Goal: Task Accomplishment & Management: Manage account settings

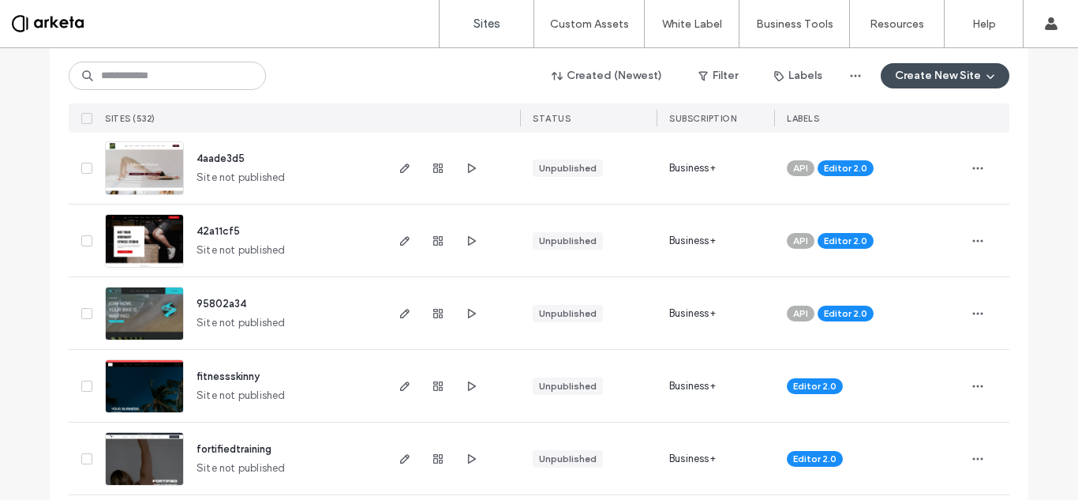
scroll to position [192, 0]
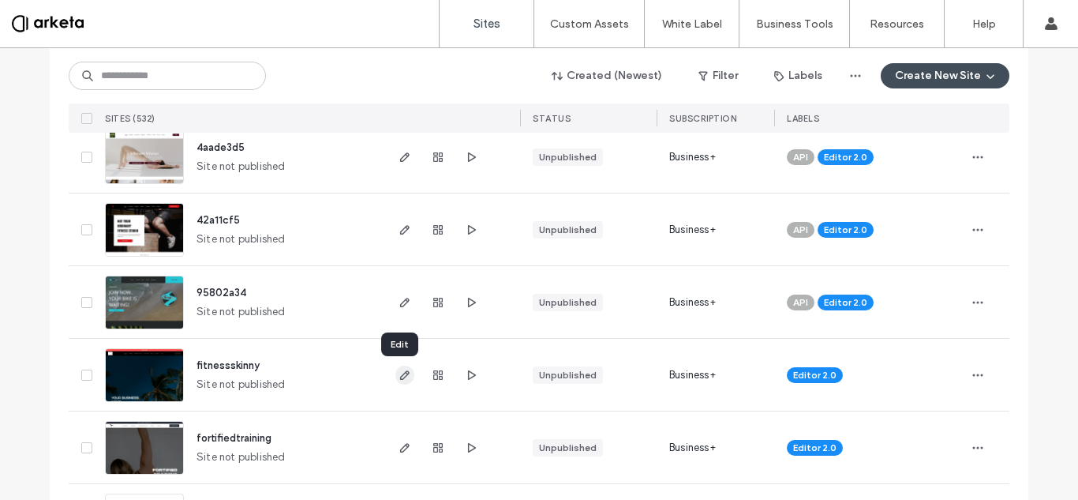
click at [399, 376] on icon "button" at bounding box center [405, 375] width 13 height 13
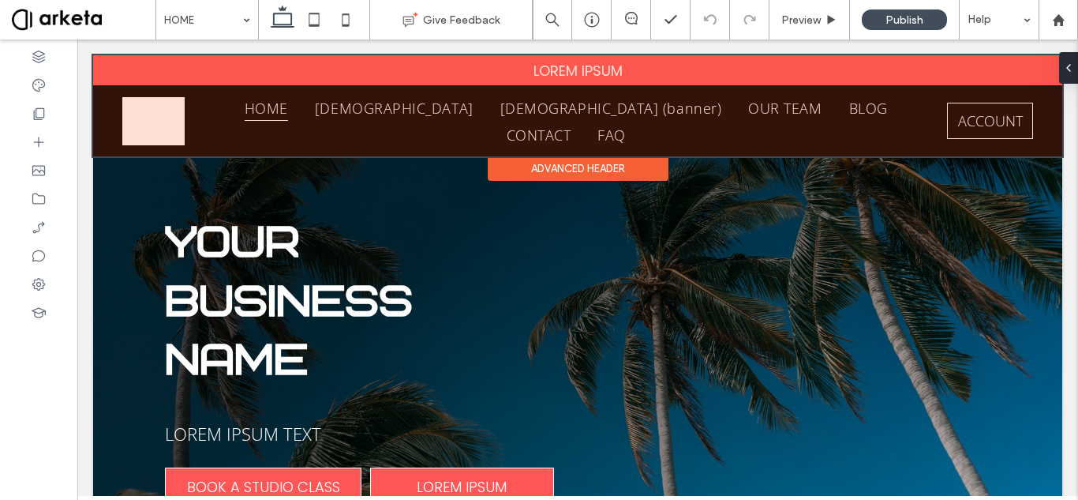
click at [207, 64] on div at bounding box center [577, 105] width 969 height 101
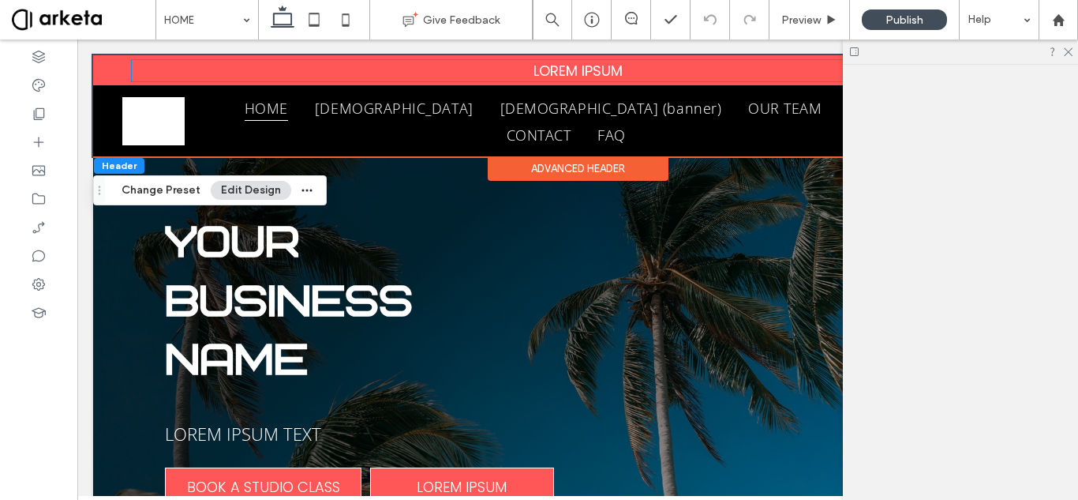
click at [207, 64] on p "LOREM IPSUM ﻿" at bounding box center [578, 70] width 892 height 21
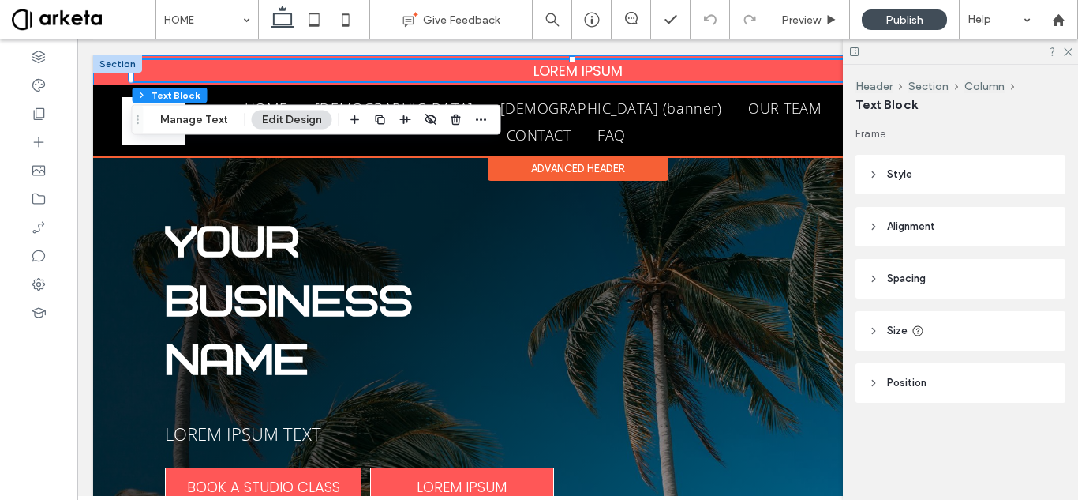
click at [118, 73] on div "LOREM IPSUM ﻿" at bounding box center [577, 70] width 969 height 30
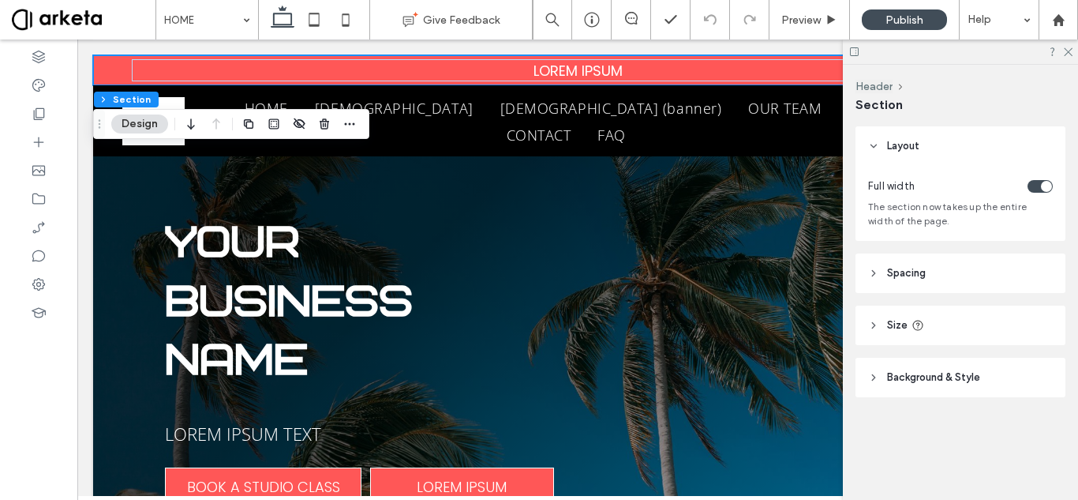
click at [943, 373] on span "Background & Style" at bounding box center [933, 377] width 93 height 16
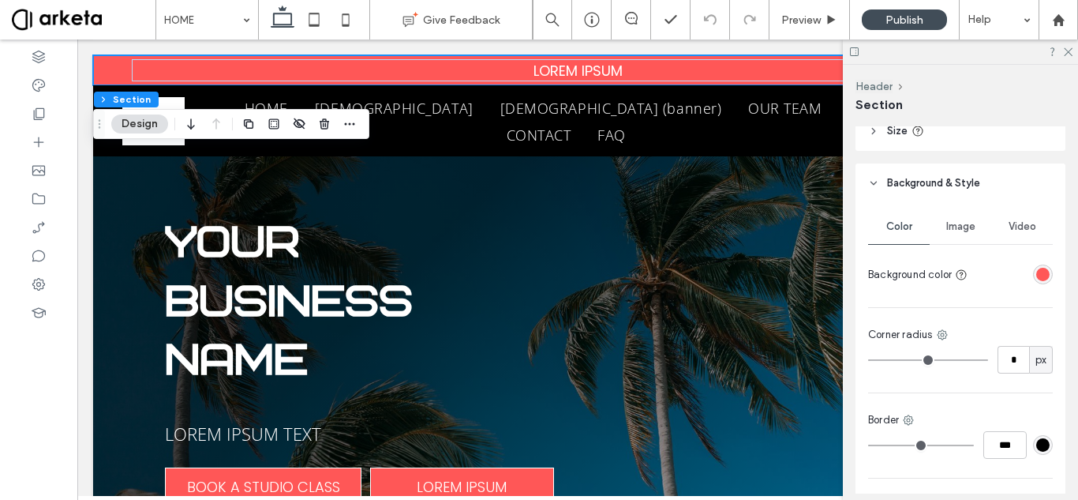
scroll to position [195, 0]
click at [1037, 272] on div "rgba(255, 87, 87, 1)" at bounding box center [1042, 273] width 13 height 13
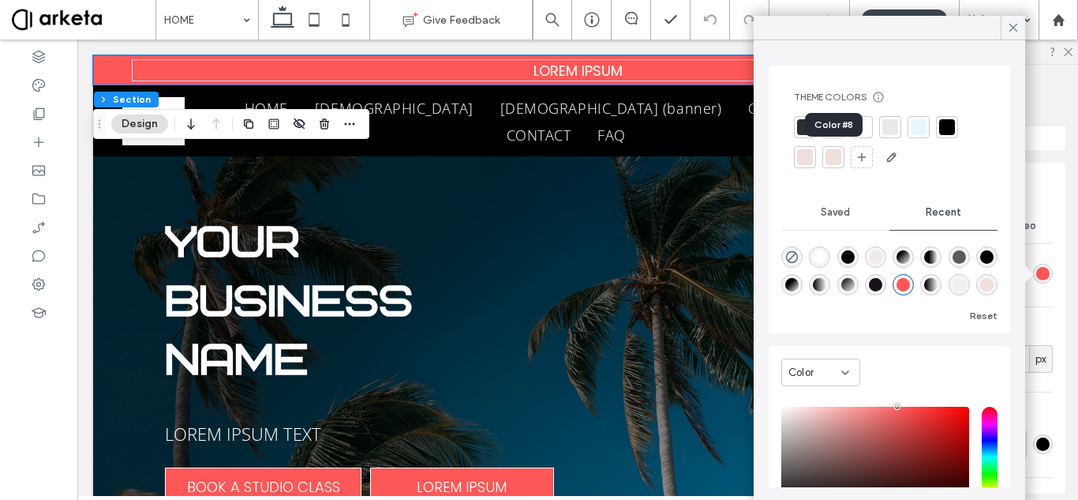
click at [827, 158] on div at bounding box center [834, 157] width 16 height 16
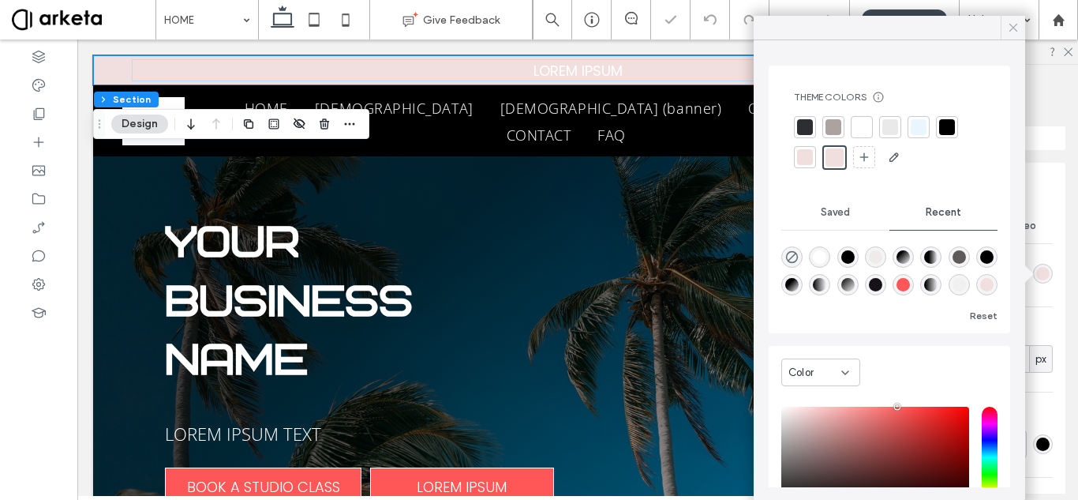
click at [1012, 27] on icon at bounding box center [1013, 28] width 14 height 14
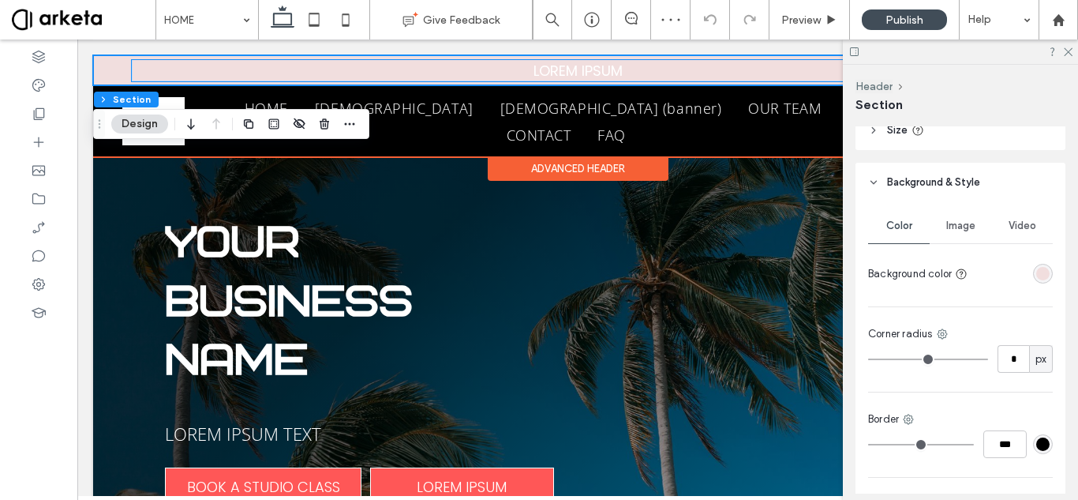
click at [634, 70] on p "LOREM IPSUM ﻿" at bounding box center [578, 70] width 892 height 21
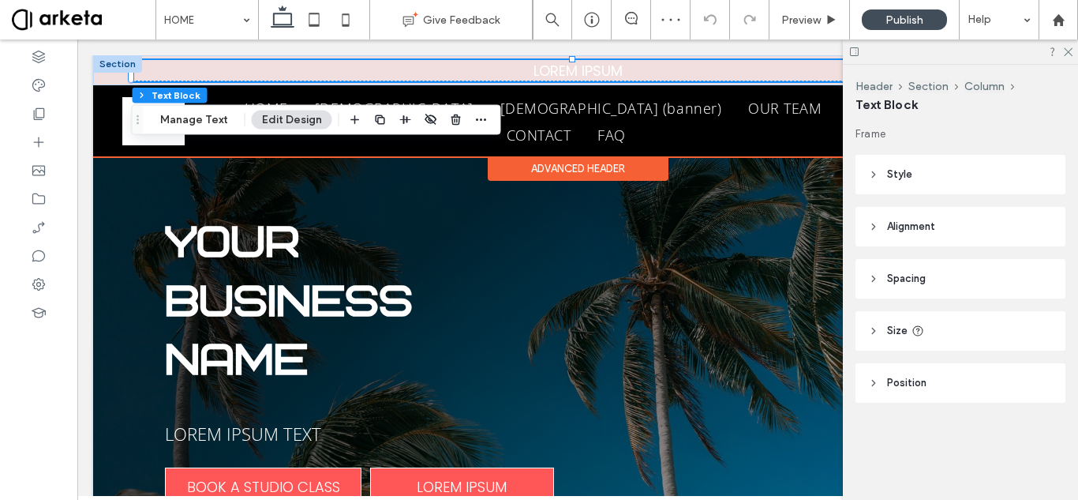
click at [634, 70] on p "LOREM IPSUM ﻿" at bounding box center [578, 70] width 892 height 21
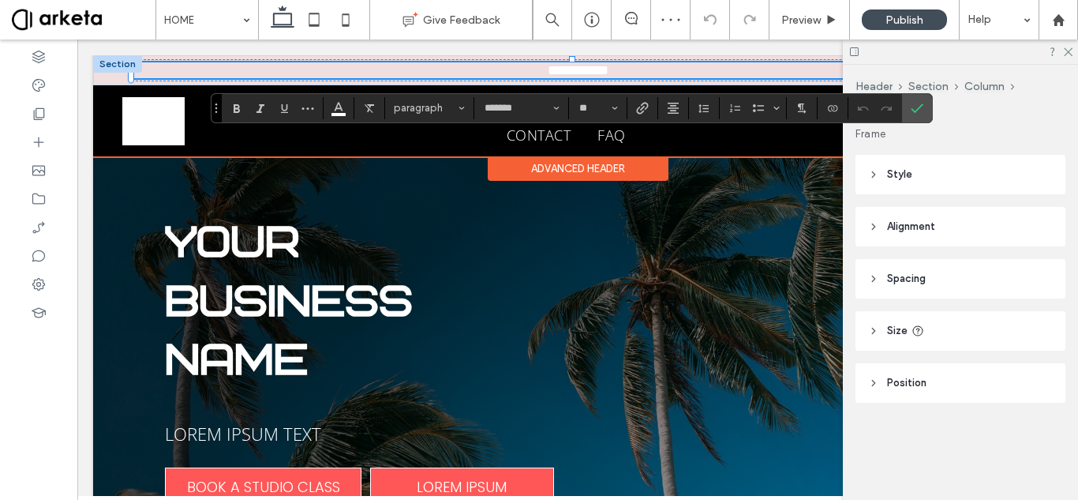
click at [593, 70] on span "**********" at bounding box center [578, 70] width 61 height 14
click at [593, 70] on span "**********" at bounding box center [577, 70] width 55 height 14
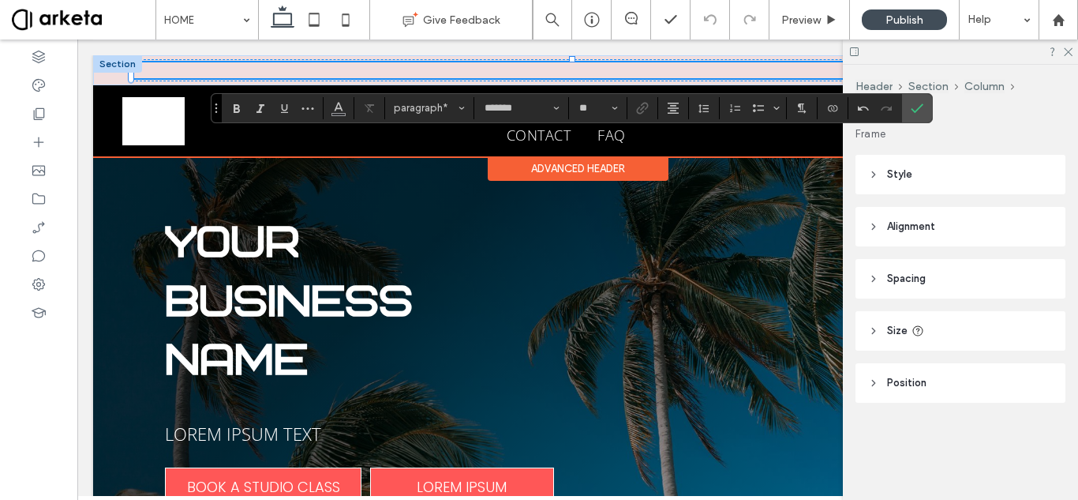
click at [593, 70] on p "﻿" at bounding box center [578, 70] width 892 height 16
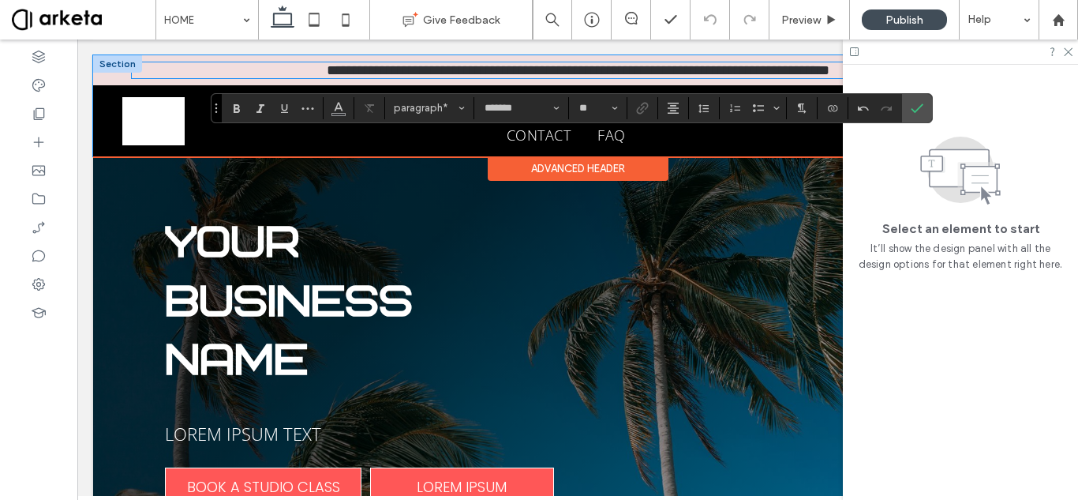
click at [576, 74] on span "**********" at bounding box center [578, 70] width 503 height 14
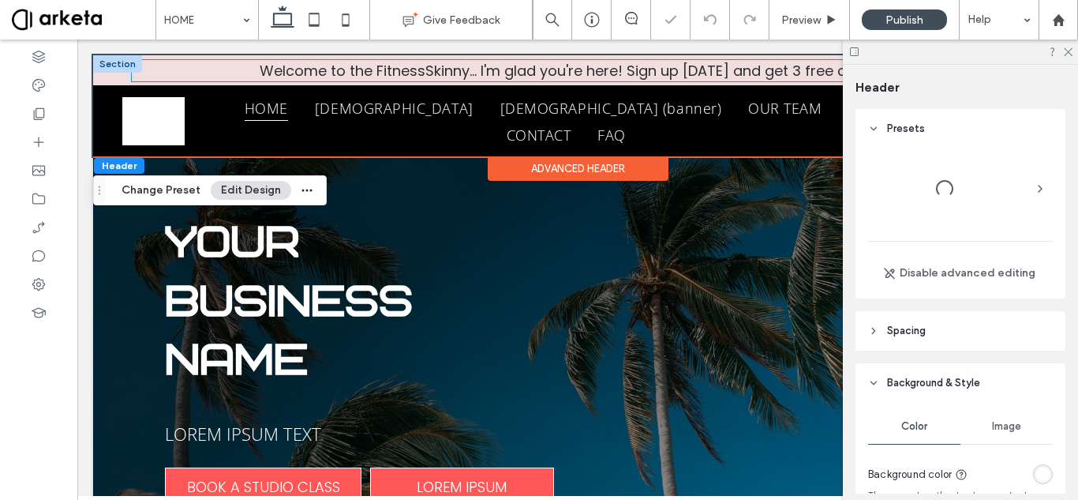
click at [576, 74] on span "Welcome to the FitnessSkinny... I'm glad you're here! Sign up today and get 3 f…" at bounding box center [578, 71] width 636 height 20
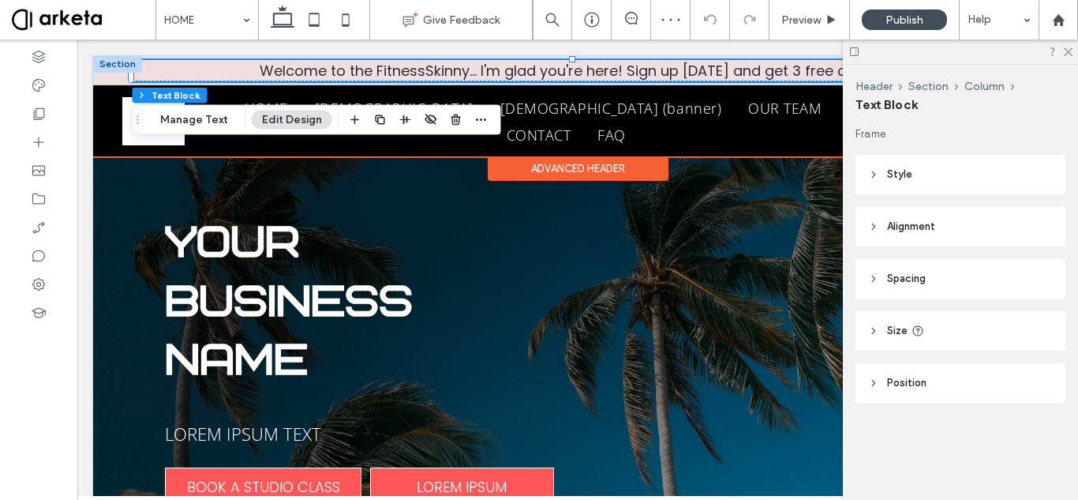
click at [576, 74] on span "Welcome to the FitnessSkinny... I'm glad you're here! Sign up today and get 3 f…" at bounding box center [578, 71] width 636 height 20
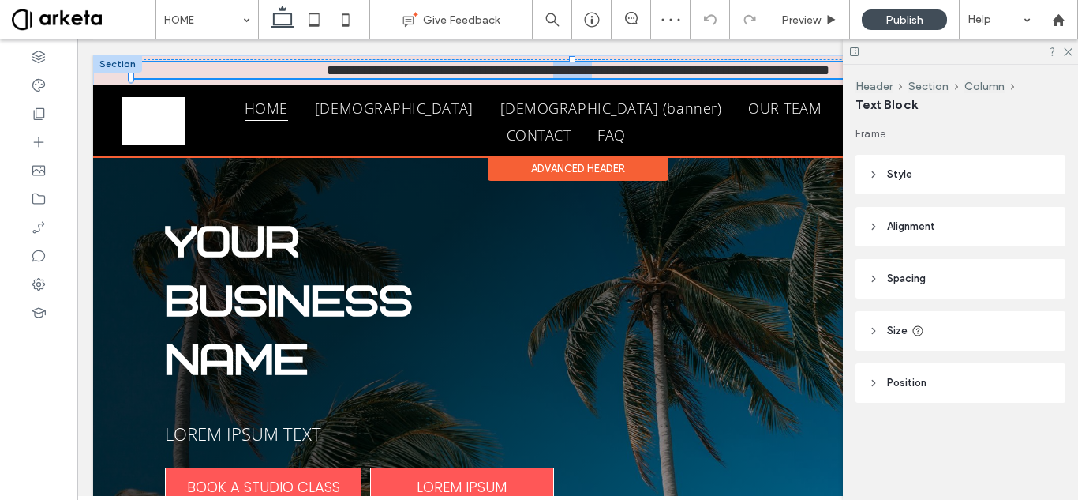
type input "*******"
type input "**"
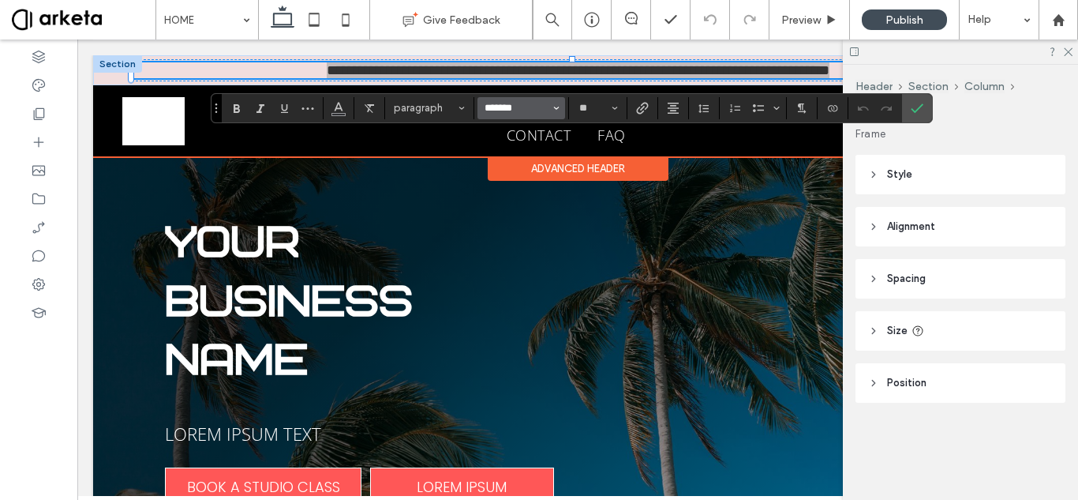
click at [498, 108] on input "*******" at bounding box center [516, 108] width 67 height 13
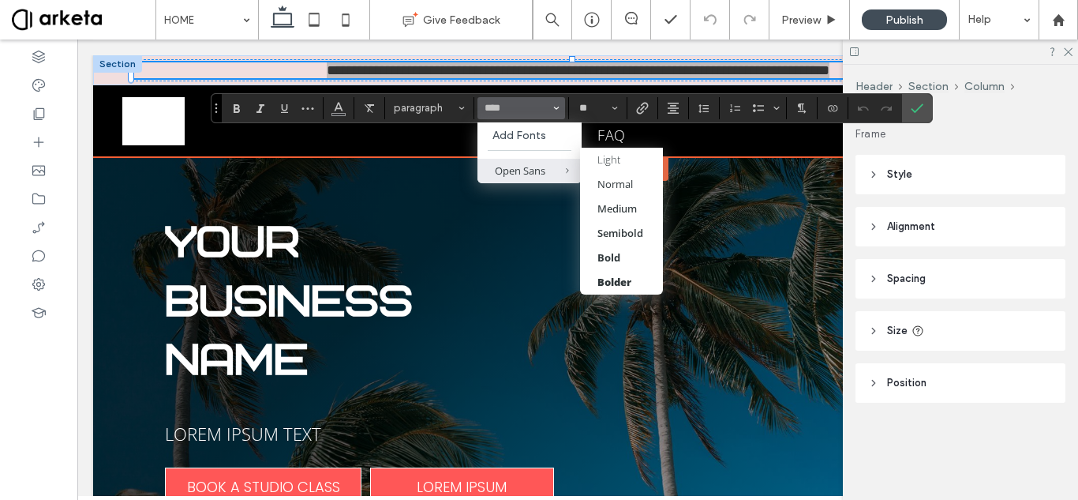
click at [536, 166] on span "Open Sans" at bounding box center [556, 171] width 52 height 24
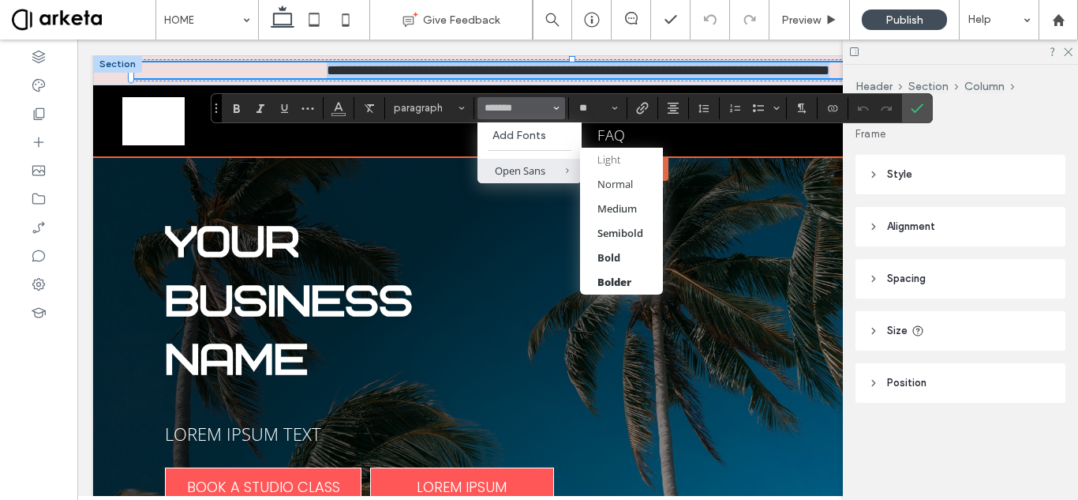
type input "*********"
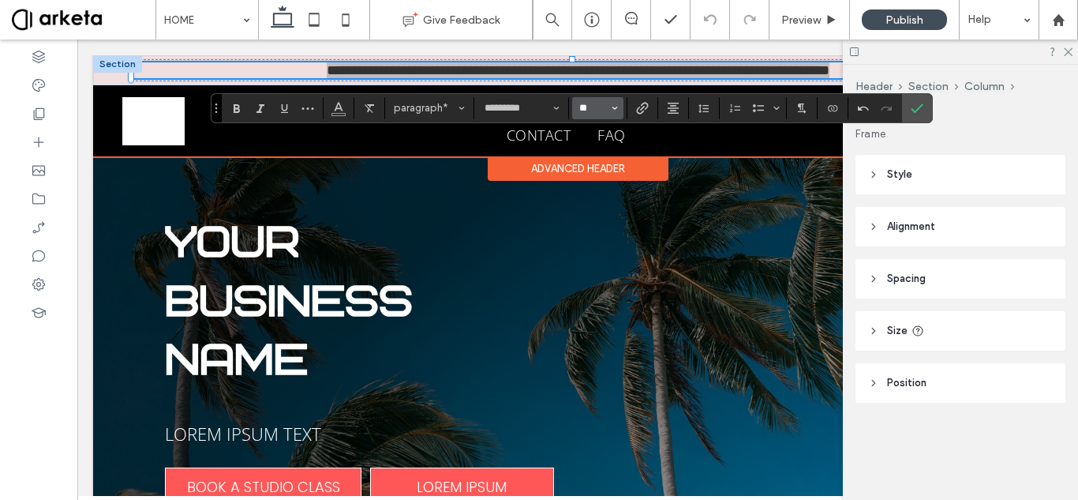
click at [592, 103] on input "**" at bounding box center [593, 108] width 31 height 13
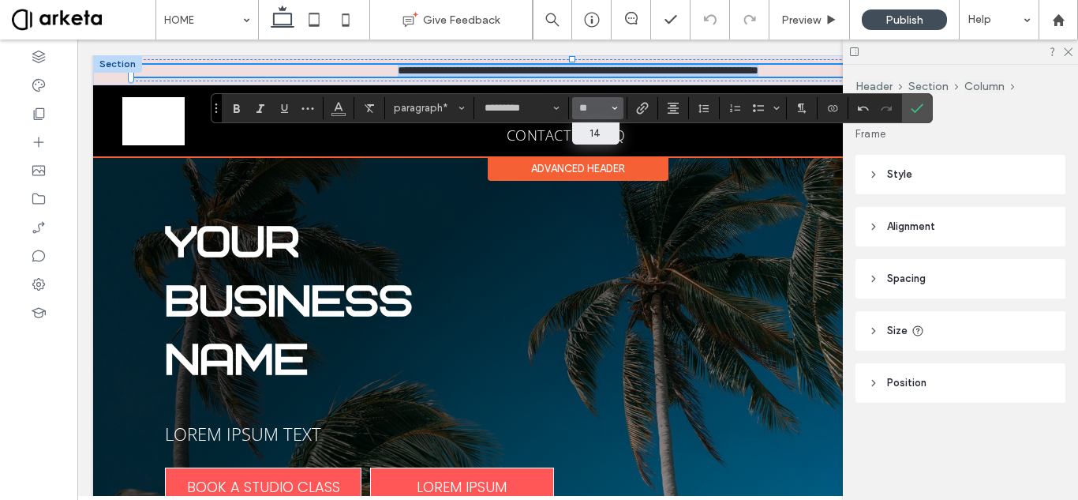
type input "**"
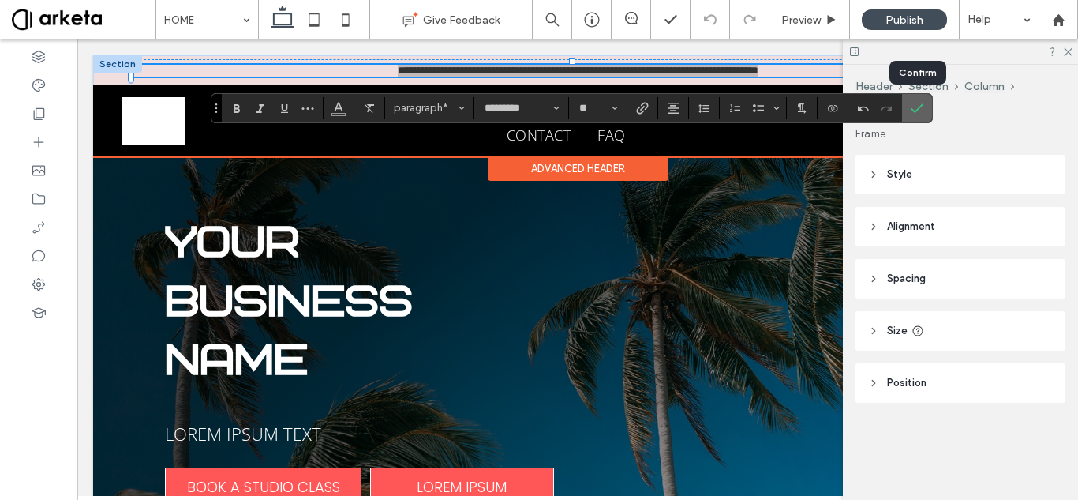
click at [916, 109] on icon "Confirm" at bounding box center [917, 108] width 13 height 13
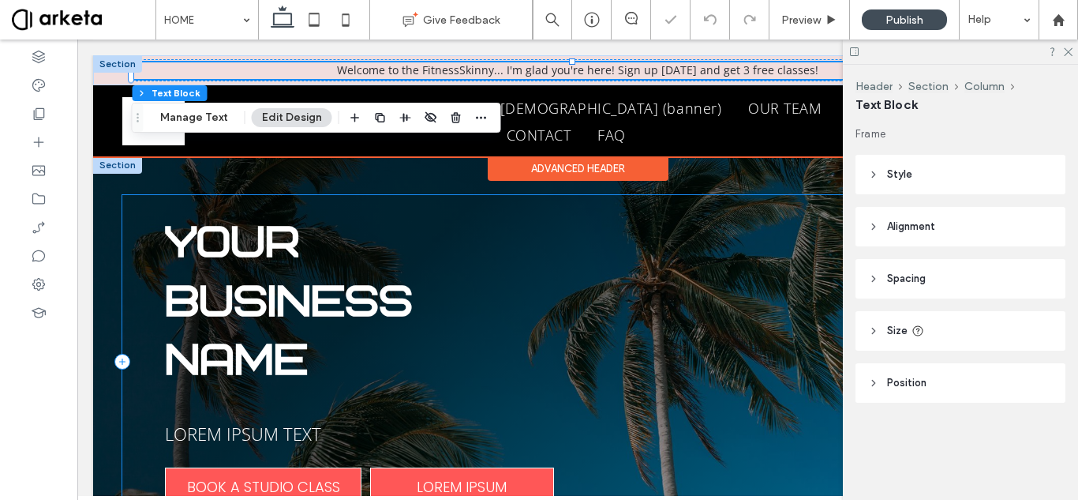
click at [563, 195] on div "YOUR BUSINESS NAME LOREM IPSUM TEXT BOOK A STUDIO CLASS LOREM IPSUM" at bounding box center [577, 361] width 911 height 333
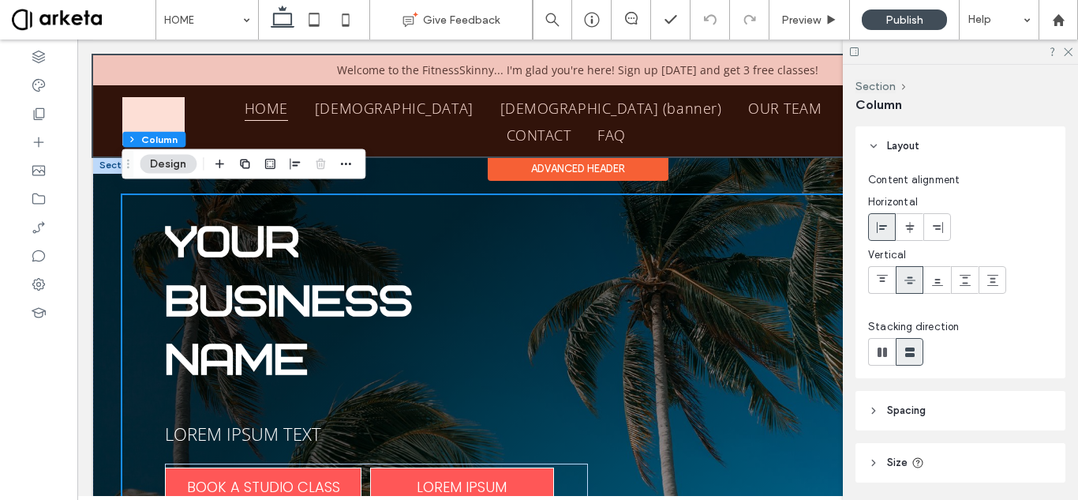
click at [108, 110] on div at bounding box center [577, 105] width 969 height 101
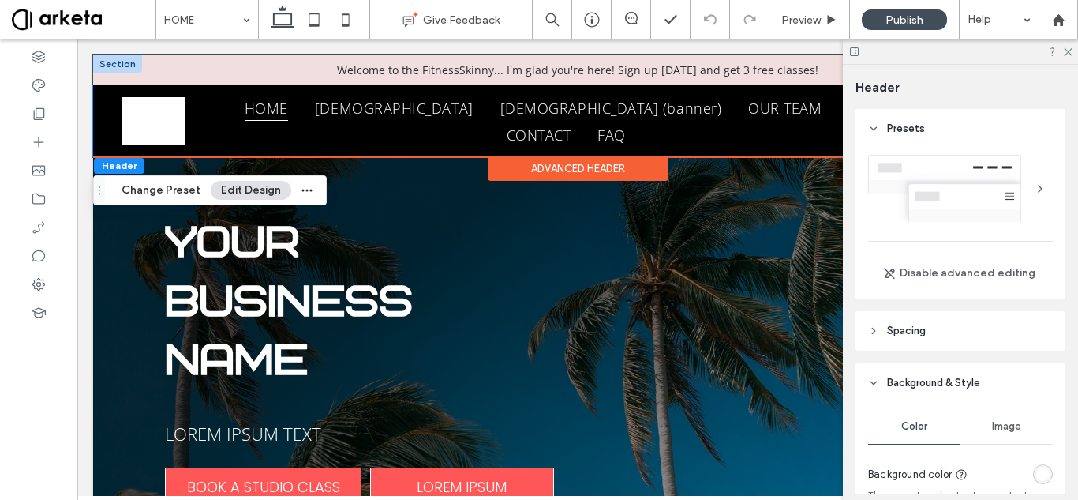
click at [108, 110] on div "HOME IFRAME IFRAME (banner) OUR TEAM BLOG CONTACT FAQ ACCOUNT" at bounding box center [577, 120] width 969 height 71
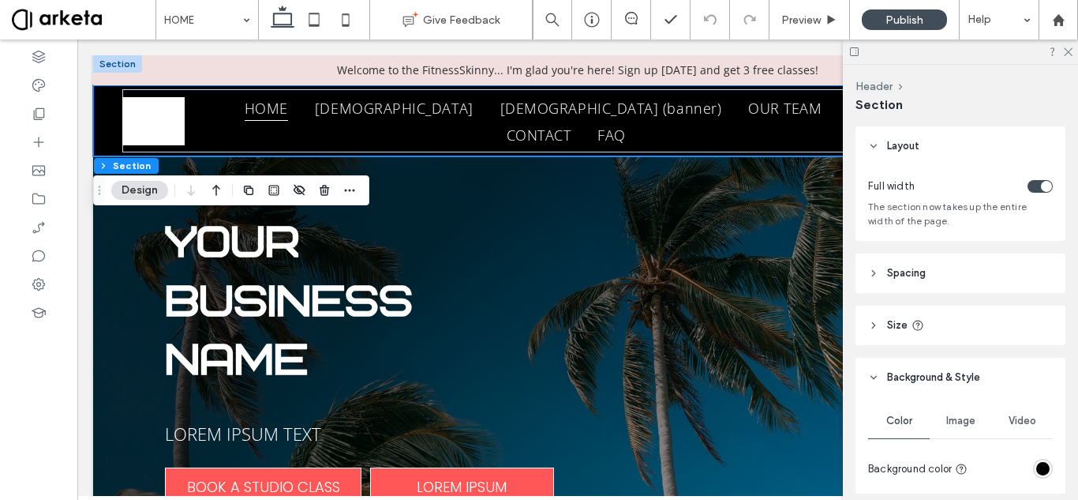
scroll to position [302, 0]
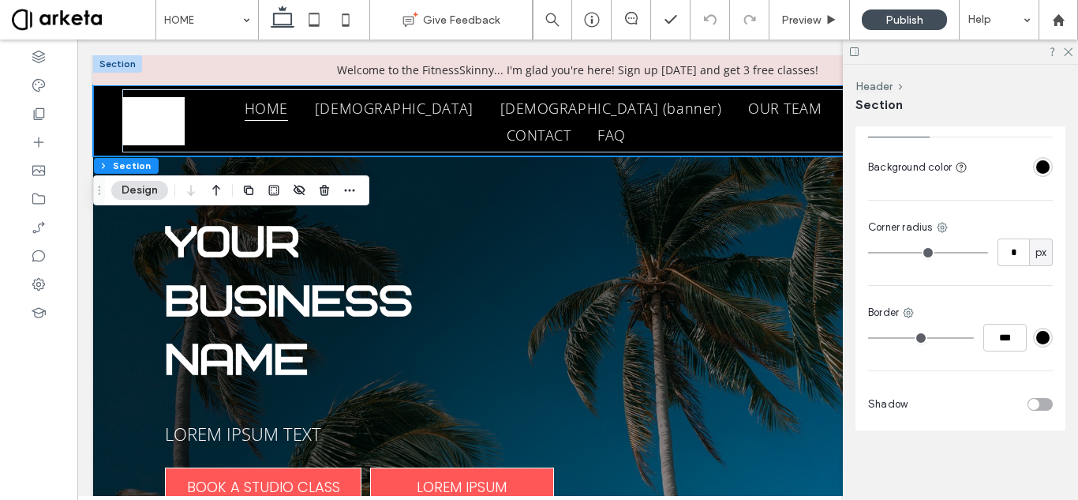
click at [1036, 169] on div "rgba(0, 0, 0, 1)" at bounding box center [1042, 166] width 13 height 13
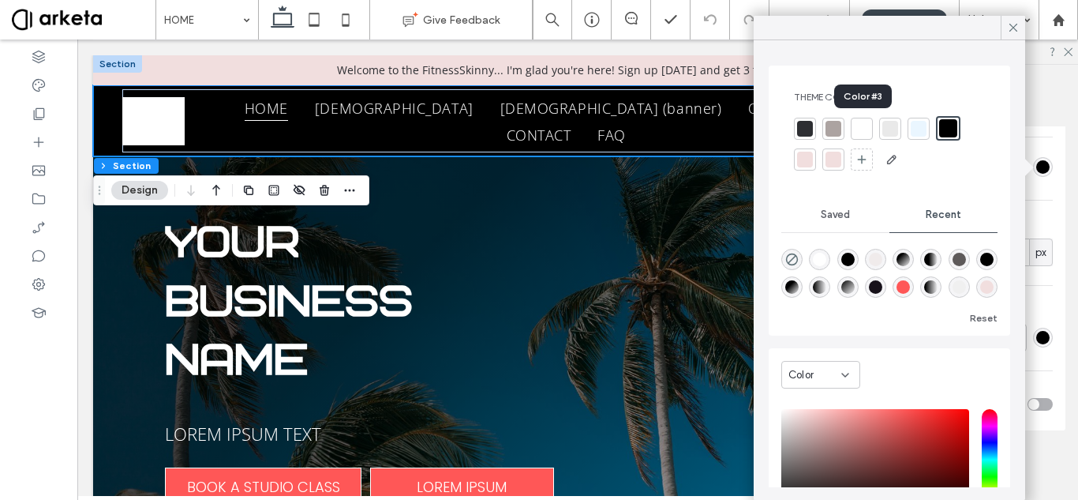
click at [863, 129] on div at bounding box center [862, 129] width 16 height 16
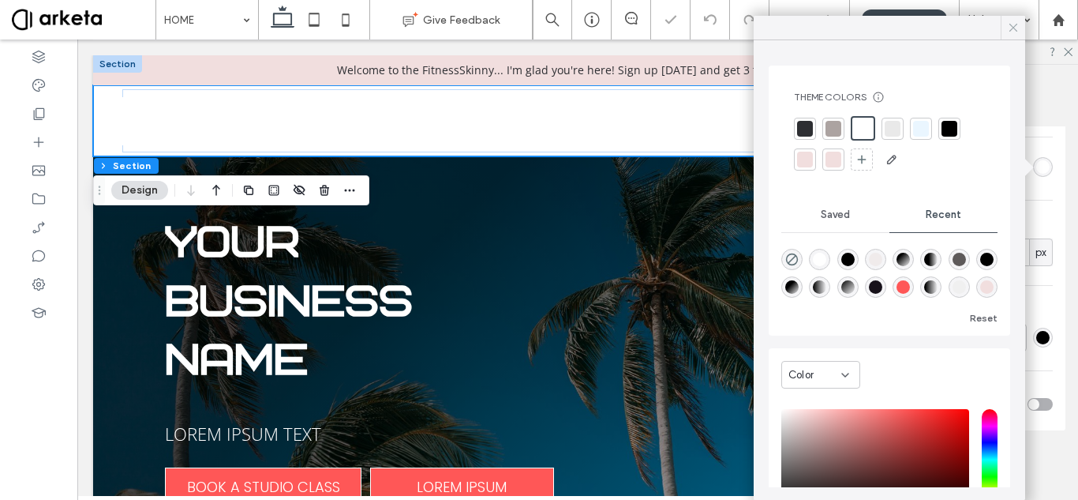
click at [1010, 26] on icon at bounding box center [1013, 28] width 14 height 14
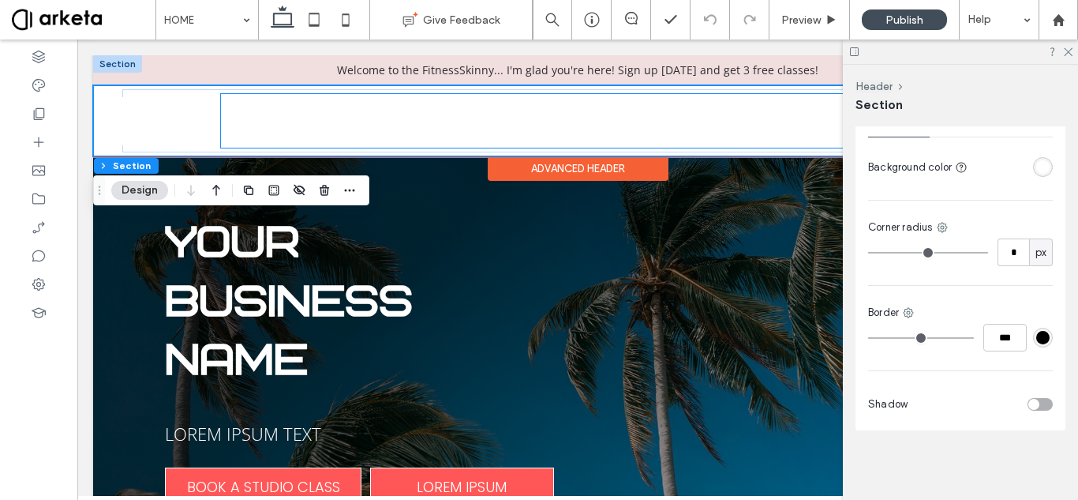
click at [268, 119] on link "HOME" at bounding box center [266, 107] width 70 height 27
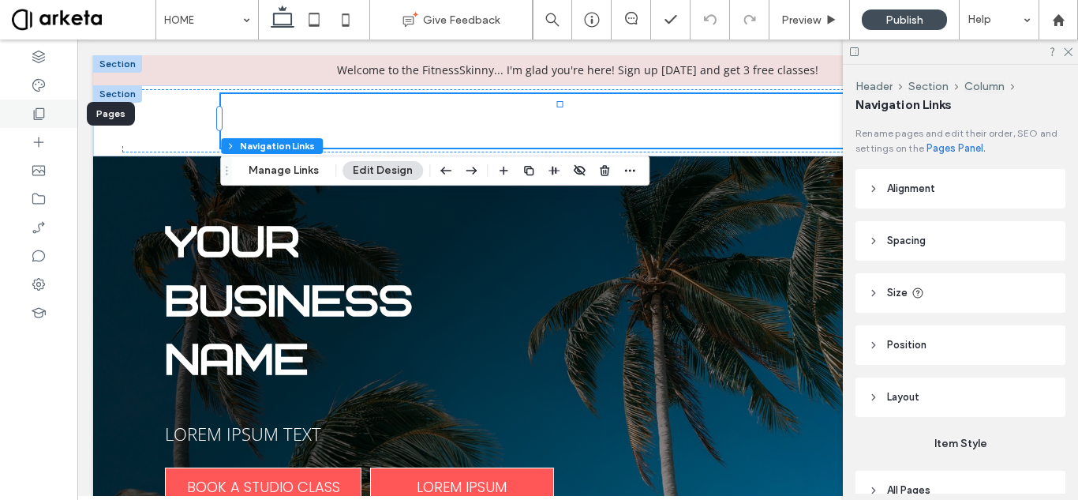
click at [39, 111] on icon at bounding box center [39, 114] width 16 height 16
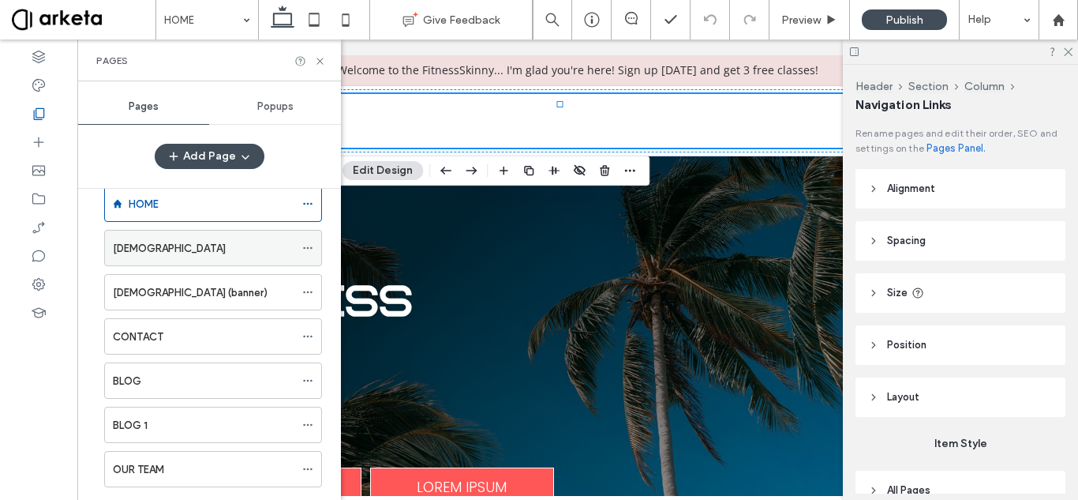
scroll to position [26, 0]
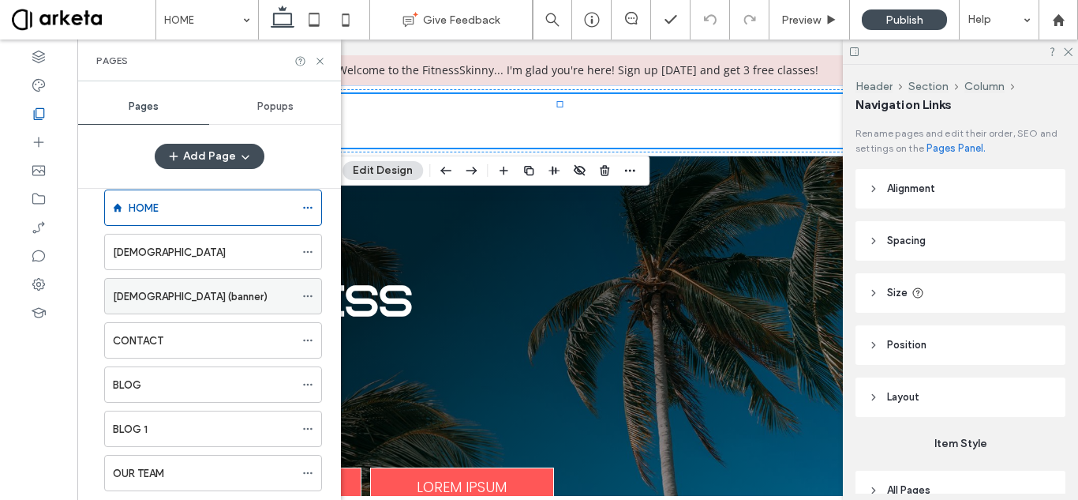
click at [312, 294] on icon at bounding box center [307, 295] width 11 height 11
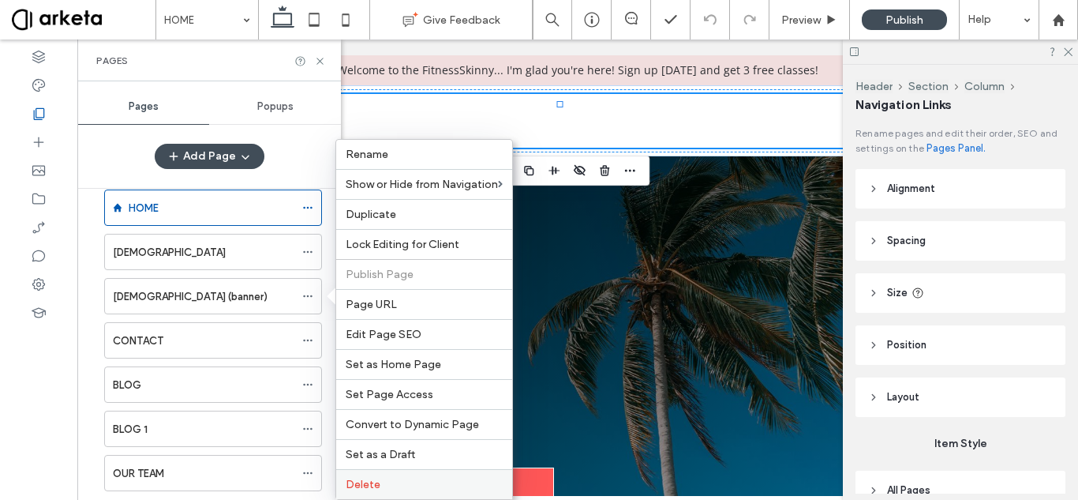
click at [371, 479] on span "Delete" at bounding box center [363, 484] width 35 height 13
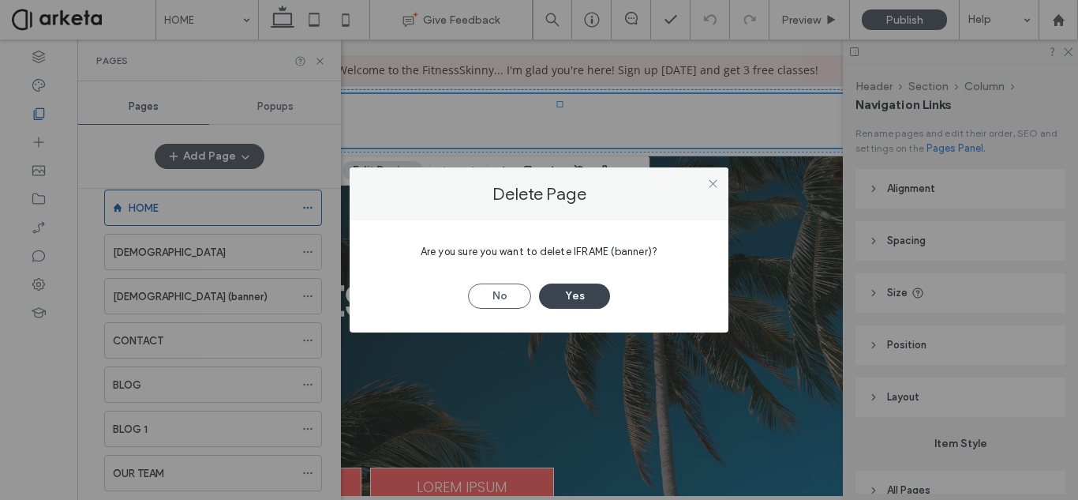
click at [568, 298] on button "Yes" at bounding box center [574, 295] width 71 height 25
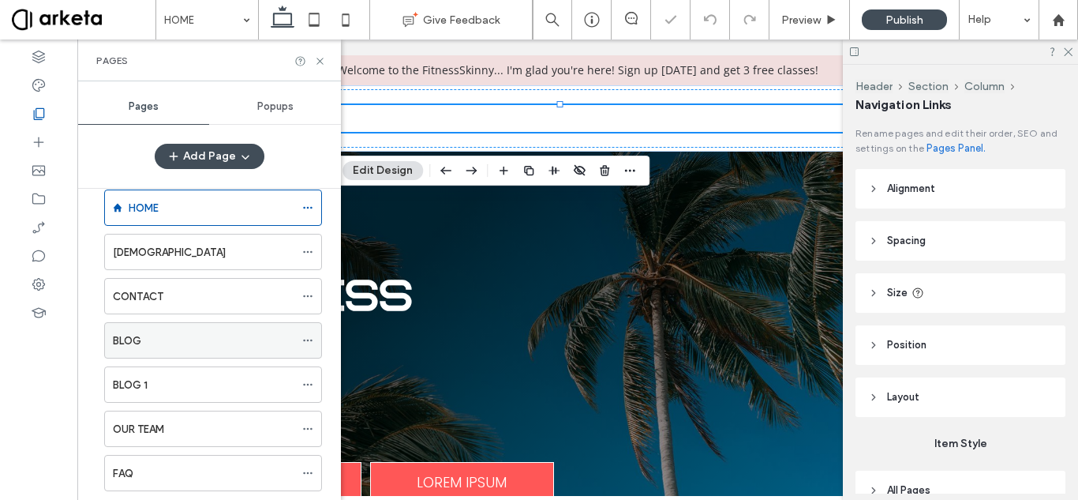
click at [307, 337] on icon at bounding box center [307, 340] width 11 height 11
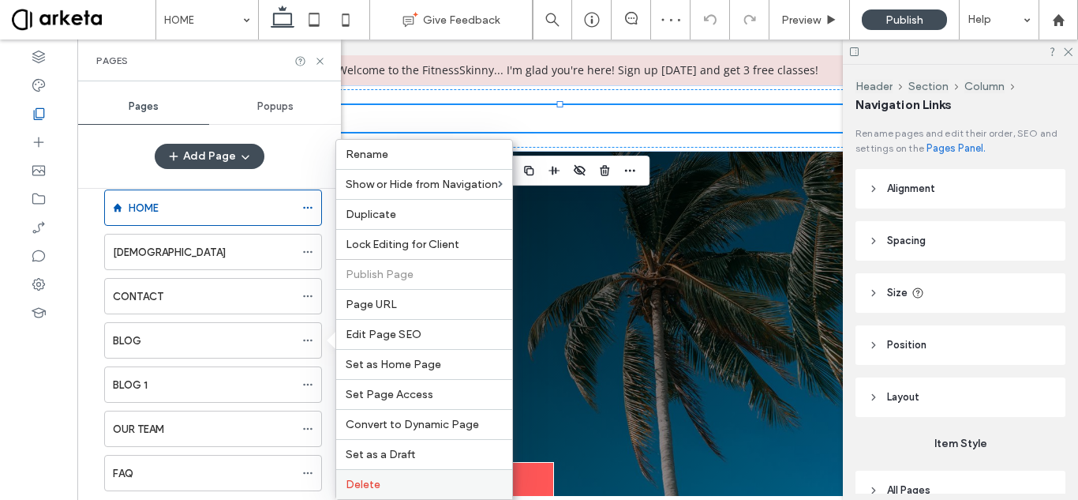
click at [374, 485] on span "Delete" at bounding box center [363, 484] width 35 height 13
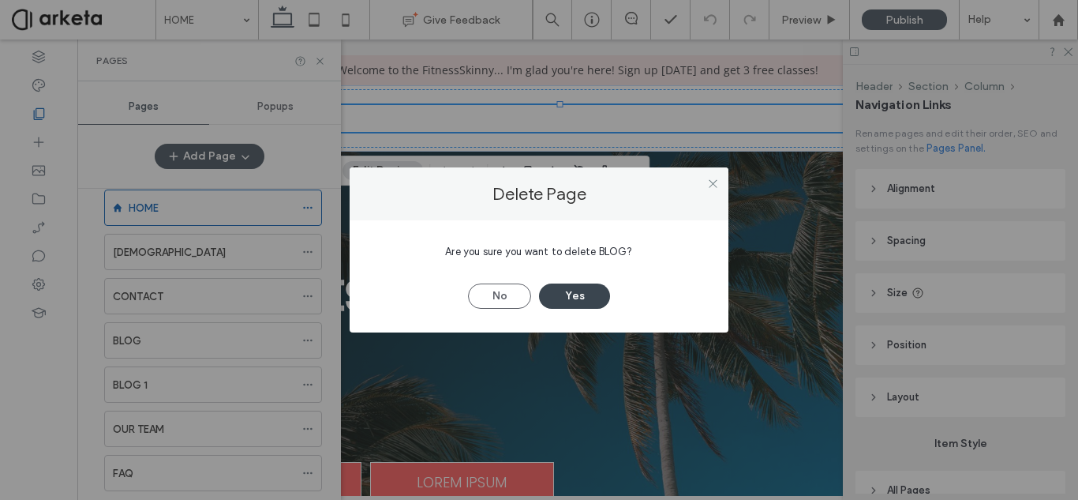
click at [590, 294] on button "Yes" at bounding box center [574, 295] width 71 height 25
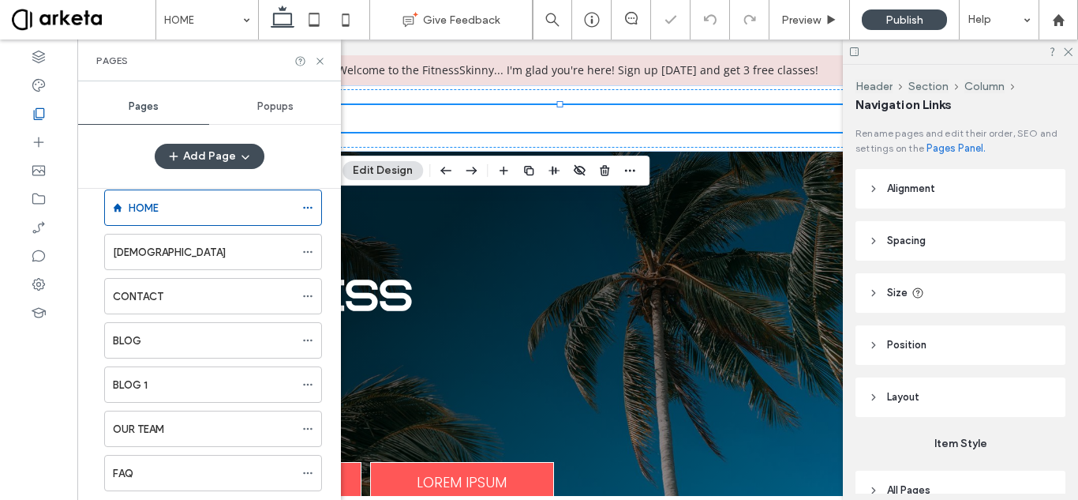
scroll to position [21, 0]
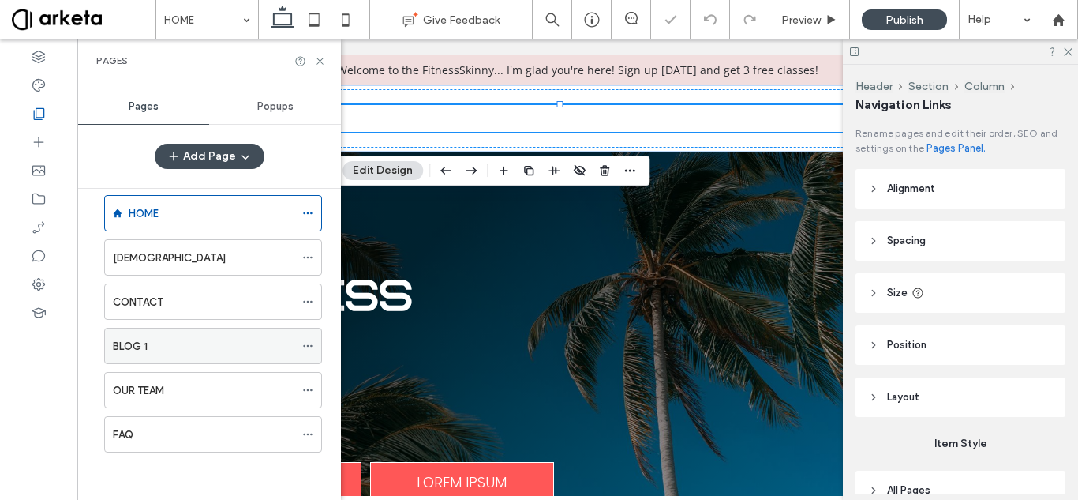
click at [309, 343] on icon at bounding box center [307, 345] width 11 height 11
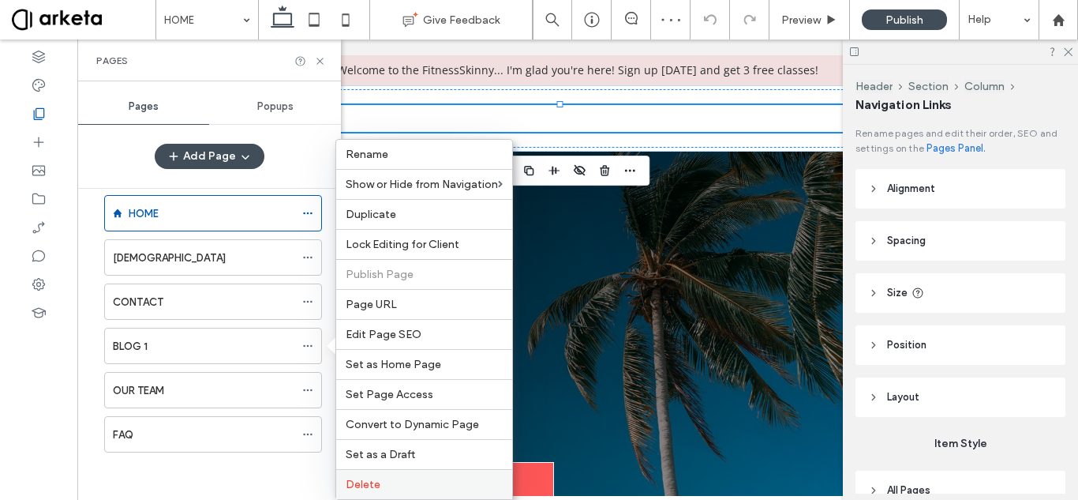
click at [363, 485] on span "Delete" at bounding box center [363, 484] width 35 height 13
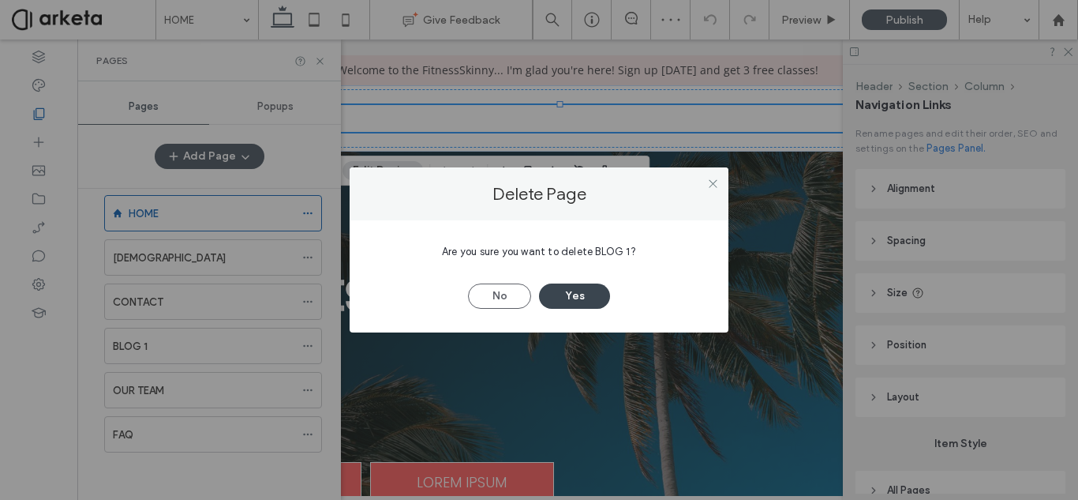
click at [561, 285] on button "Yes" at bounding box center [574, 295] width 71 height 25
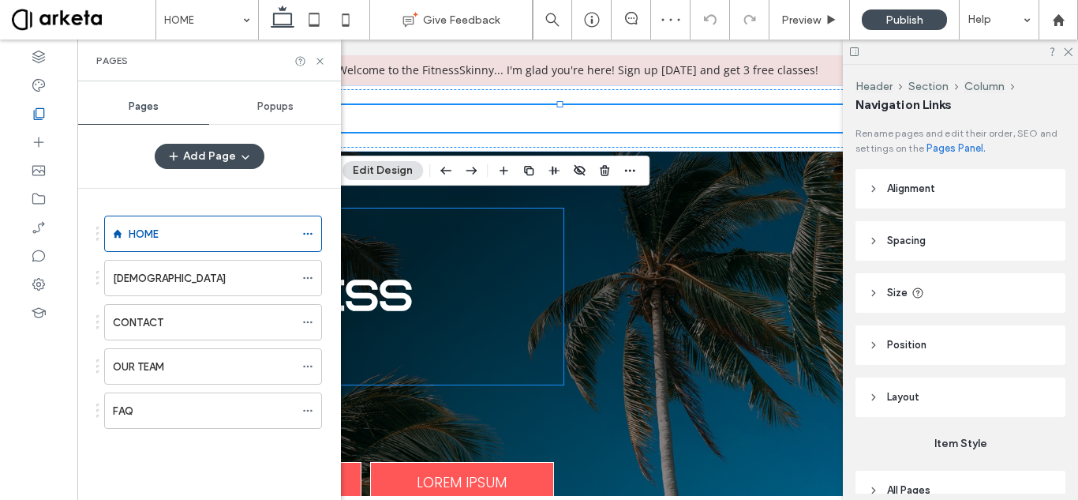
scroll to position [0, 0]
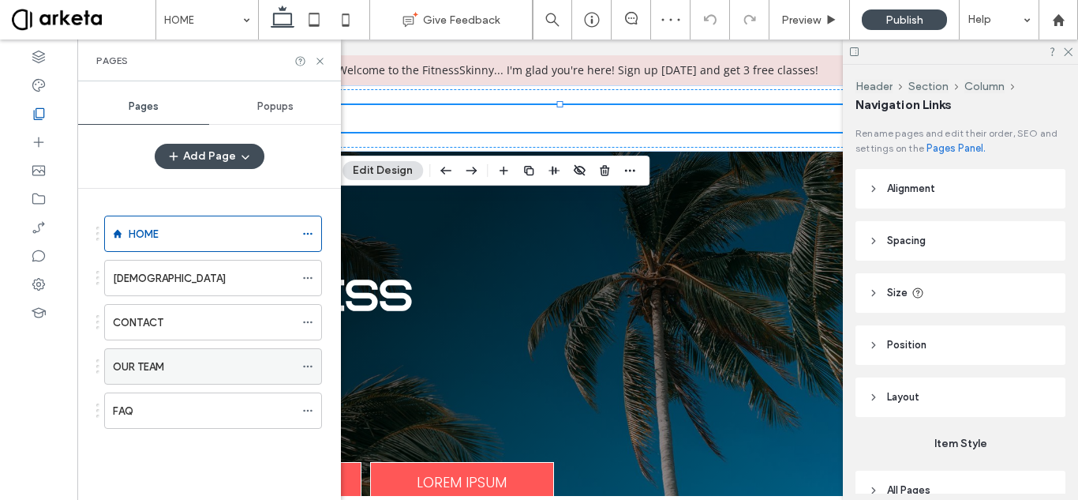
click at [305, 364] on icon at bounding box center [307, 366] width 11 height 11
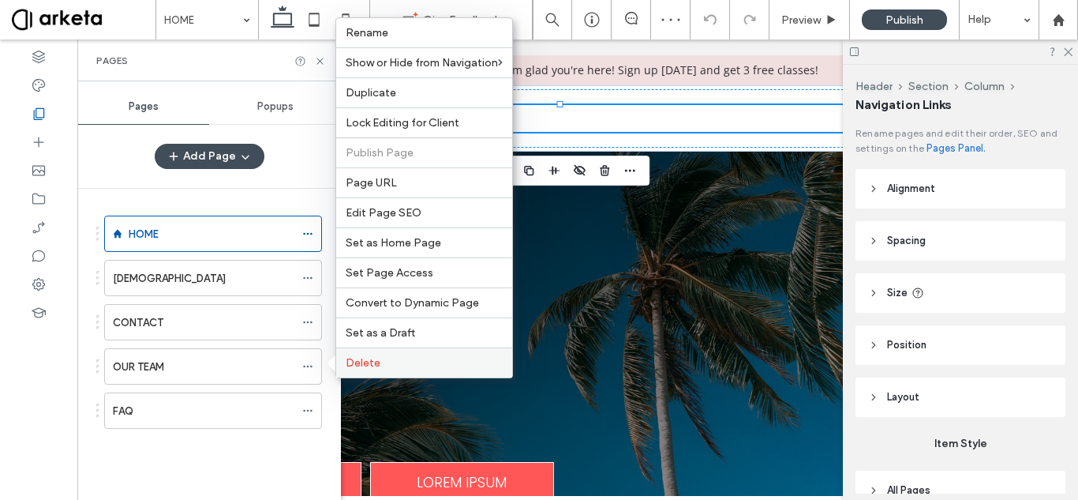
click at [370, 353] on div "Delete" at bounding box center [424, 362] width 176 height 30
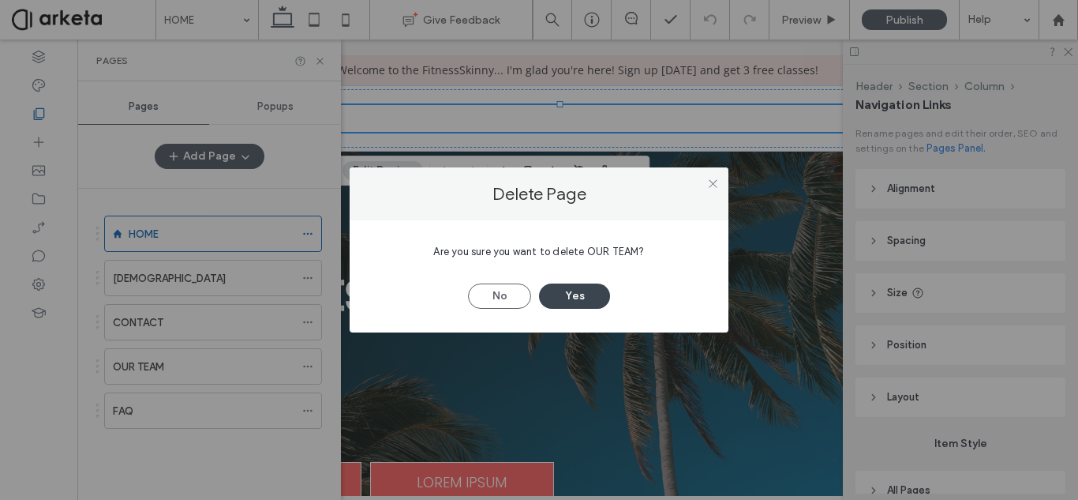
click at [569, 292] on button "Yes" at bounding box center [574, 295] width 71 height 25
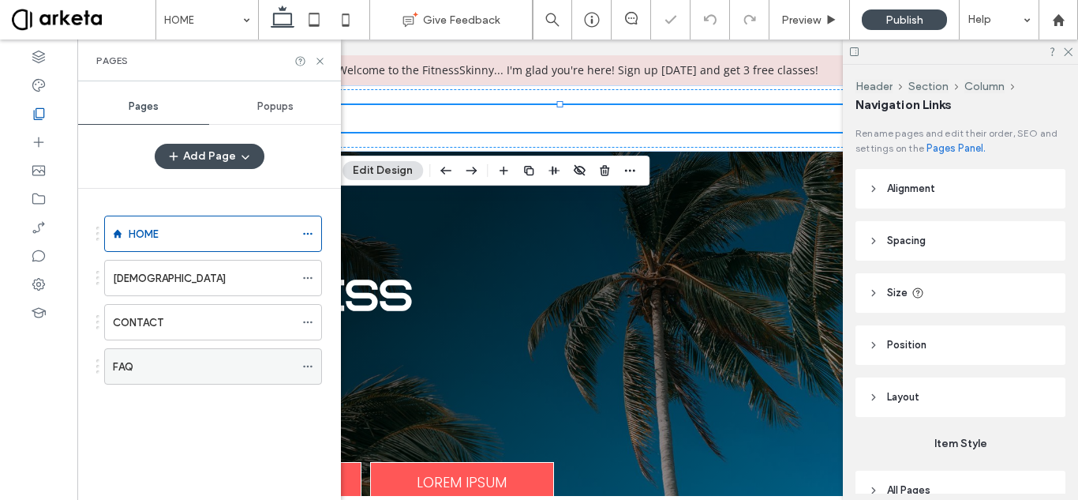
click at [307, 361] on icon at bounding box center [307, 366] width 11 height 11
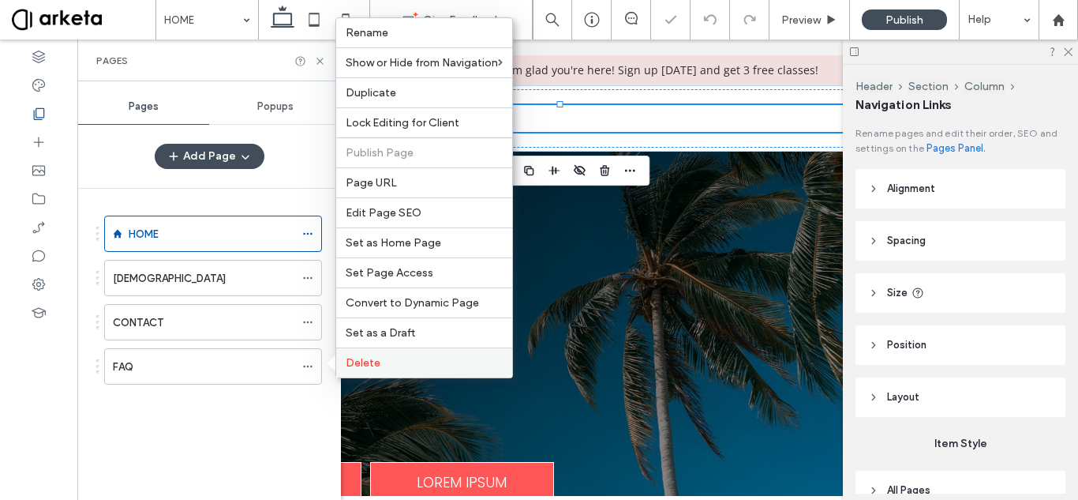
click at [361, 360] on span "Delete" at bounding box center [363, 362] width 35 height 13
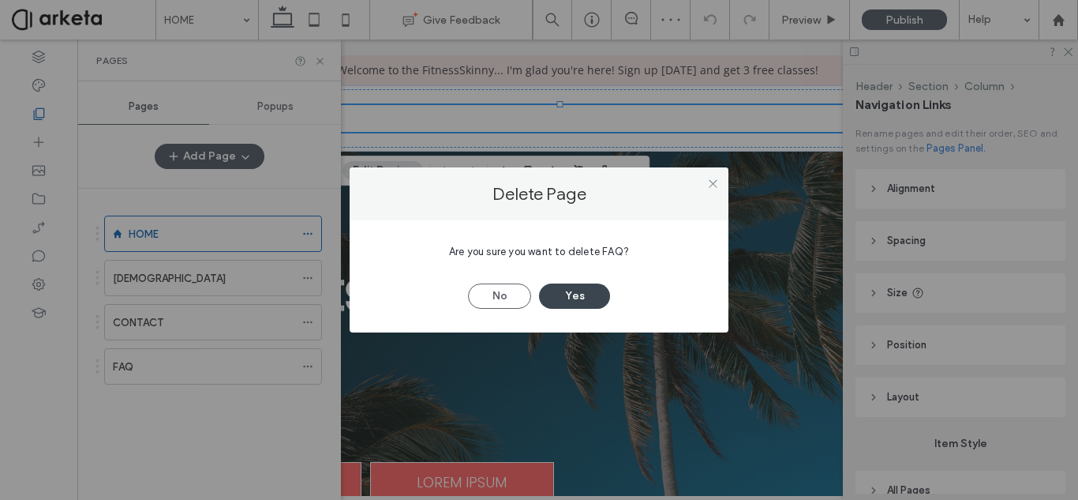
click at [558, 298] on button "Yes" at bounding box center [574, 295] width 71 height 25
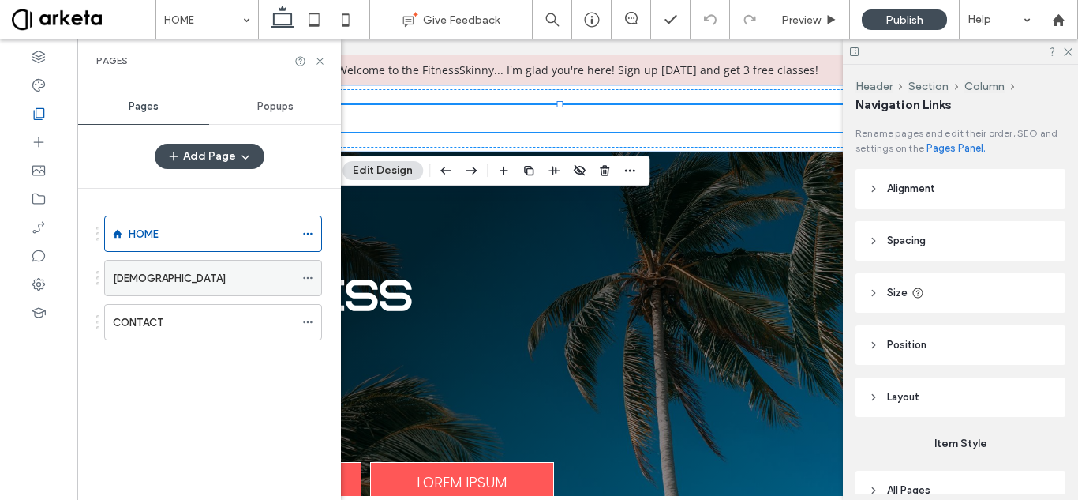
click at [307, 276] on icon at bounding box center [307, 277] width 11 height 11
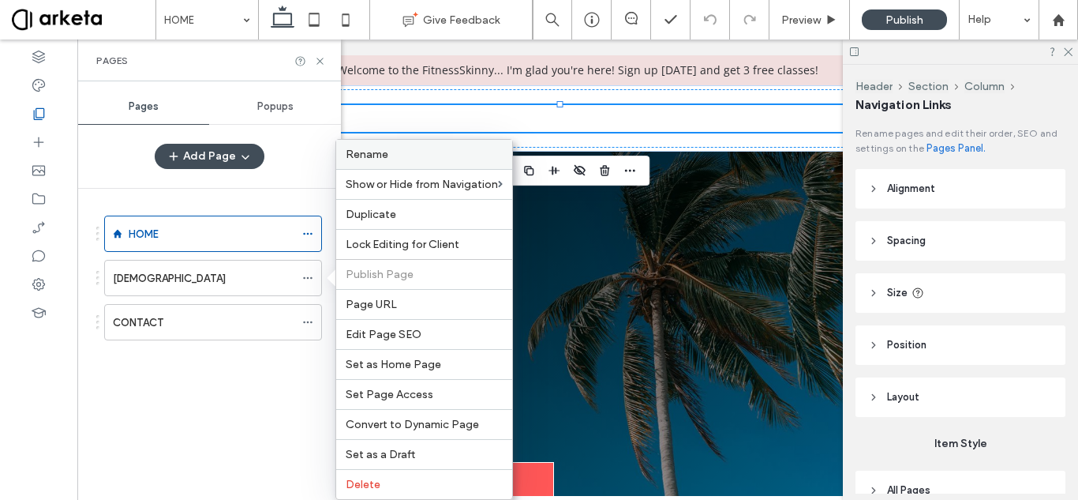
click at [398, 149] on label "Rename" at bounding box center [424, 154] width 157 height 13
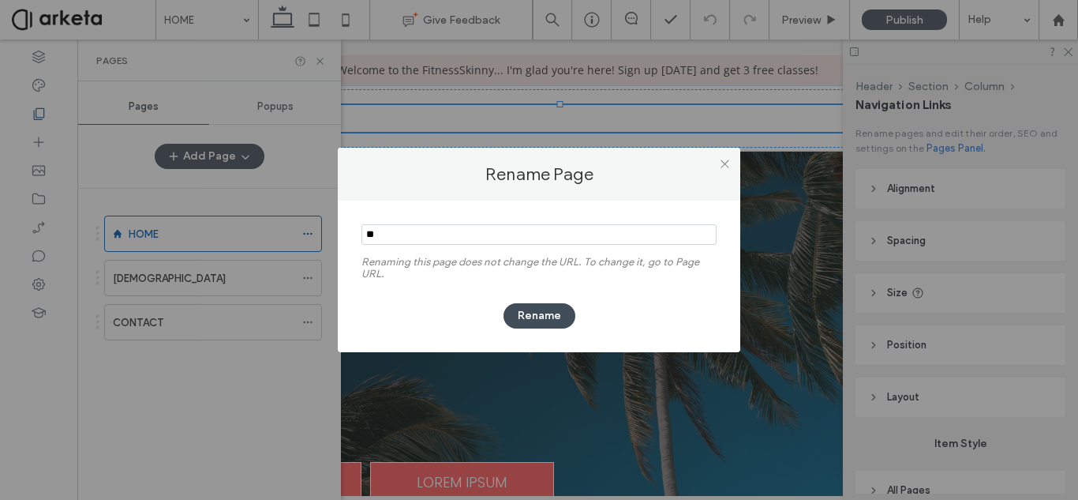
type input "*"
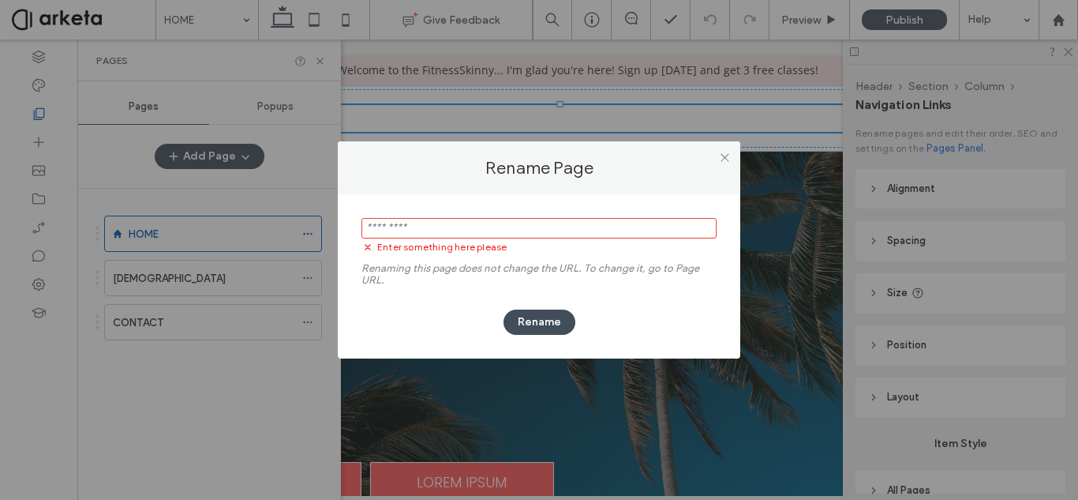
click at [421, 200] on div "Enter something here please Renaming this page does not change the URL. To chan…" at bounding box center [539, 276] width 403 height 164
click at [420, 202] on div "Enter something here please Renaming this page does not change the URL. To chan…" at bounding box center [539, 276] width 403 height 164
click at [413, 226] on input "notEmpty" at bounding box center [538, 228] width 355 height 21
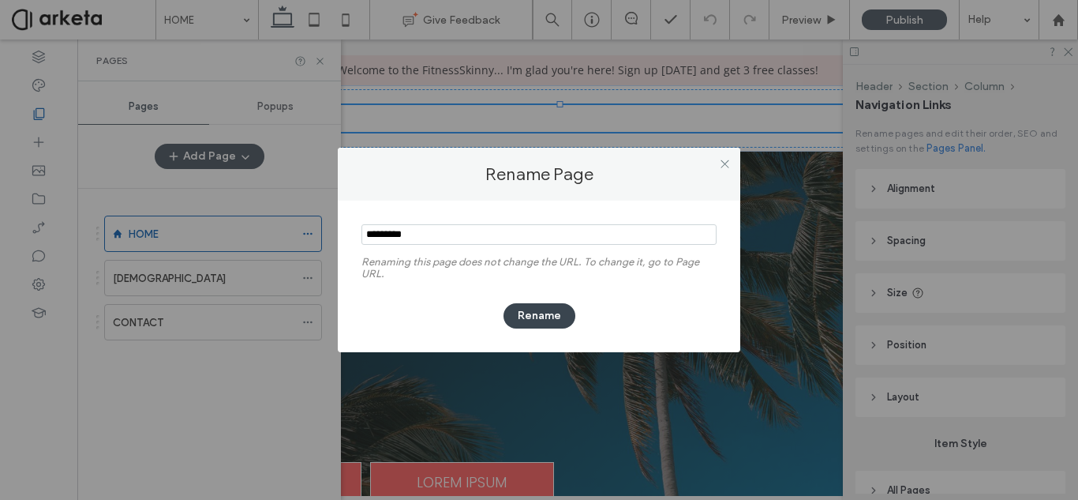
type input "*********"
click at [515, 308] on button "Rename" at bounding box center [540, 315] width 72 height 25
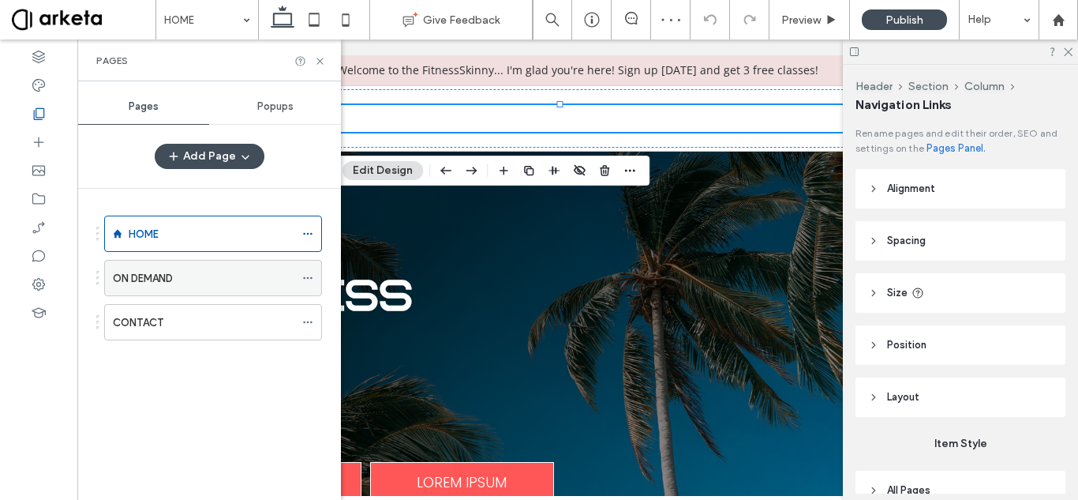
click at [274, 275] on div "ON DEMAND" at bounding box center [204, 278] width 182 height 17
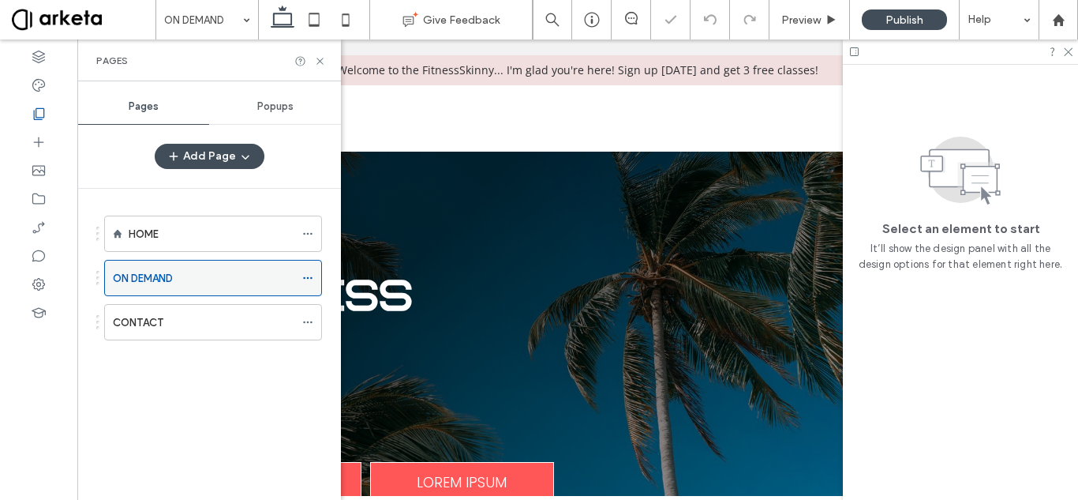
click at [307, 278] on use at bounding box center [307, 278] width 9 height 2
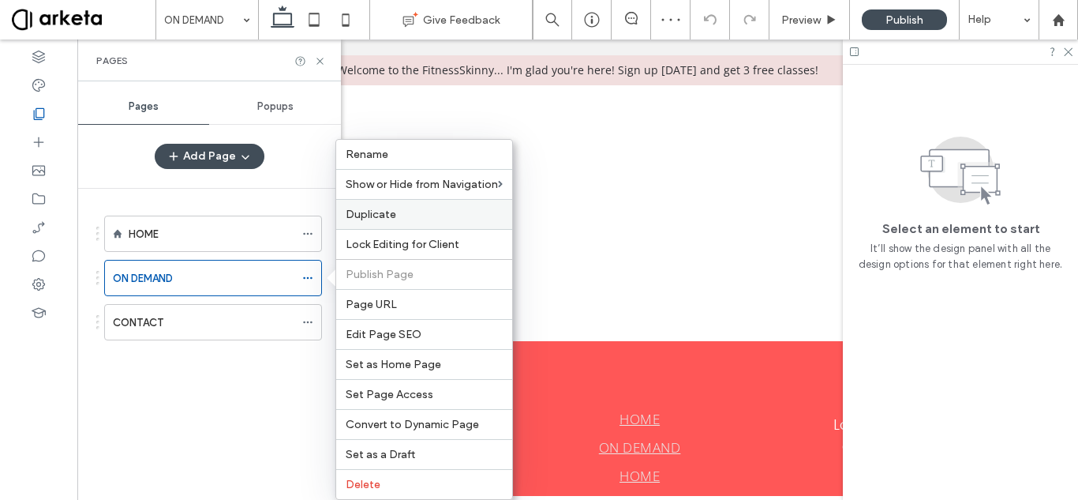
click at [406, 212] on label "Duplicate" at bounding box center [424, 214] width 157 height 13
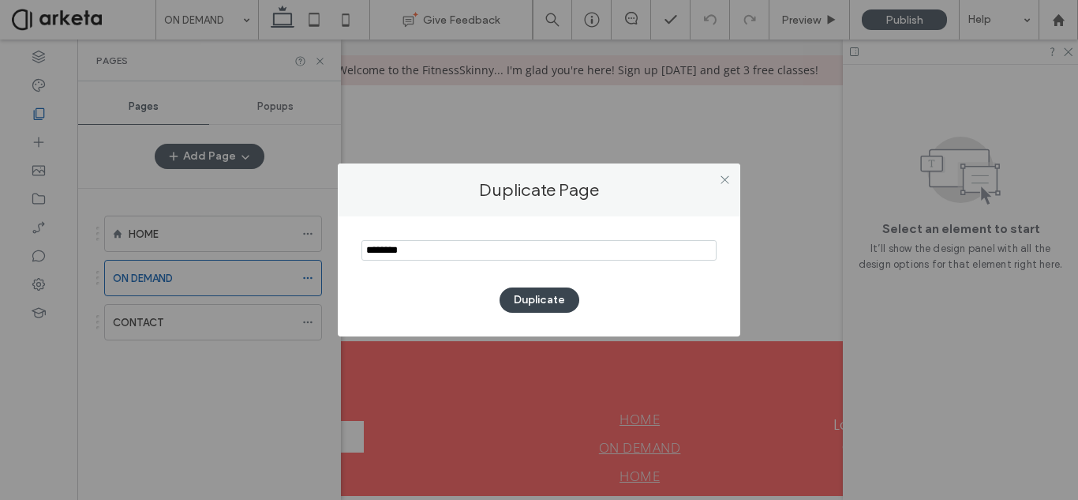
type input "********"
click at [545, 302] on button "Duplicate" at bounding box center [540, 299] width 80 height 25
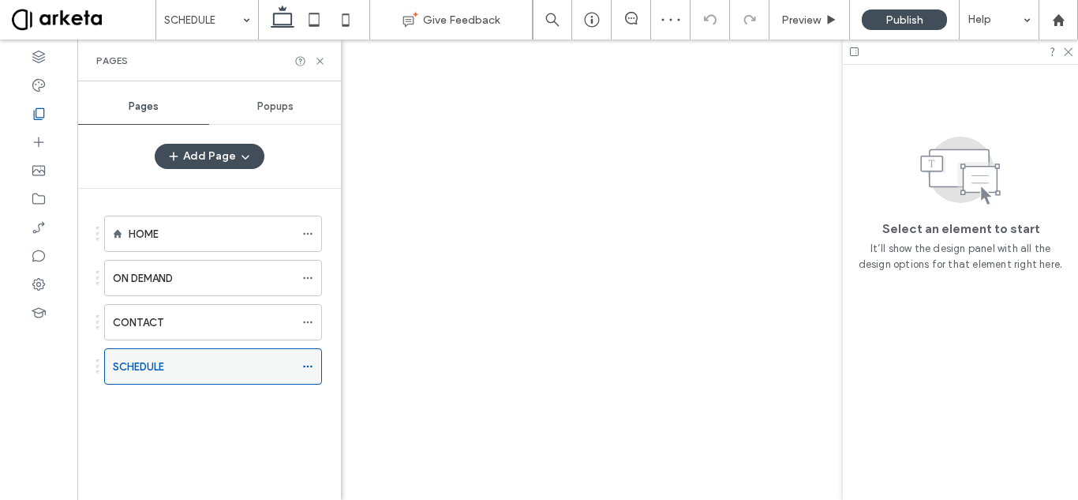
click at [309, 365] on icon at bounding box center [307, 366] width 11 height 11
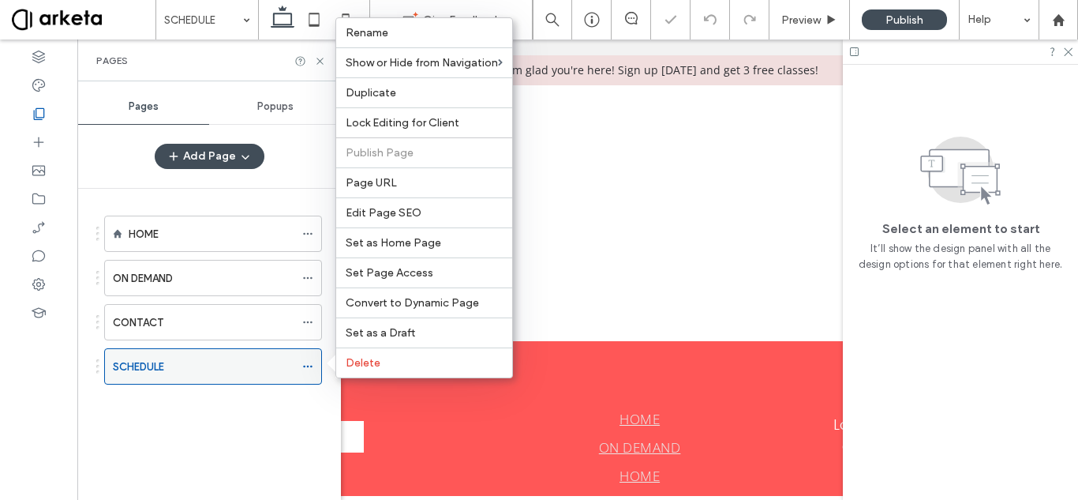
click at [305, 365] on icon at bounding box center [307, 366] width 11 height 11
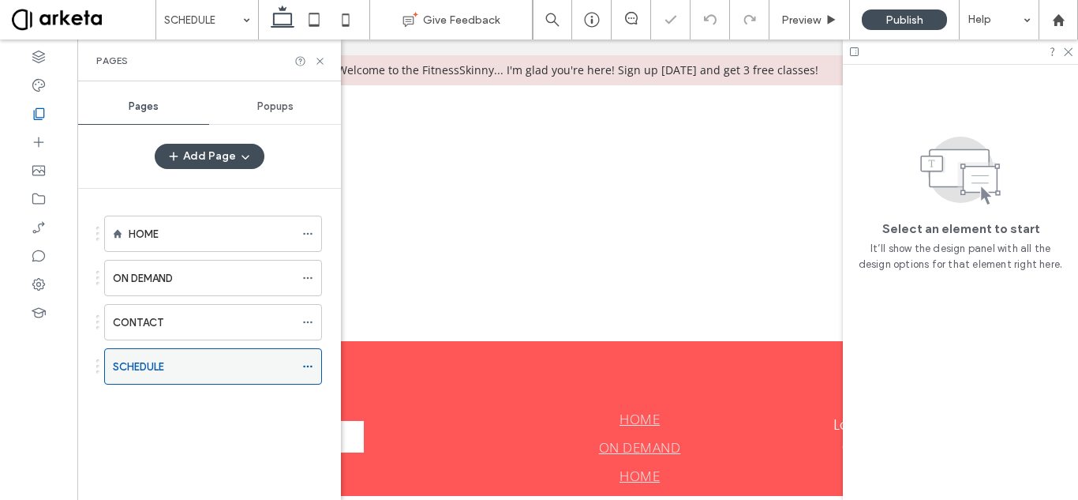
click at [305, 365] on icon at bounding box center [307, 366] width 11 height 11
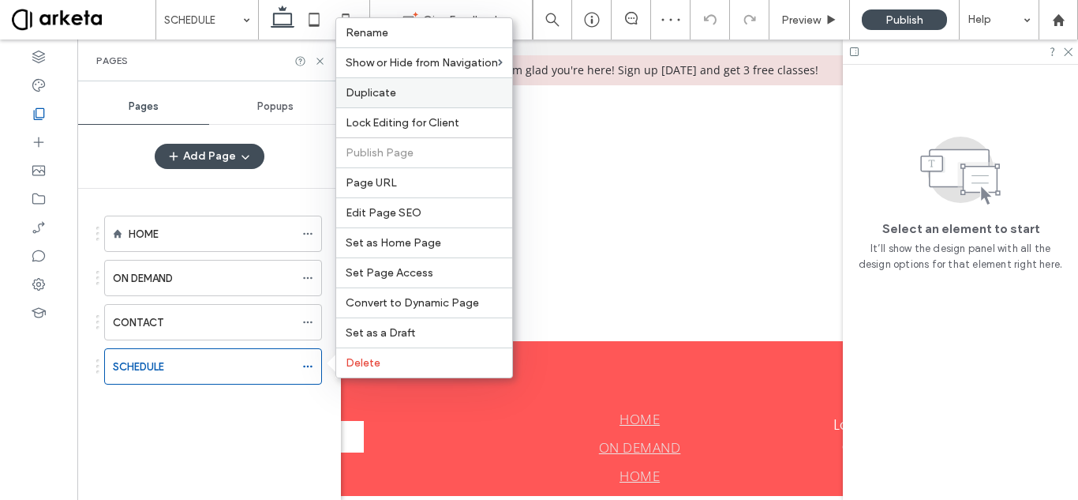
click at [417, 99] on div "Duplicate" at bounding box center [424, 92] width 176 height 30
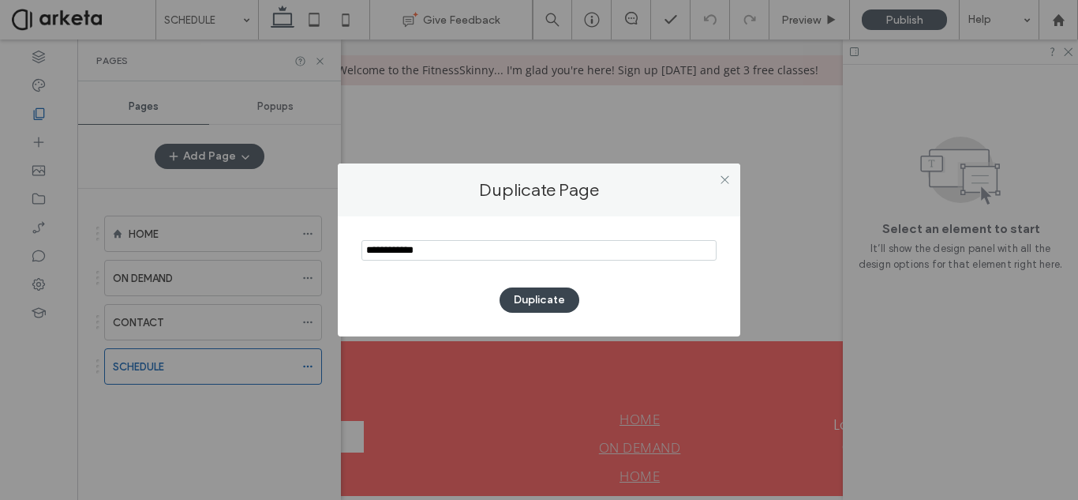
type input "**********"
click at [538, 297] on button "Duplicate" at bounding box center [540, 299] width 80 height 25
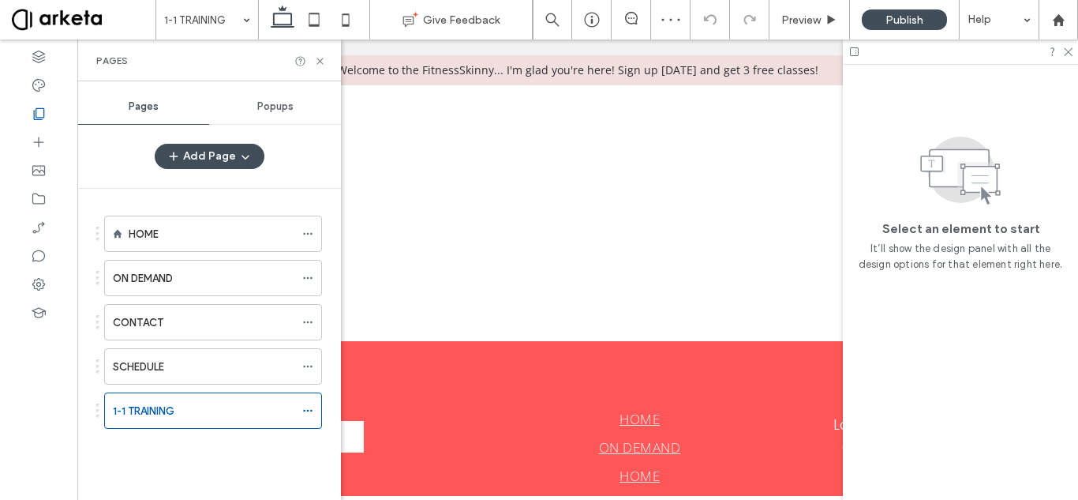
click at [308, 411] on use at bounding box center [307, 411] width 9 height 2
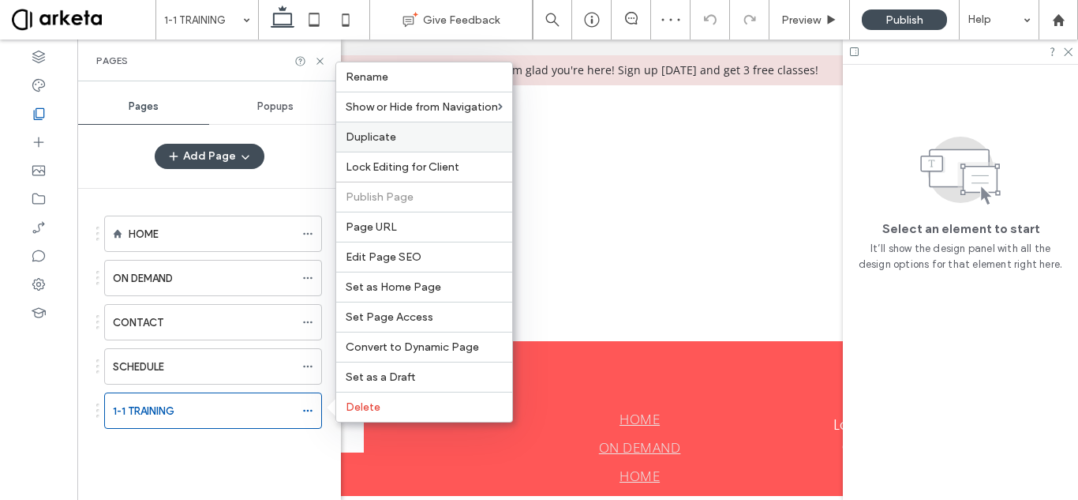
click at [421, 136] on label "Duplicate" at bounding box center [424, 136] width 157 height 13
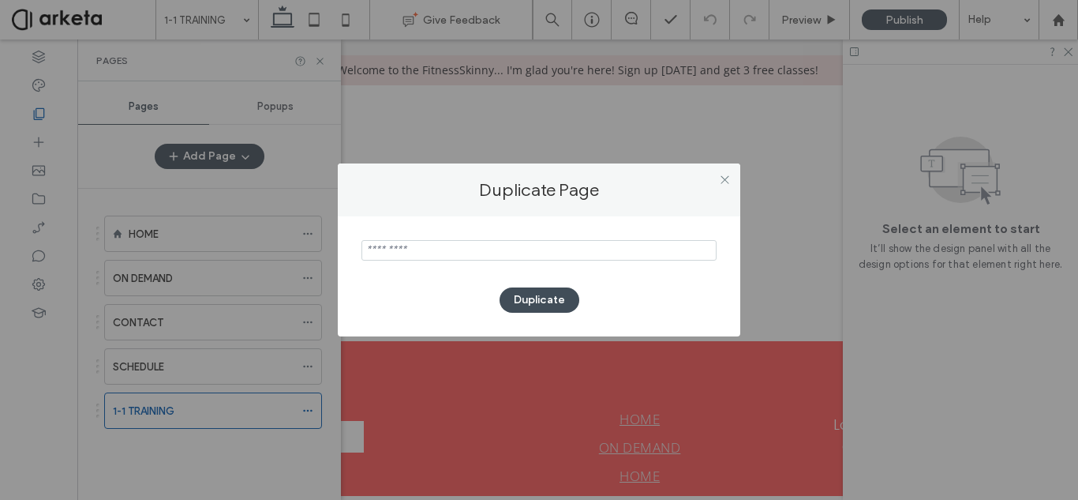
click at [479, 228] on div "Duplicate" at bounding box center [539, 276] width 403 height 120
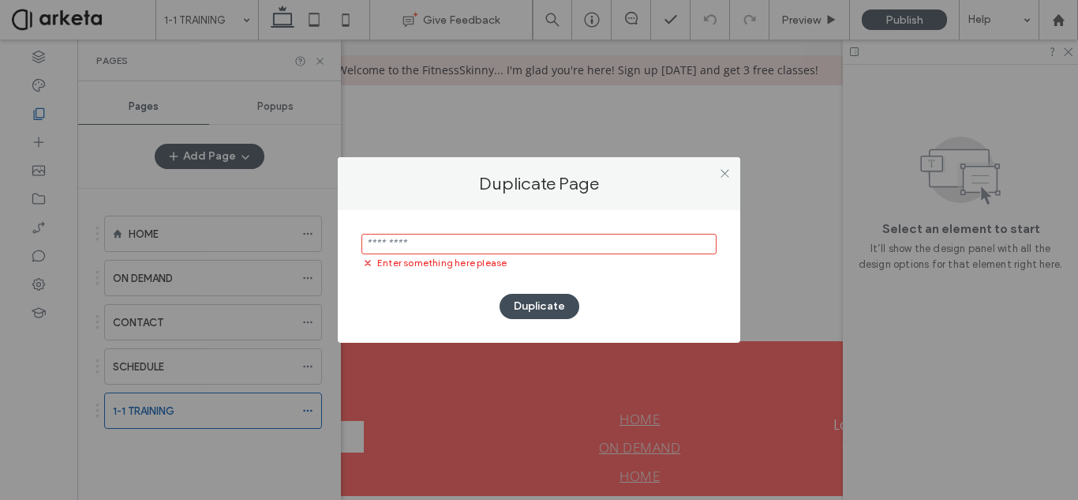
click at [470, 238] on input "notEmpty" at bounding box center [538, 244] width 355 height 21
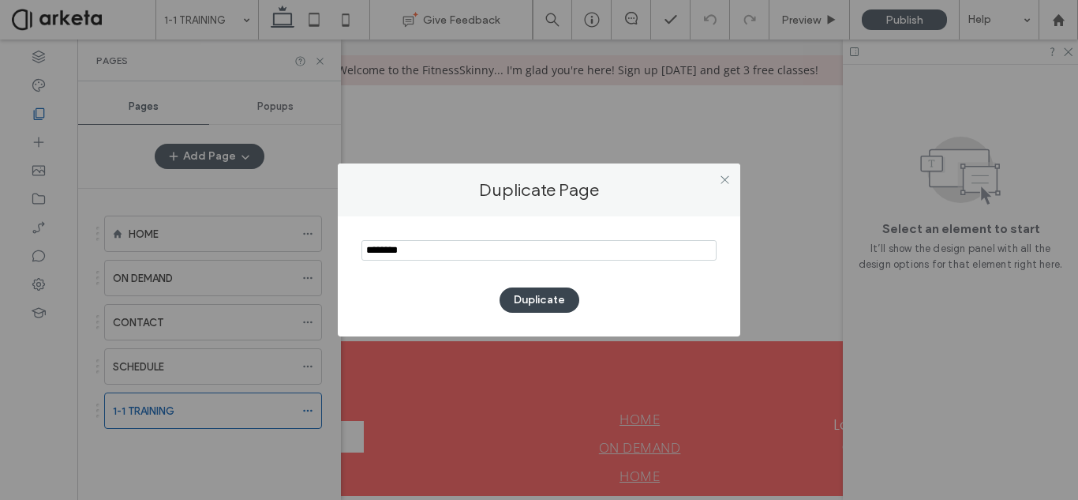
type input "********"
click at [539, 295] on button "Duplicate" at bounding box center [540, 299] width 80 height 25
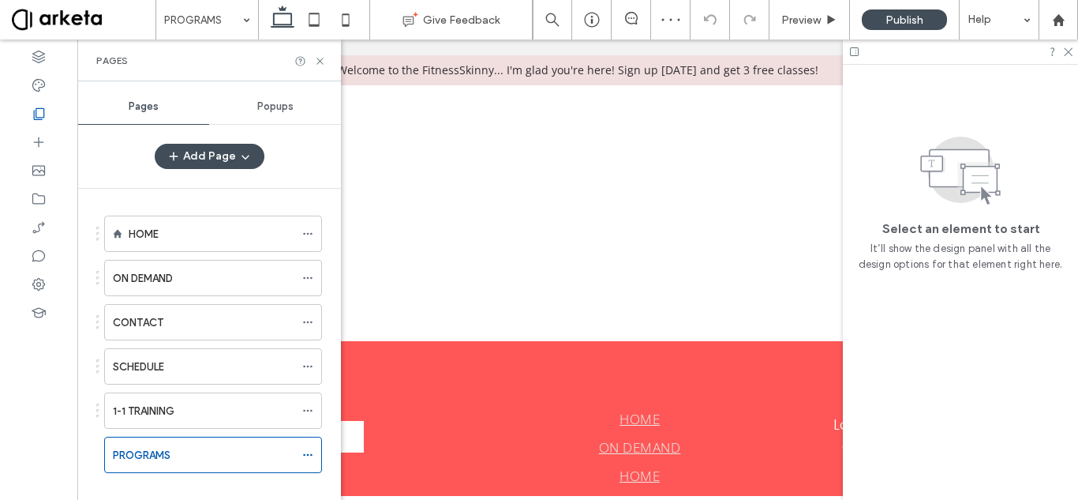
scroll to position [21, 0]
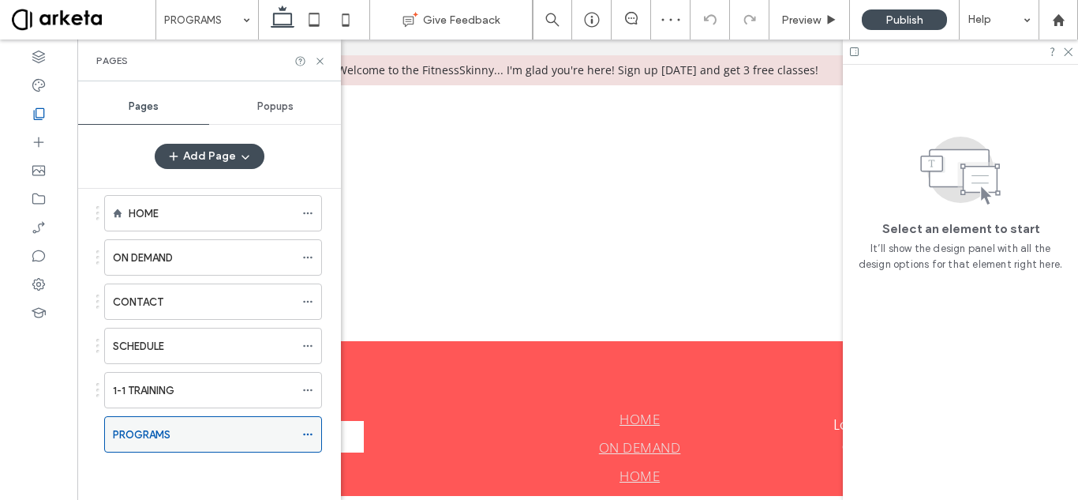
click at [305, 433] on icon at bounding box center [307, 434] width 11 height 11
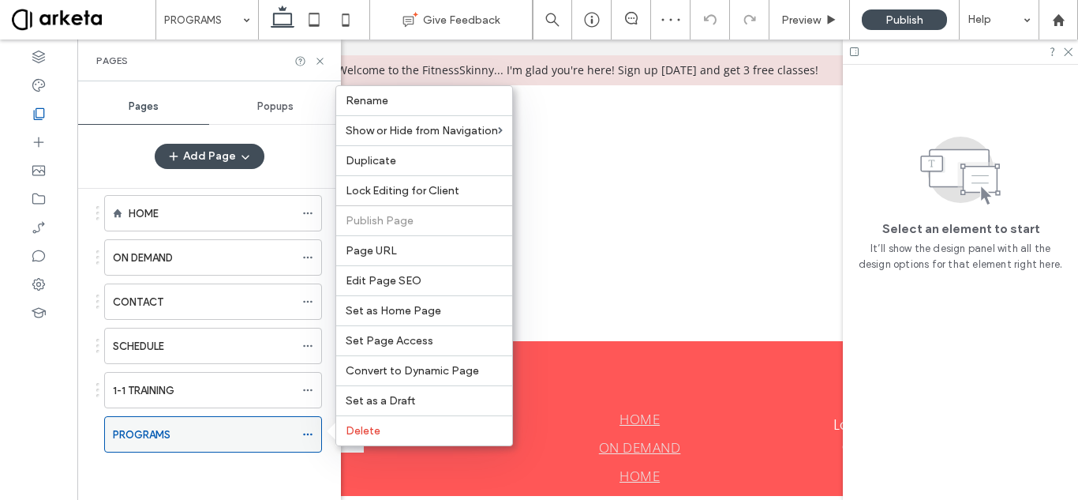
scroll to position [0, 0]
click at [421, 161] on label "Duplicate" at bounding box center [424, 160] width 157 height 13
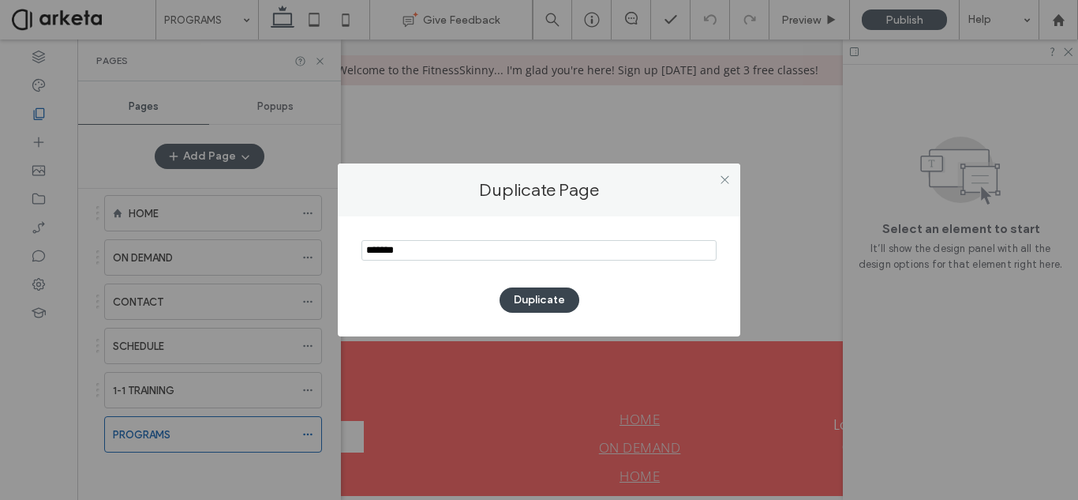
type input "*******"
click at [541, 298] on button "Duplicate" at bounding box center [540, 299] width 80 height 25
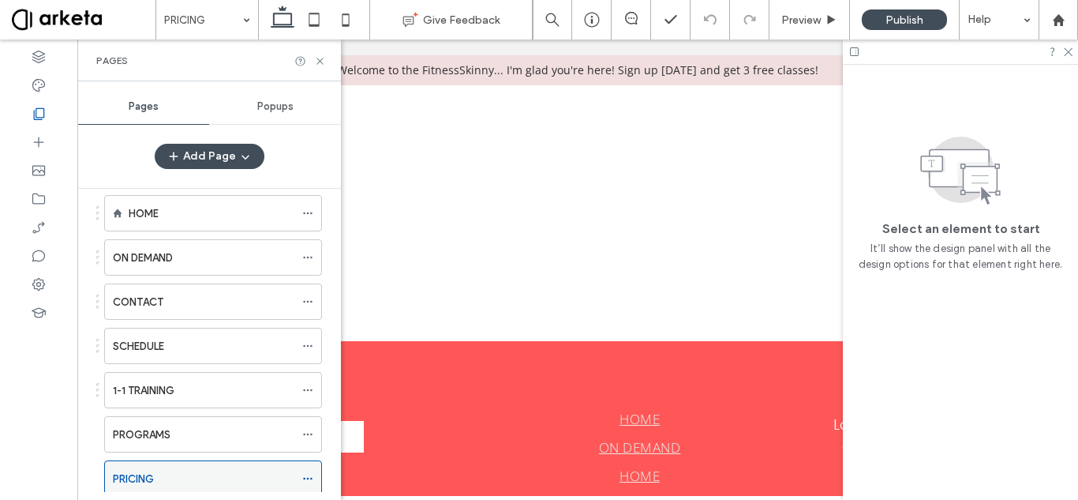
click at [306, 474] on icon at bounding box center [307, 478] width 11 height 11
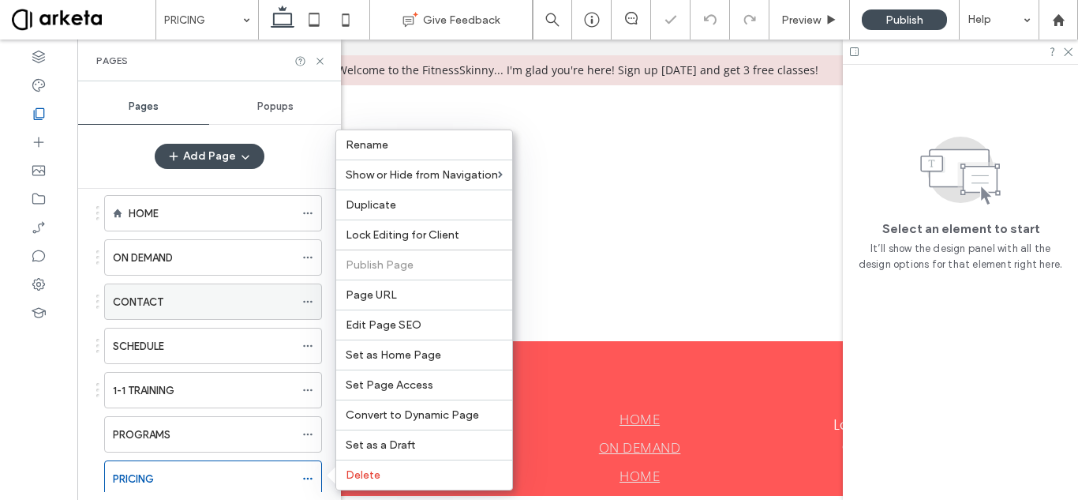
click at [186, 299] on div "CONTACT" at bounding box center [204, 302] width 182 height 17
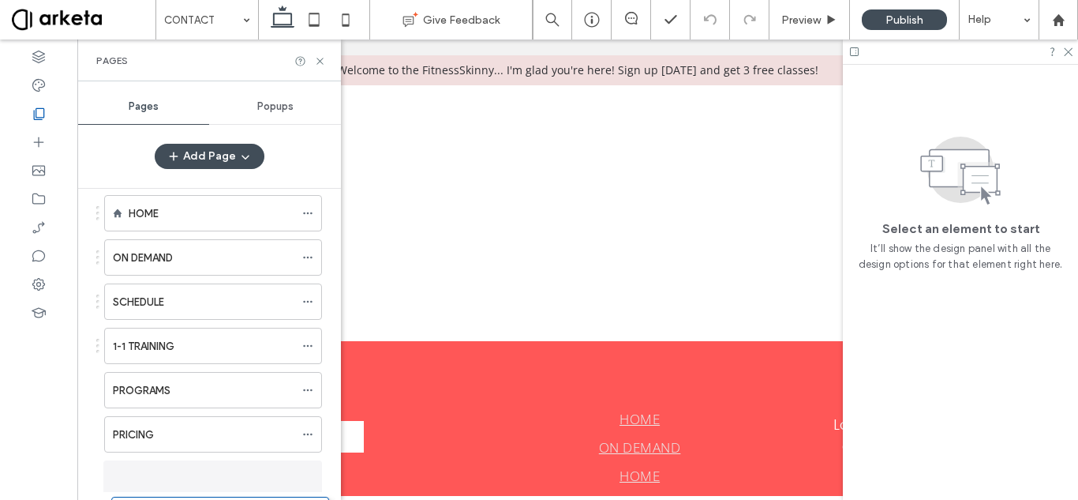
scroll to position [65, 0]
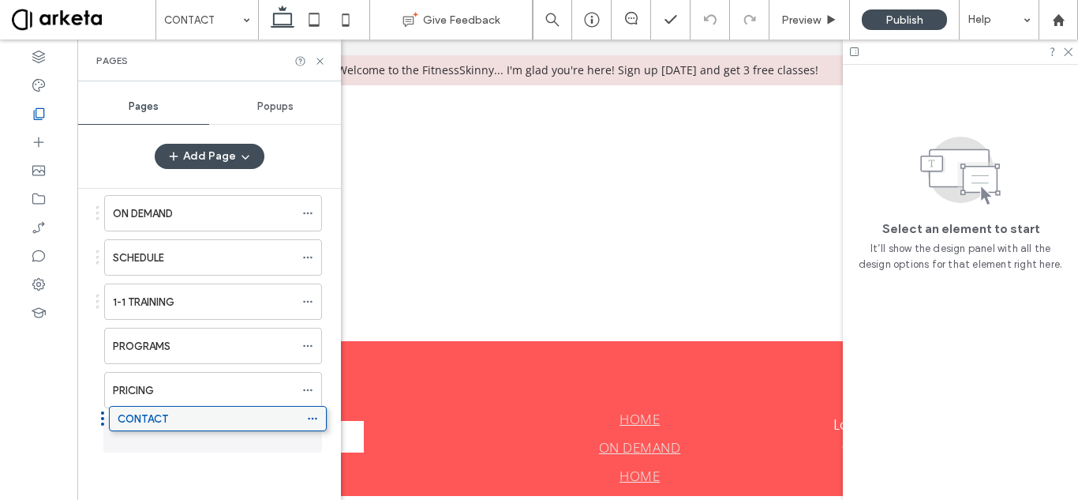
drag, startPoint x: 177, startPoint y: 306, endPoint x: 182, endPoint y: 429, distance: 122.4
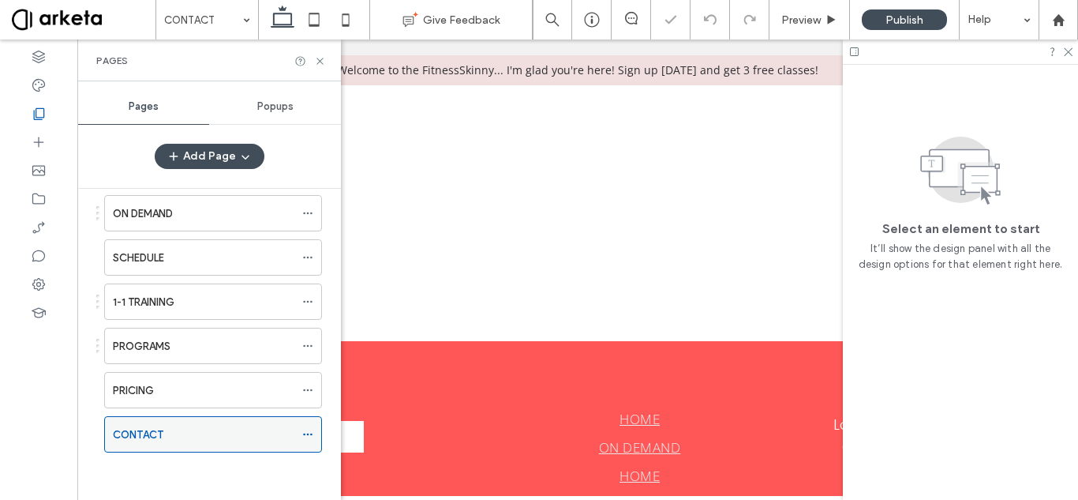
scroll to position [0, 0]
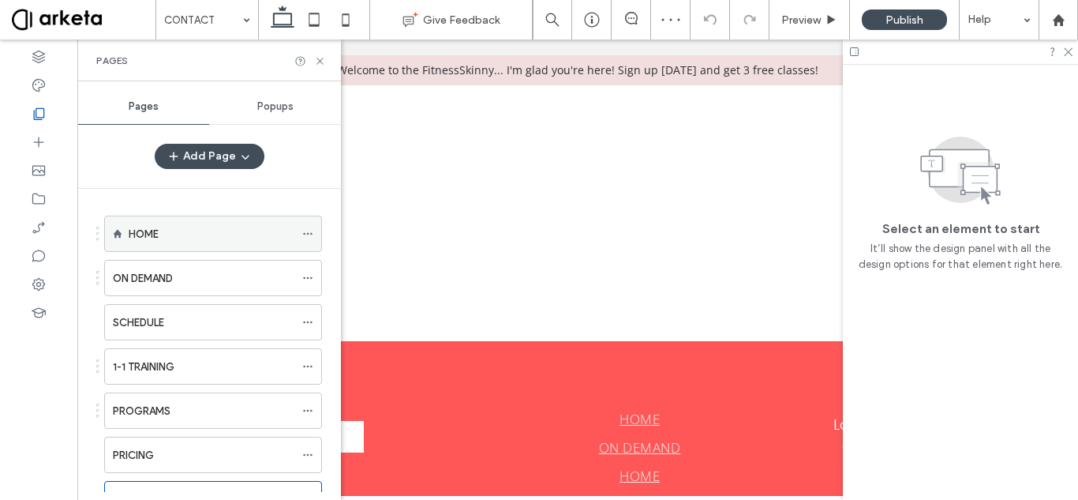
click at [305, 235] on icon at bounding box center [307, 233] width 11 height 11
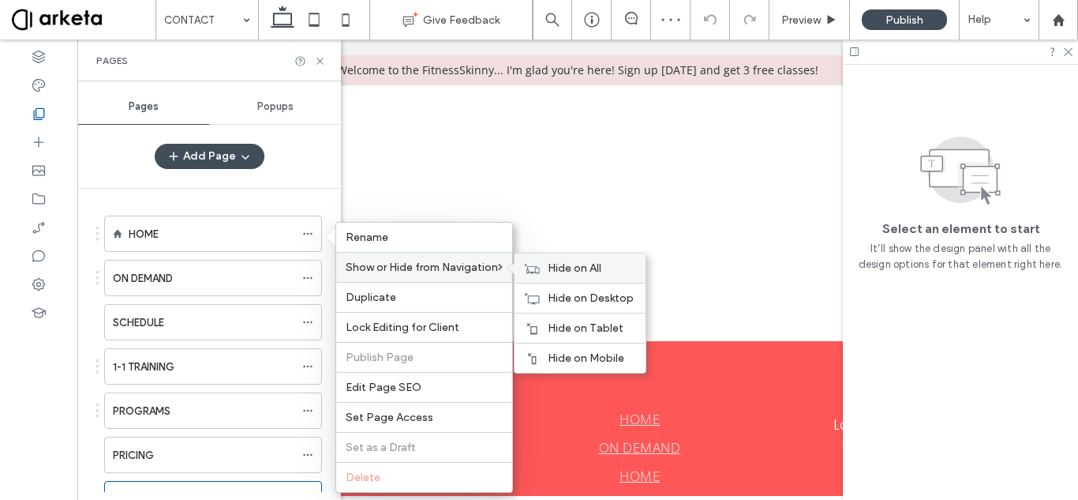
click at [547, 263] on div "Hide on All" at bounding box center [580, 267] width 131 height 29
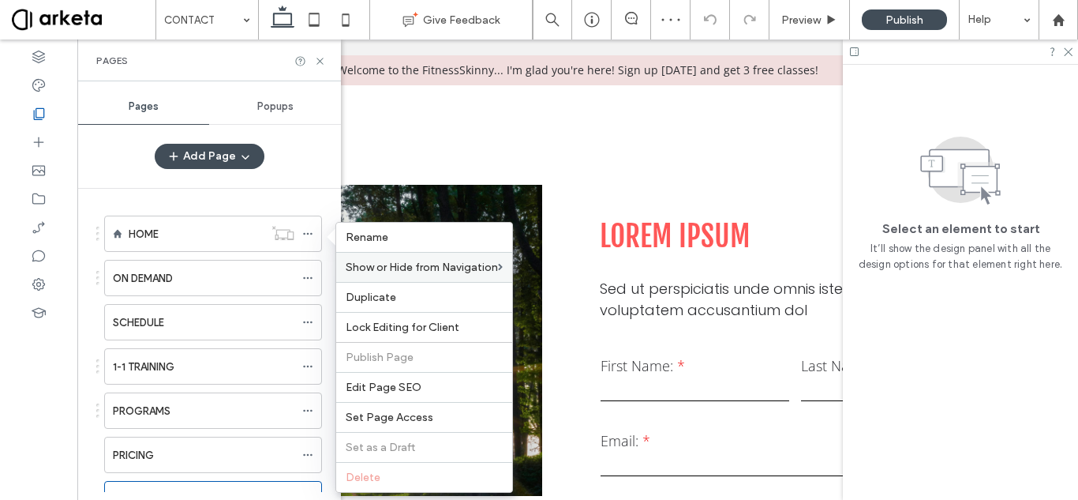
click at [289, 191] on div "HOME ON DEMAND SCHEDULE 1-1 TRAINING PROGRAMS PRICING CONTACT" at bounding box center [218, 340] width 245 height 303
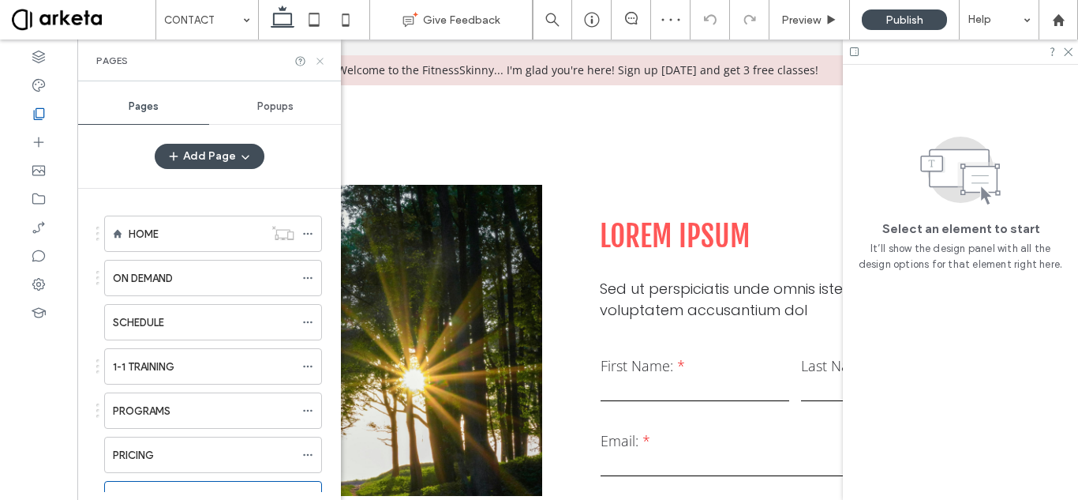
click at [317, 58] on use at bounding box center [320, 61] width 6 height 6
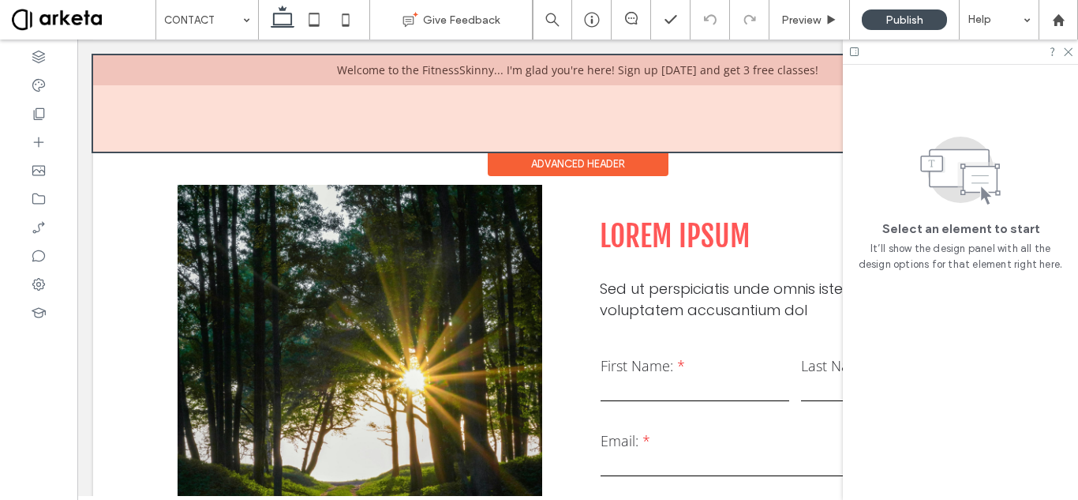
click at [411, 109] on div at bounding box center [577, 103] width 969 height 96
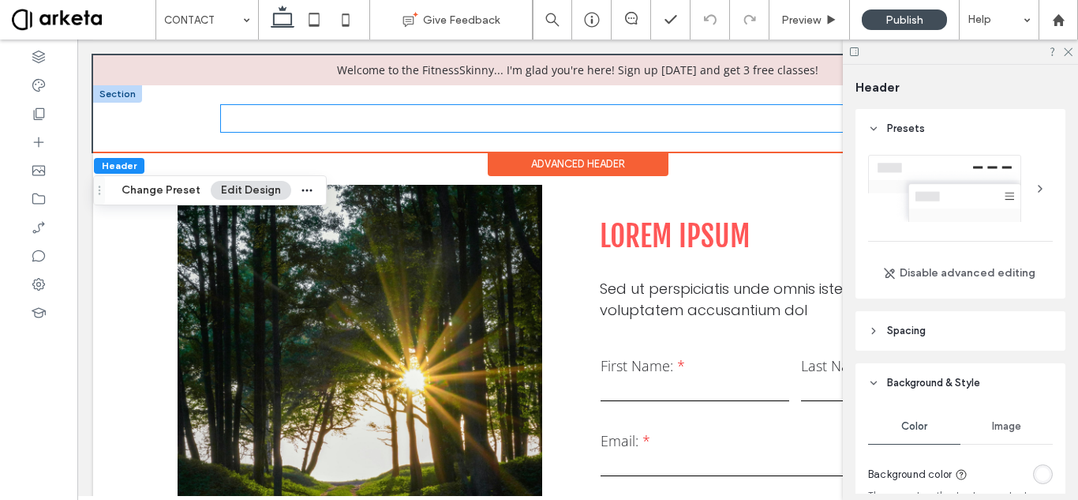
click at [411, 109] on span "ON DEMAND" at bounding box center [414, 118] width 89 height 27
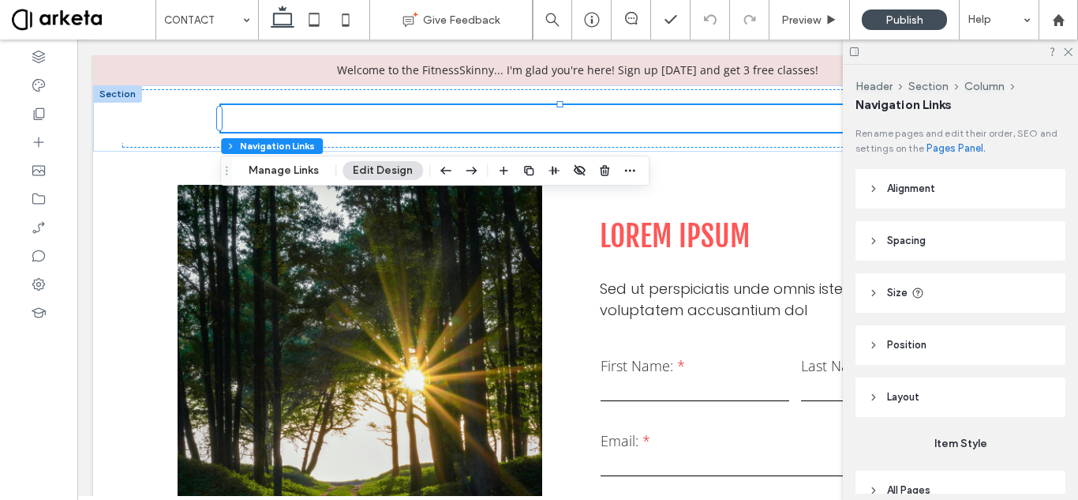
click at [405, 165] on button "Edit Design" at bounding box center [383, 170] width 81 height 19
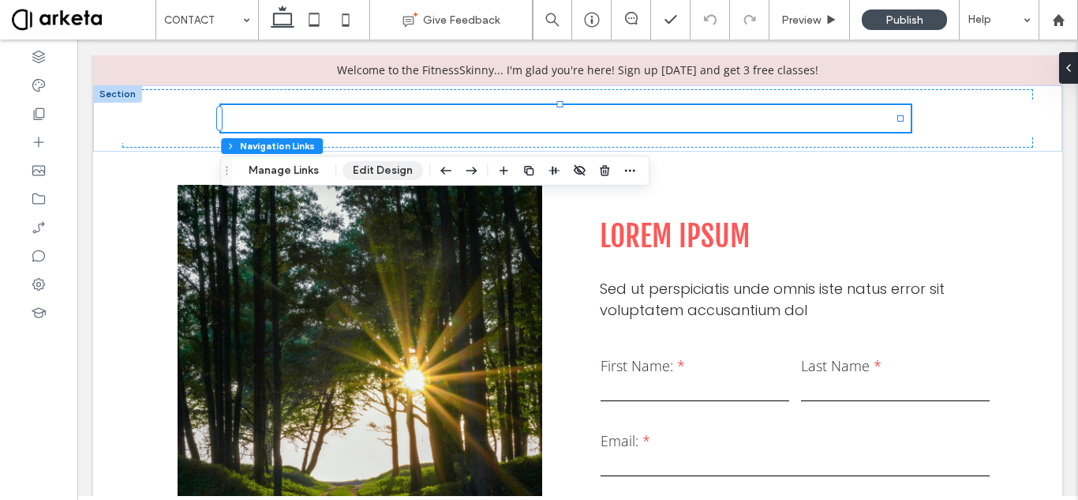
click at [405, 165] on button "Edit Design" at bounding box center [383, 170] width 81 height 19
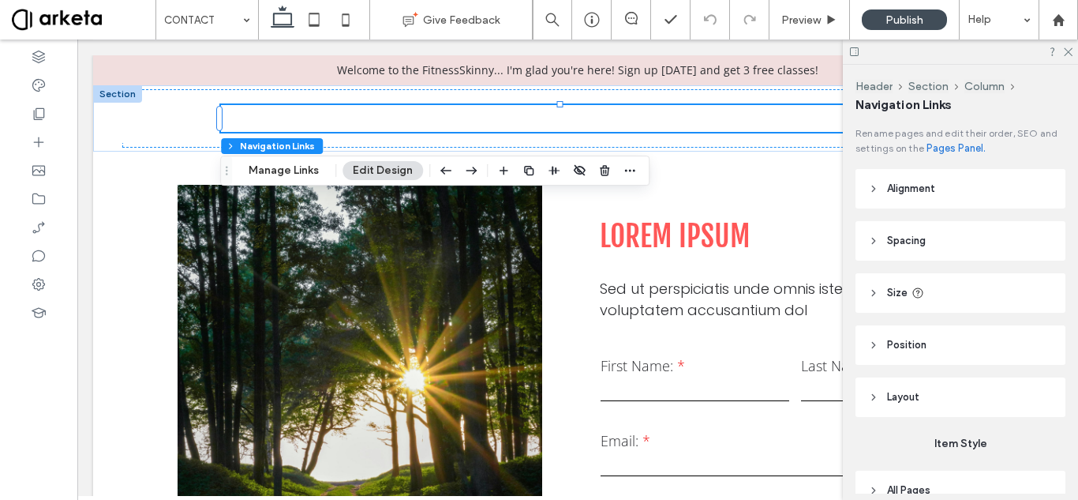
scroll to position [132, 0]
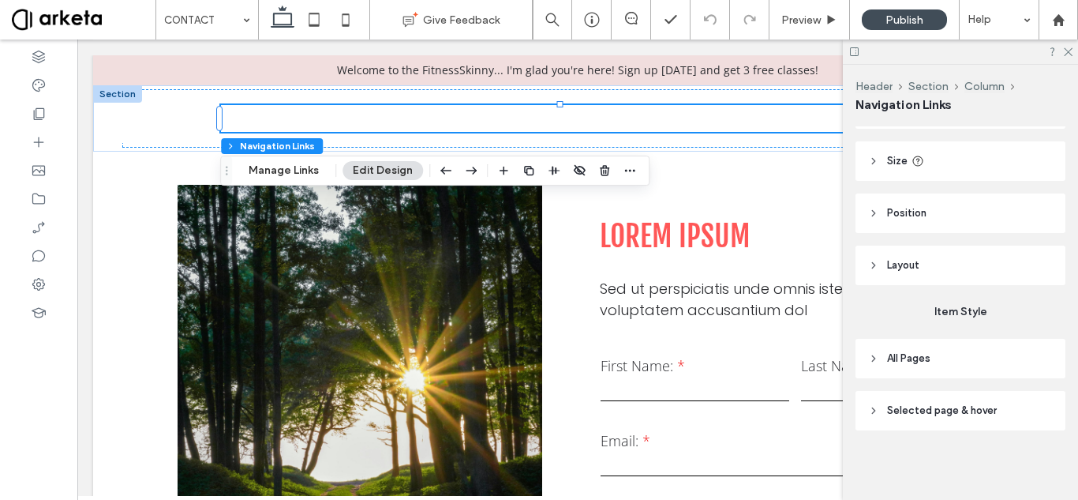
click at [944, 358] on header "All Pages" at bounding box center [961, 358] width 210 height 39
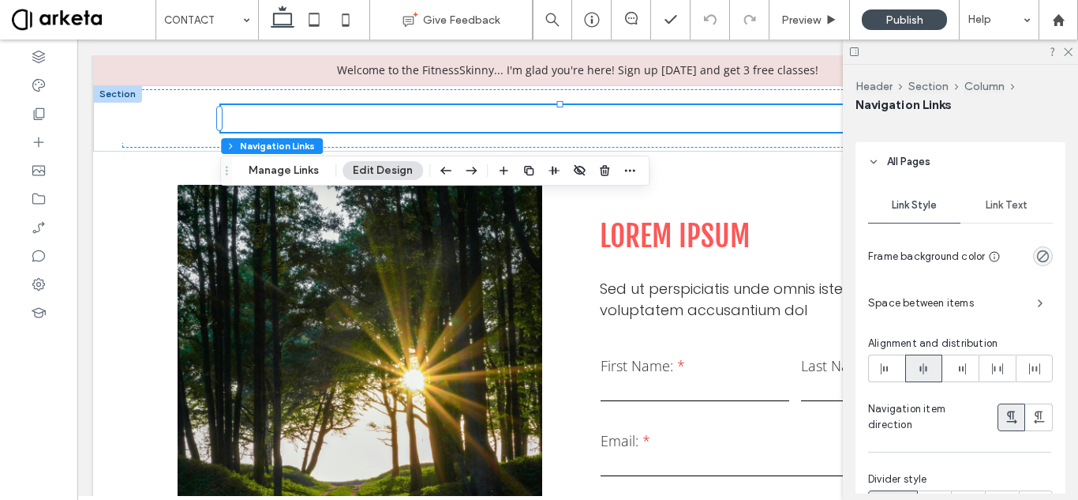
scroll to position [338, 0]
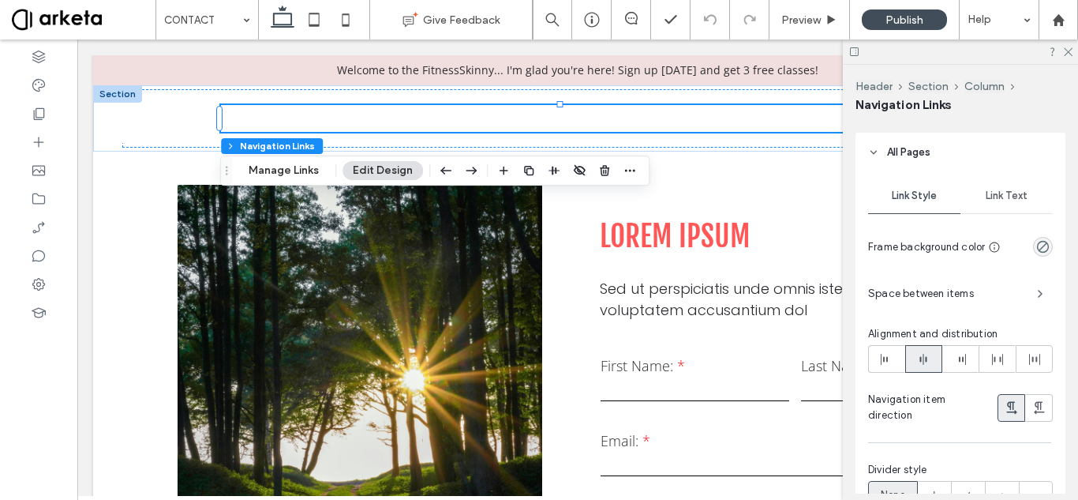
click at [997, 196] on span "Link Text" at bounding box center [1007, 195] width 42 height 13
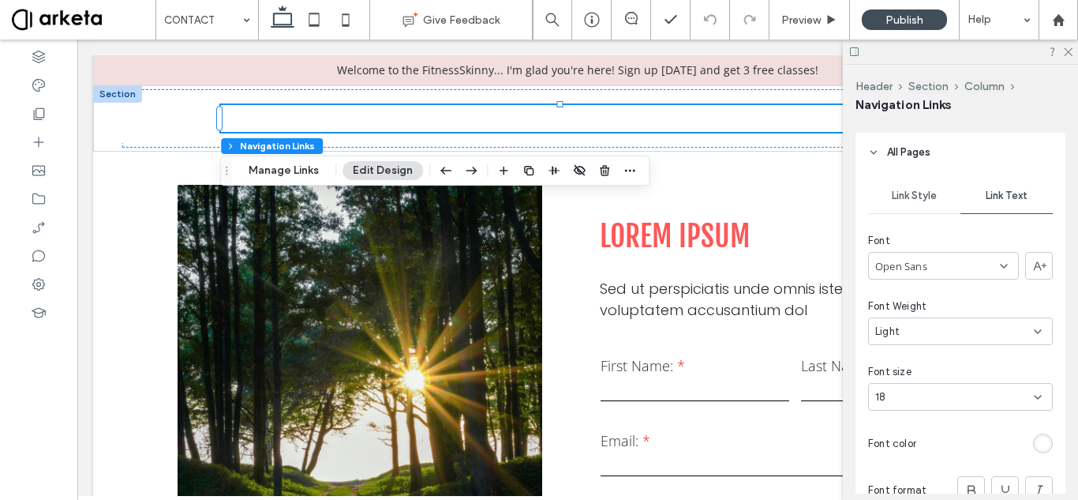
click at [1036, 438] on div "rgb(255, 255, 255)" at bounding box center [1042, 442] width 13 height 13
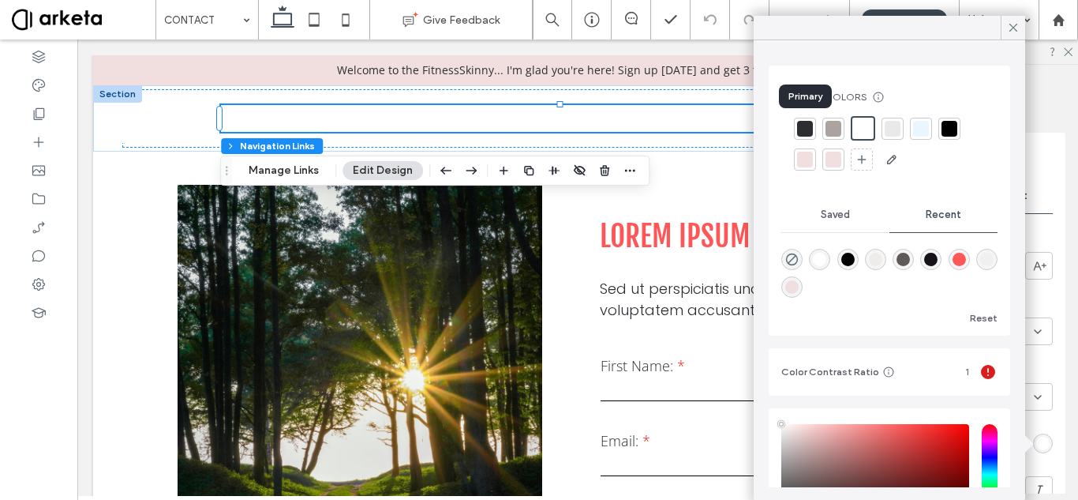
click at [801, 122] on div at bounding box center [805, 129] width 16 height 16
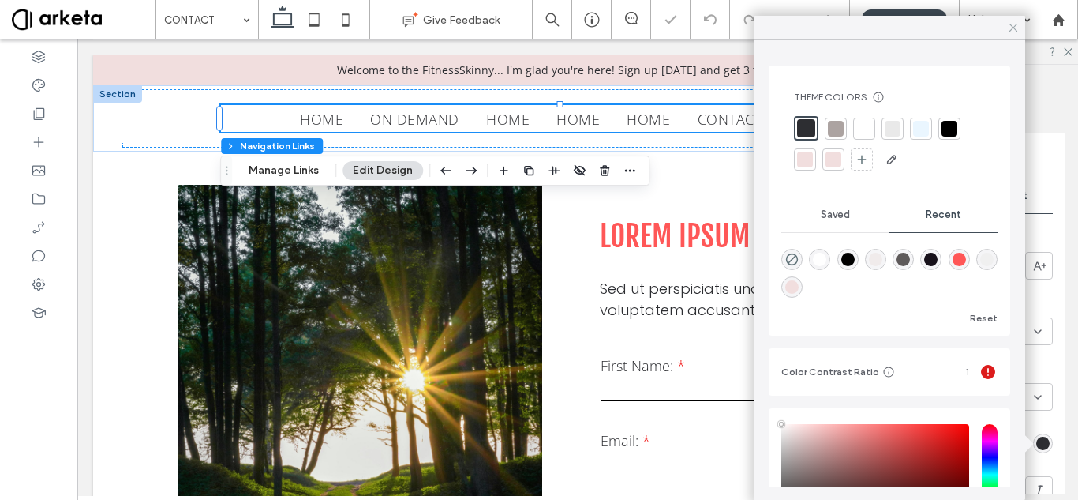
click at [1011, 22] on icon at bounding box center [1013, 28] width 14 height 14
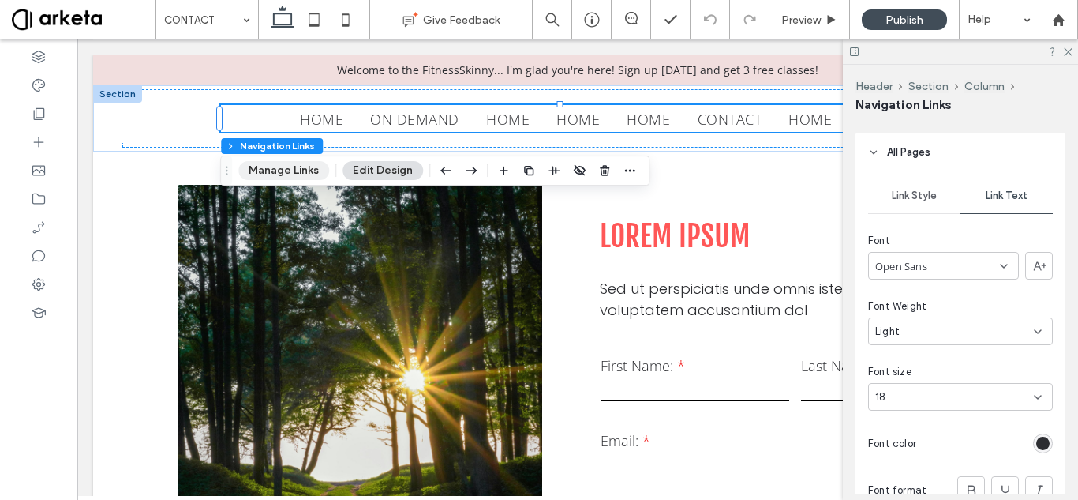
click at [315, 170] on button "Manage Links" at bounding box center [283, 170] width 91 height 19
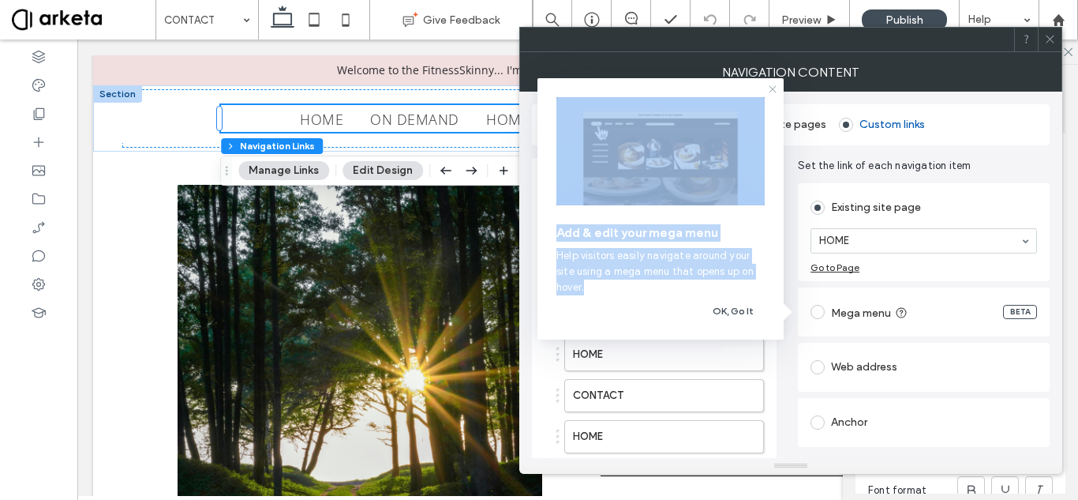
click at [772, 86] on div "Add & edit your mega menu Help visitors easily navigate around your site using …" at bounding box center [661, 208] width 246 height 261
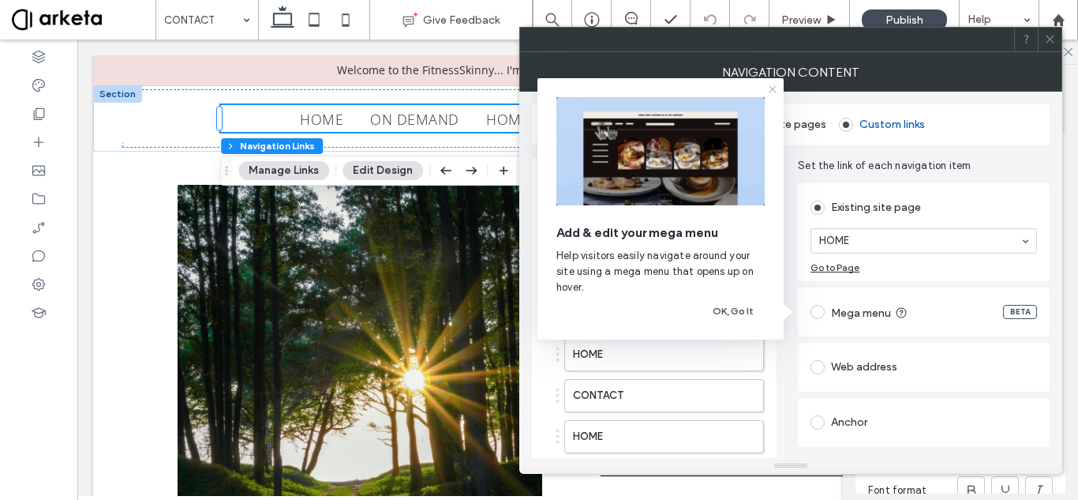
click at [772, 86] on icon at bounding box center [772, 89] width 13 height 13
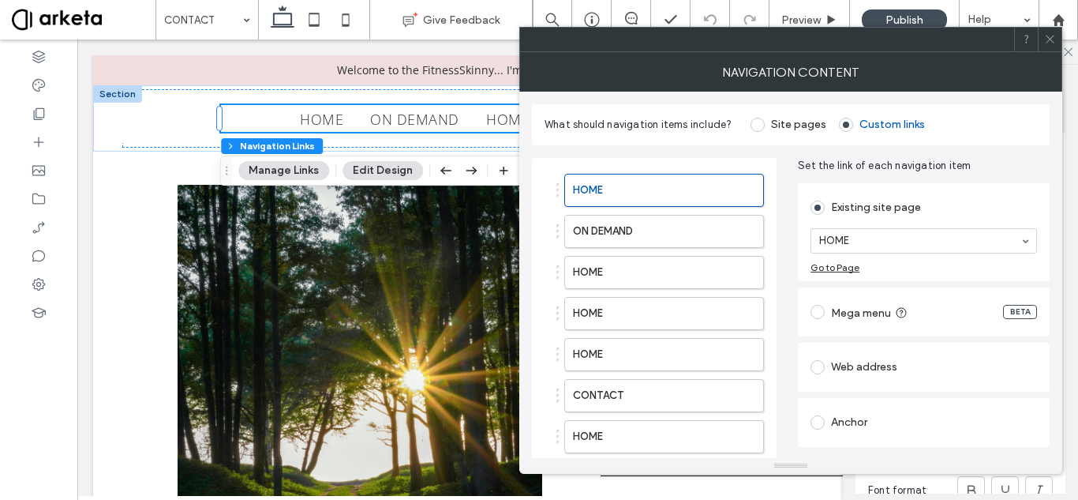
click at [755, 121] on span at bounding box center [758, 125] width 14 height 14
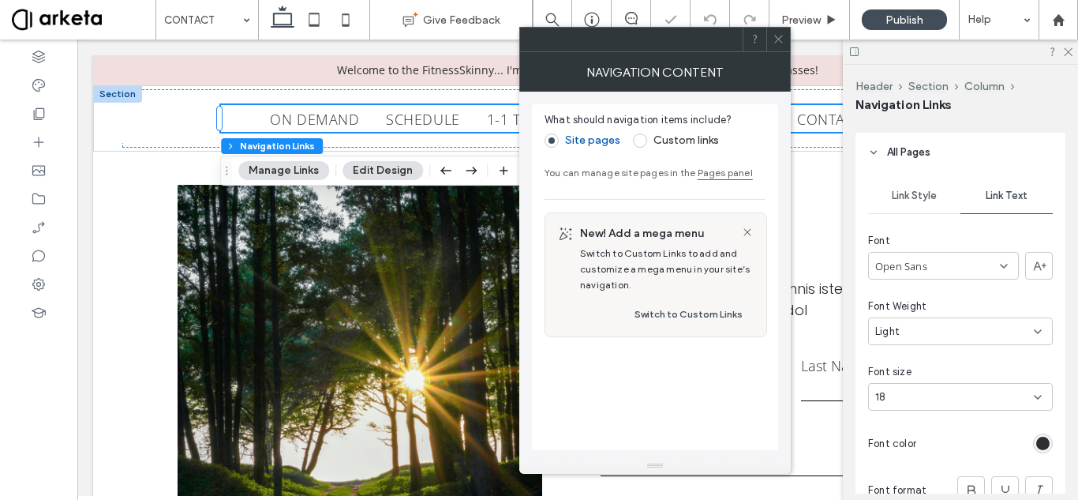
click at [774, 38] on icon at bounding box center [779, 39] width 12 height 12
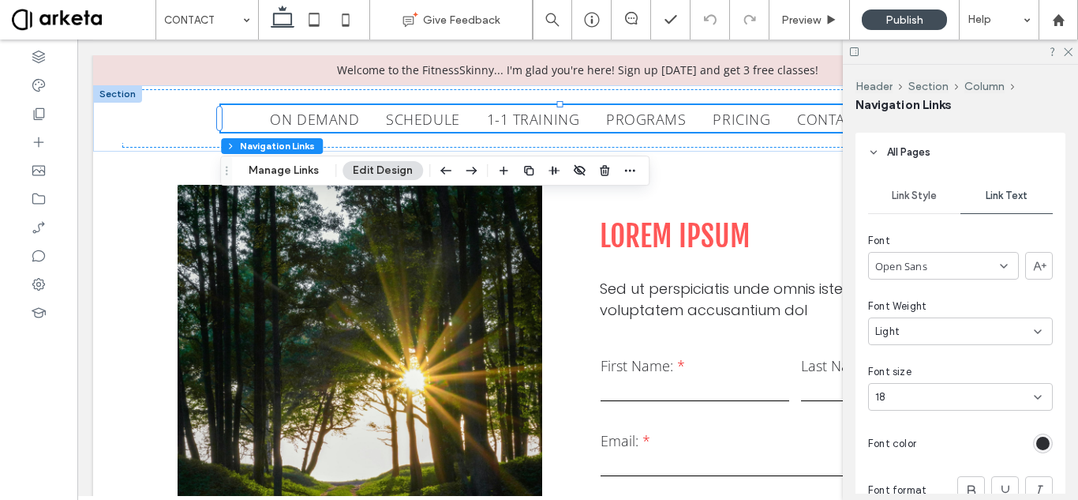
click at [920, 395] on div "18" at bounding box center [951, 397] width 152 height 16
type input "**"
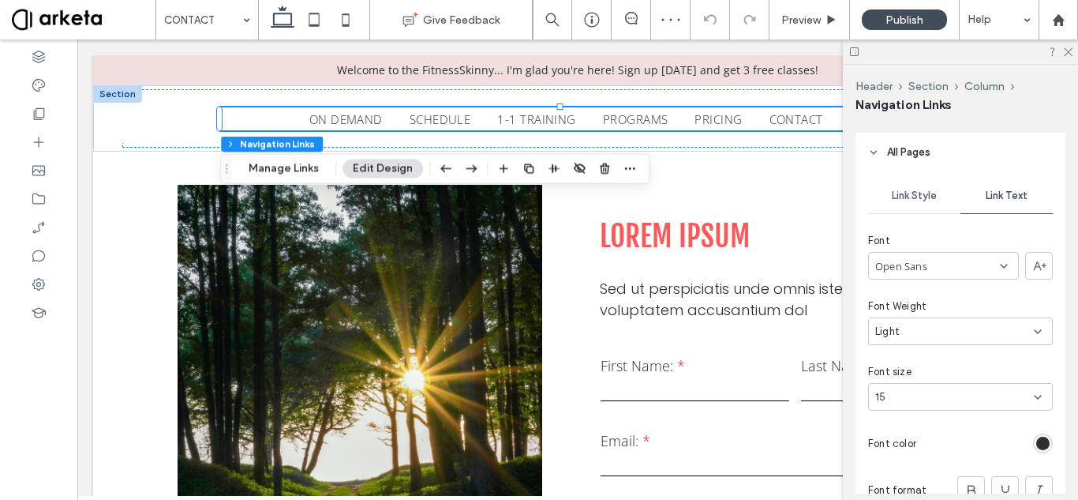
scroll to position [523, 0]
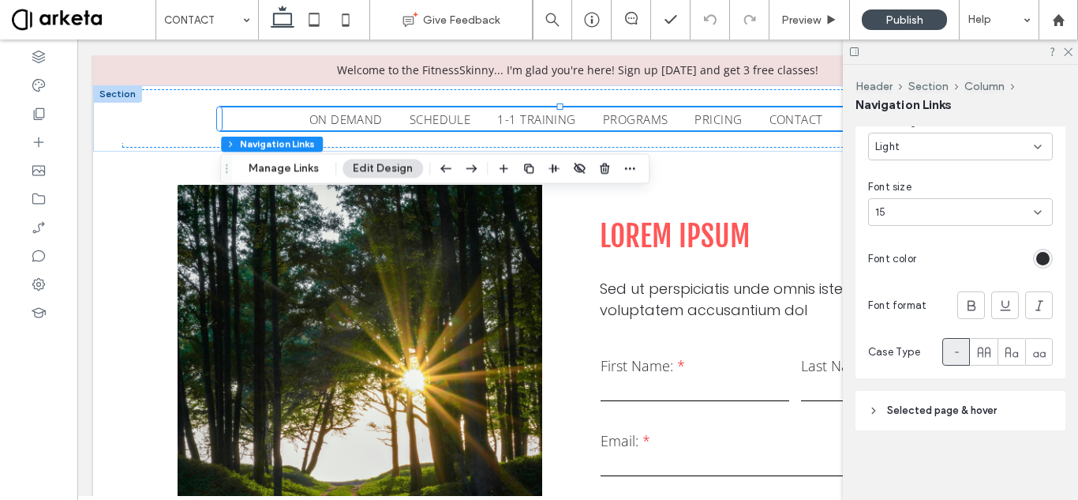
click at [897, 410] on span "Selected page & hover" at bounding box center [942, 411] width 110 height 16
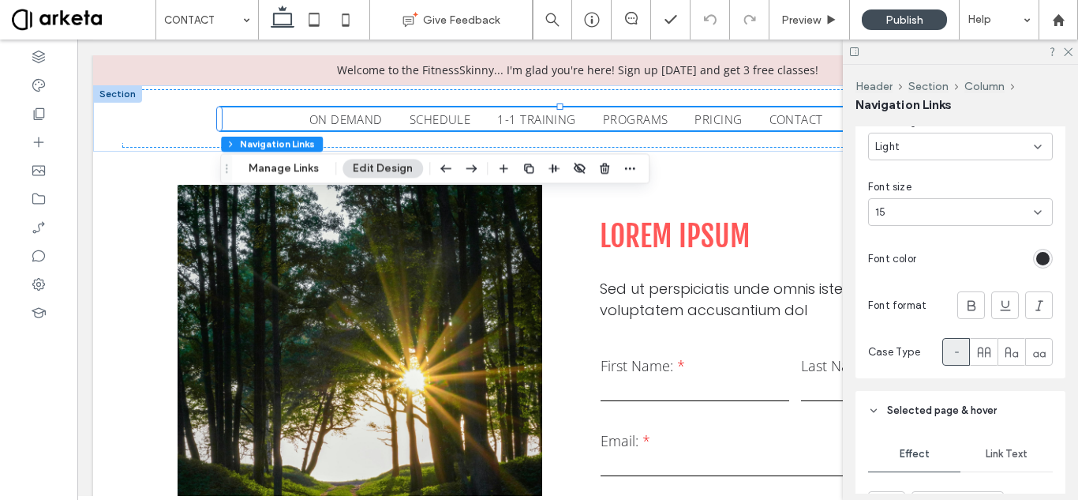
scroll to position [845, 0]
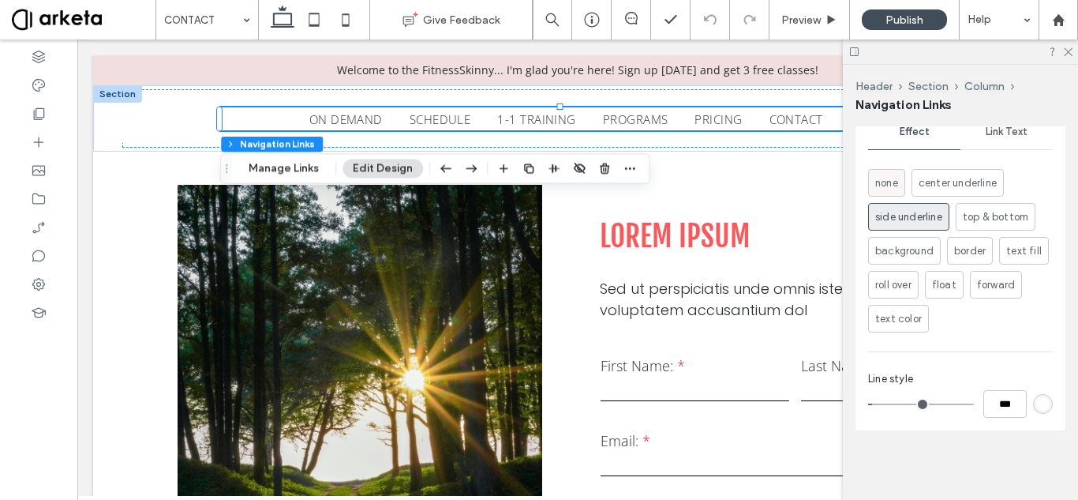
click at [888, 171] on div "none" at bounding box center [886, 183] width 23 height 26
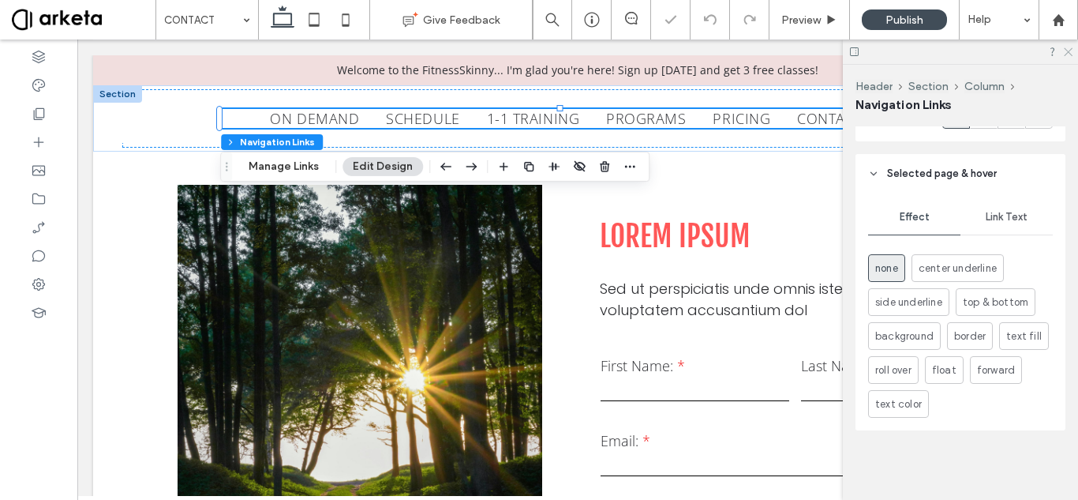
click at [1067, 47] on icon at bounding box center [1067, 51] width 10 height 10
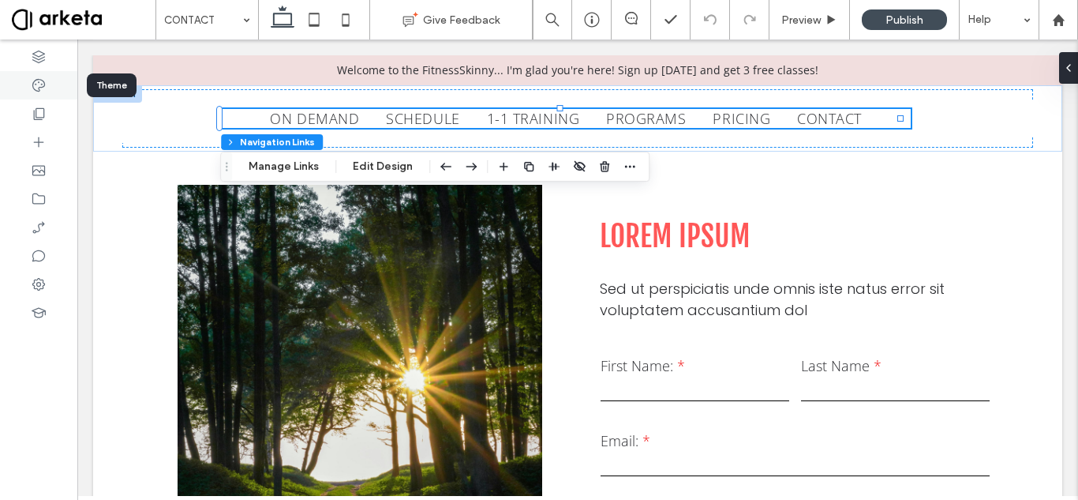
click at [34, 81] on use at bounding box center [38, 85] width 13 height 13
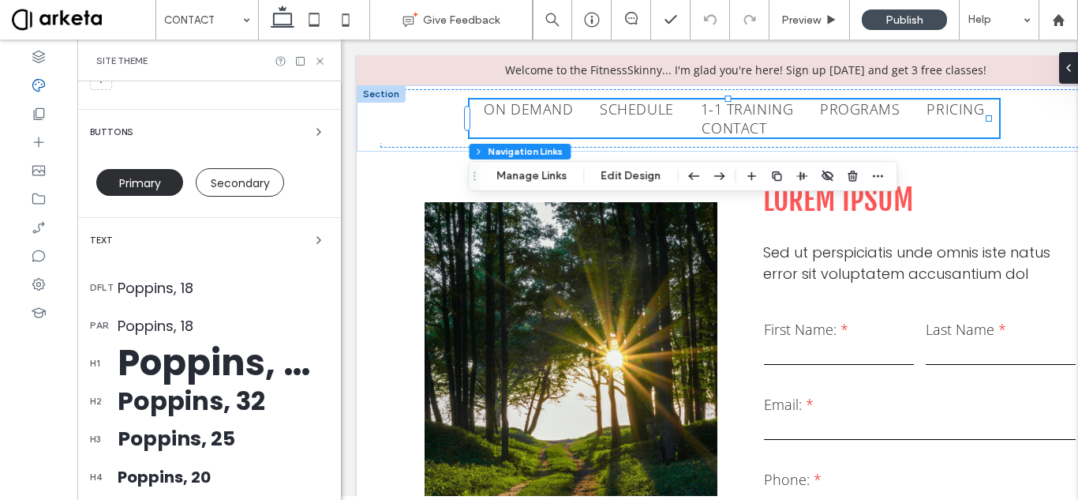
scroll to position [233, 0]
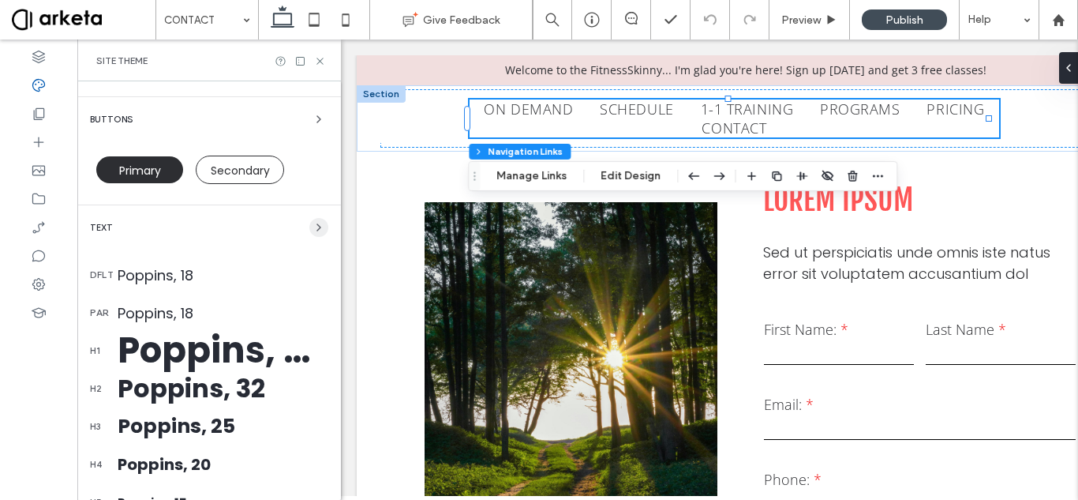
click at [313, 223] on icon "button" at bounding box center [319, 227] width 13 height 13
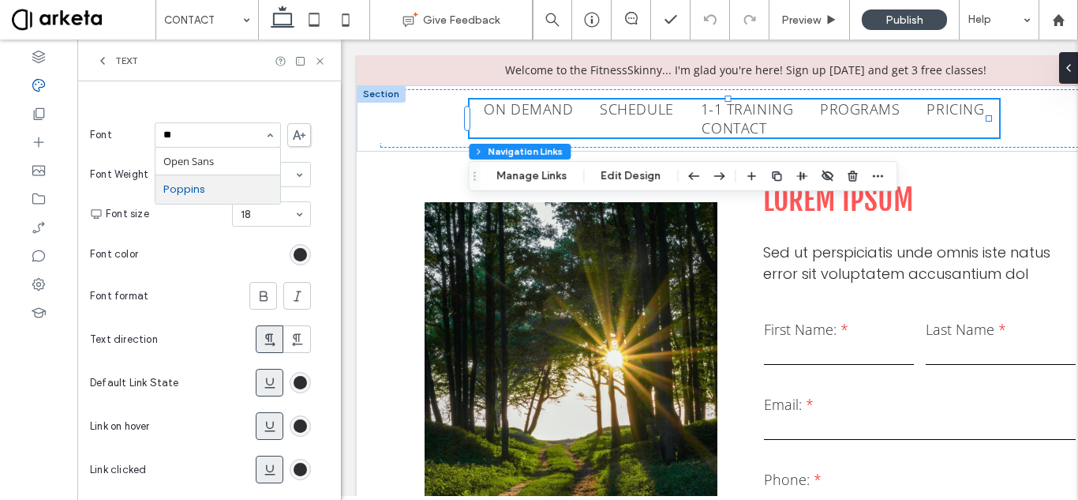
scroll to position [0, 0]
type input "****"
click at [324, 58] on icon at bounding box center [320, 61] width 12 height 12
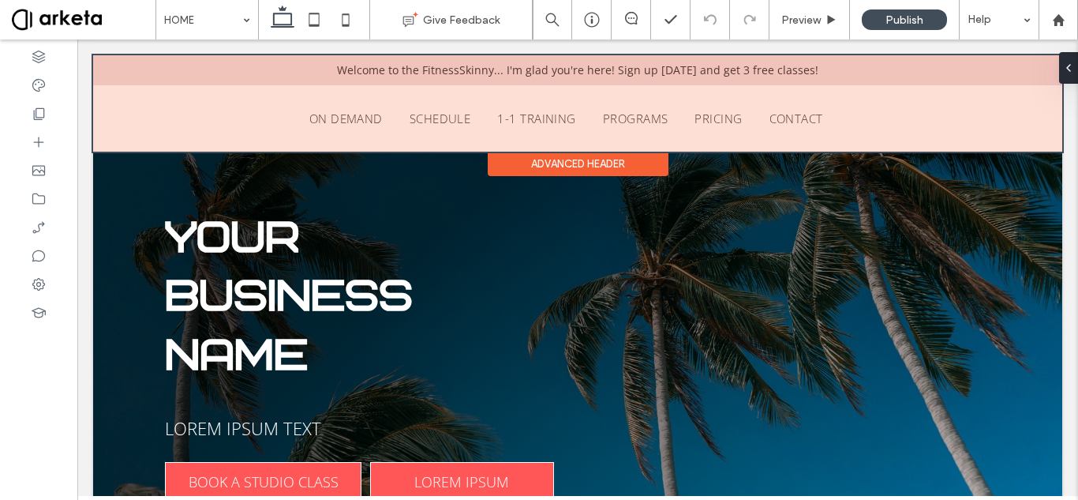
click at [918, 109] on div at bounding box center [577, 103] width 969 height 96
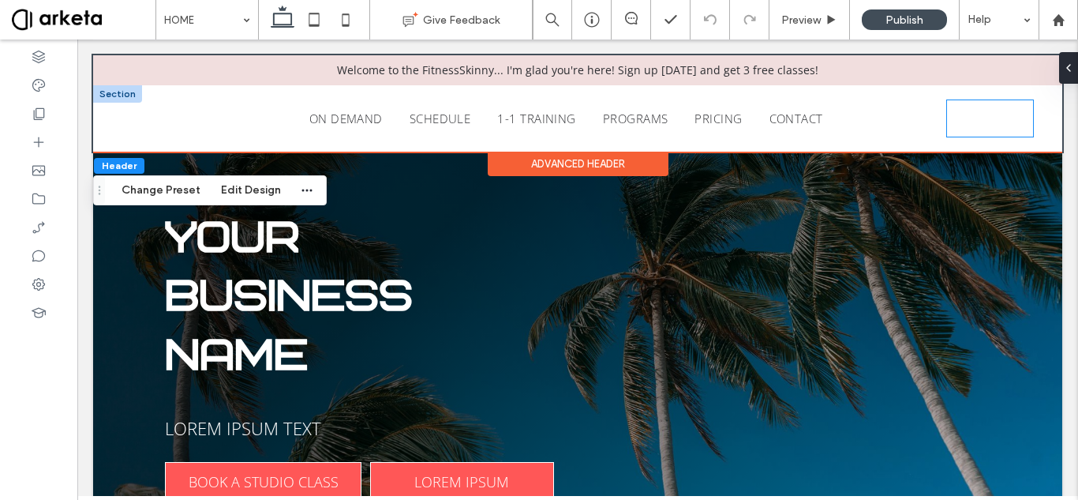
click at [970, 109] on span "ACCOUNT" at bounding box center [990, 118] width 65 height 19
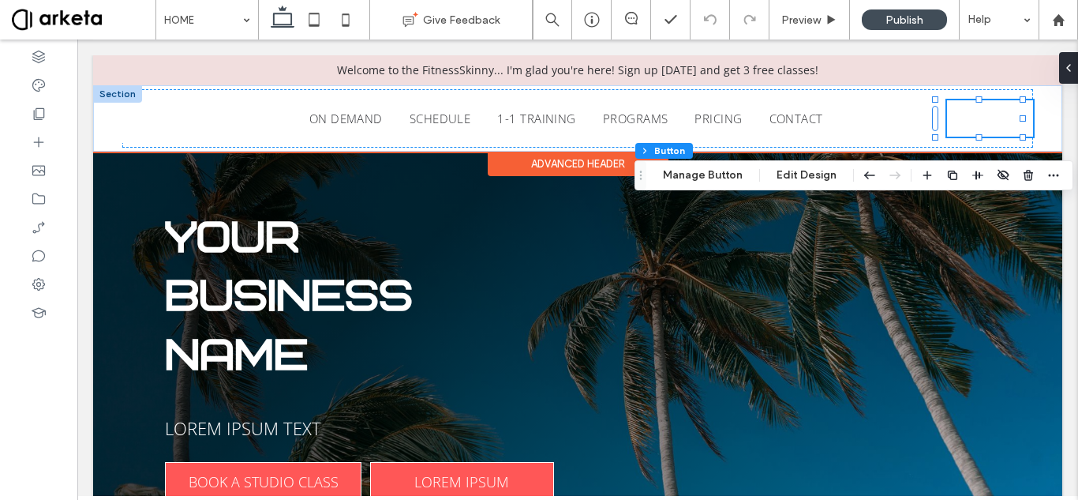
type input "**"
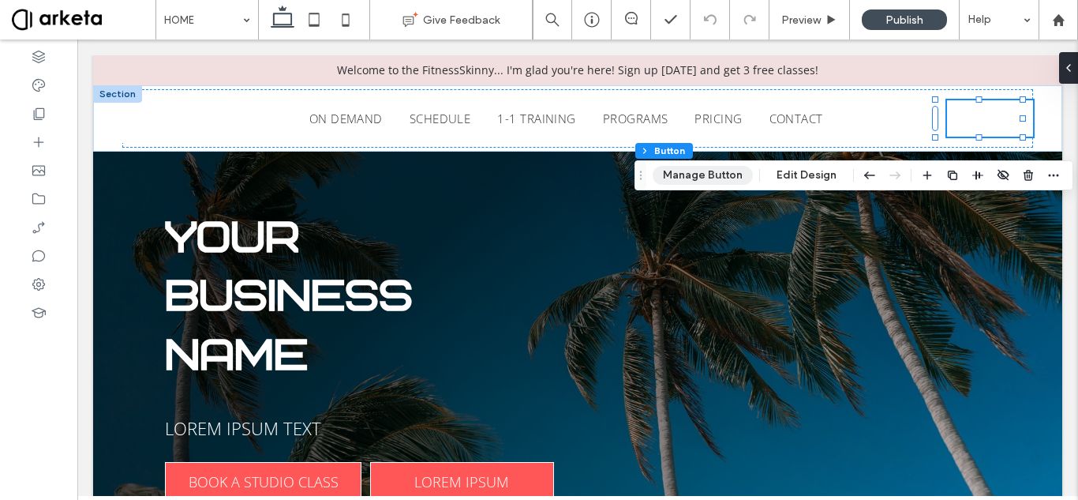
click at [729, 178] on button "Manage Button" at bounding box center [703, 175] width 100 height 19
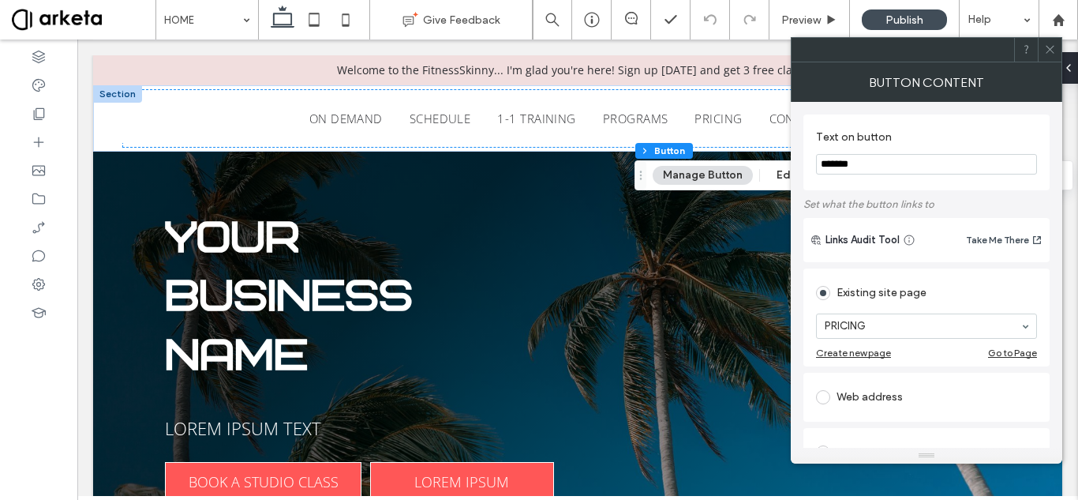
click at [907, 163] on input "*******" at bounding box center [926, 164] width 221 height 21
type input "****"
click at [1046, 59] on span at bounding box center [1050, 50] width 12 height 24
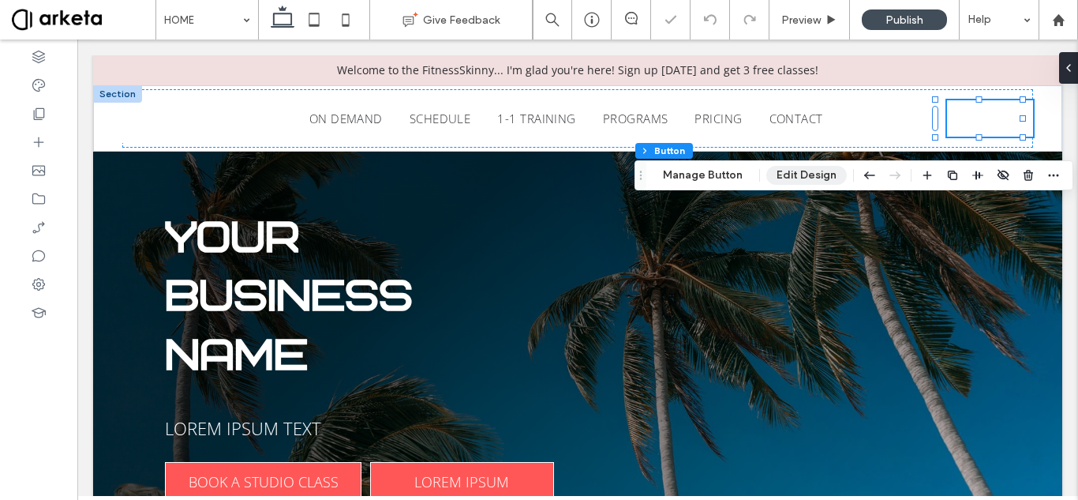
click at [808, 169] on button "Edit Design" at bounding box center [806, 175] width 81 height 19
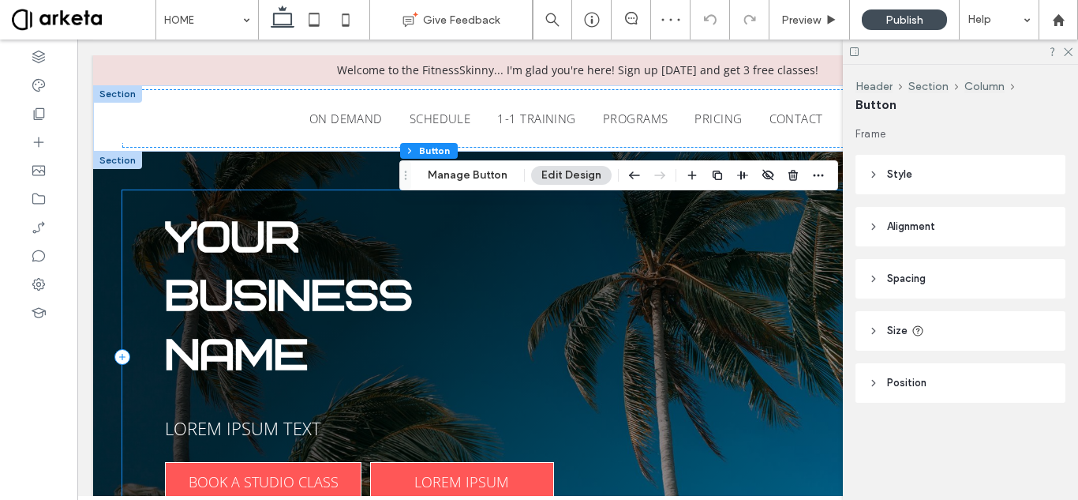
scroll to position [0, 235]
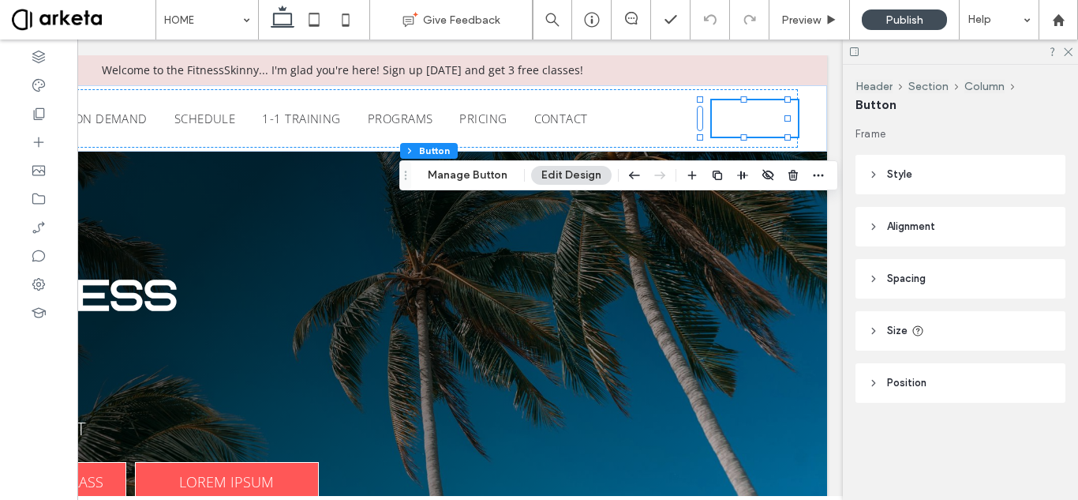
click at [958, 179] on header "Style" at bounding box center [961, 174] width 210 height 39
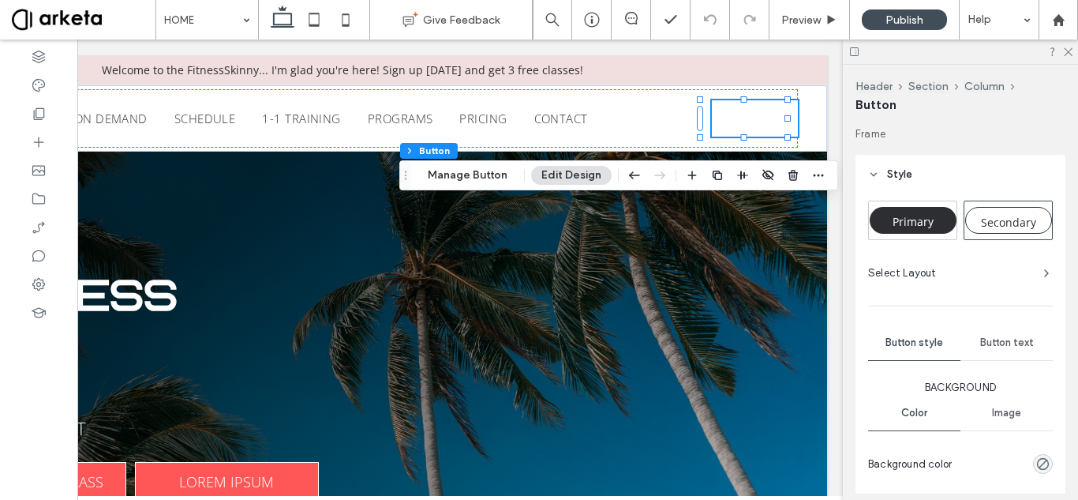
click at [983, 217] on span "Secondary" at bounding box center [1008, 222] width 55 height 15
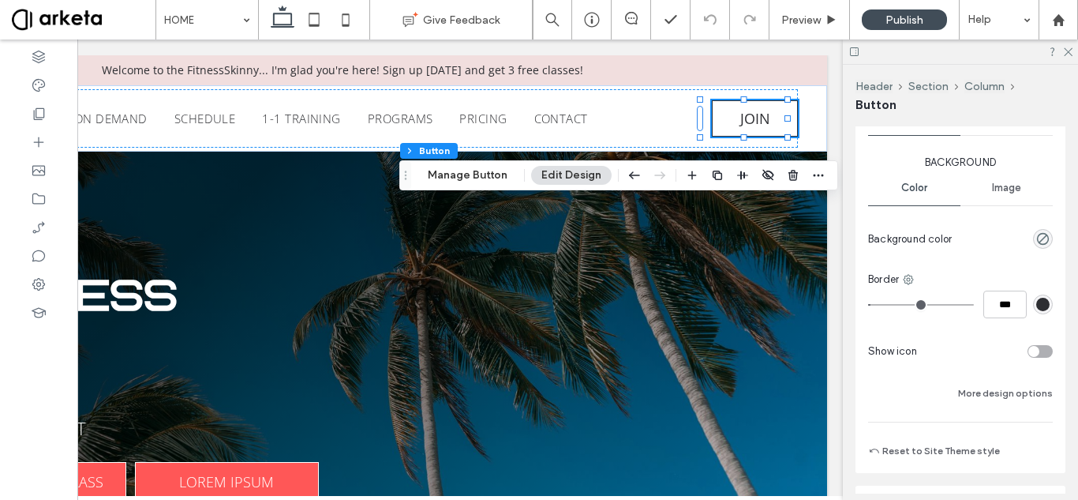
scroll to position [234, 0]
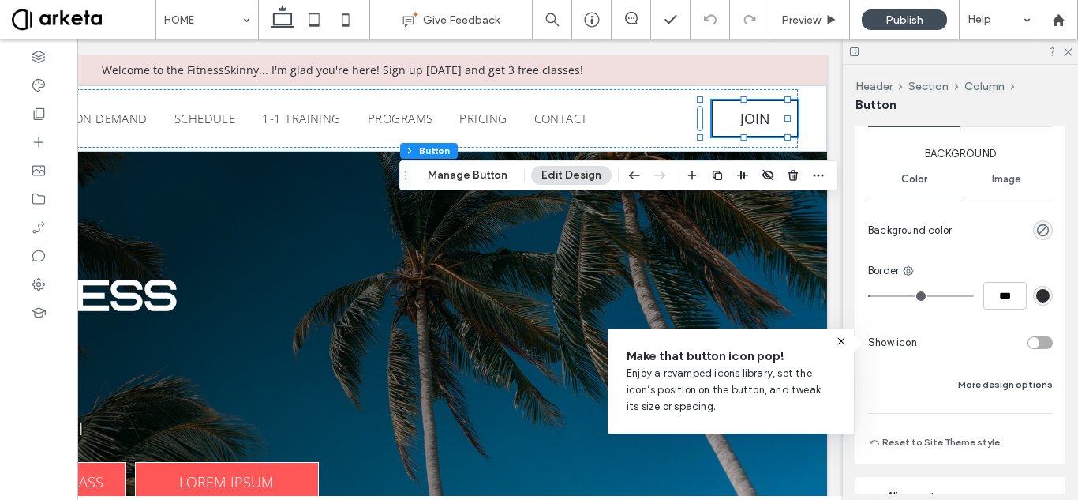
click at [984, 387] on button "More design options" at bounding box center [1005, 384] width 95 height 19
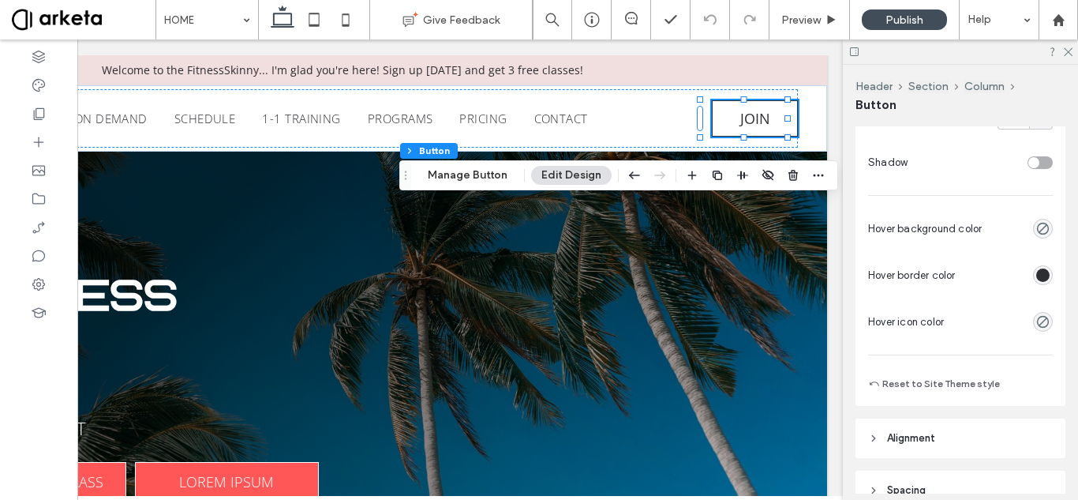
scroll to position [584, 0]
click at [1036, 222] on icon "rgba(0, 0, 0, 0)" at bounding box center [1042, 227] width 13 height 13
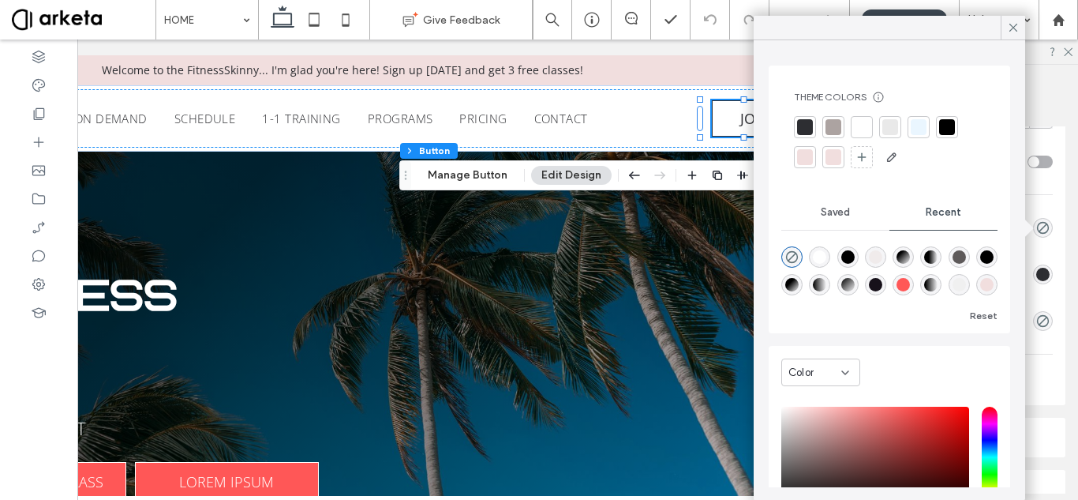
click at [1041, 202] on div "Background Color Image Background color Border *** Show icon Fewer design optio…" at bounding box center [960, 65] width 185 height 539
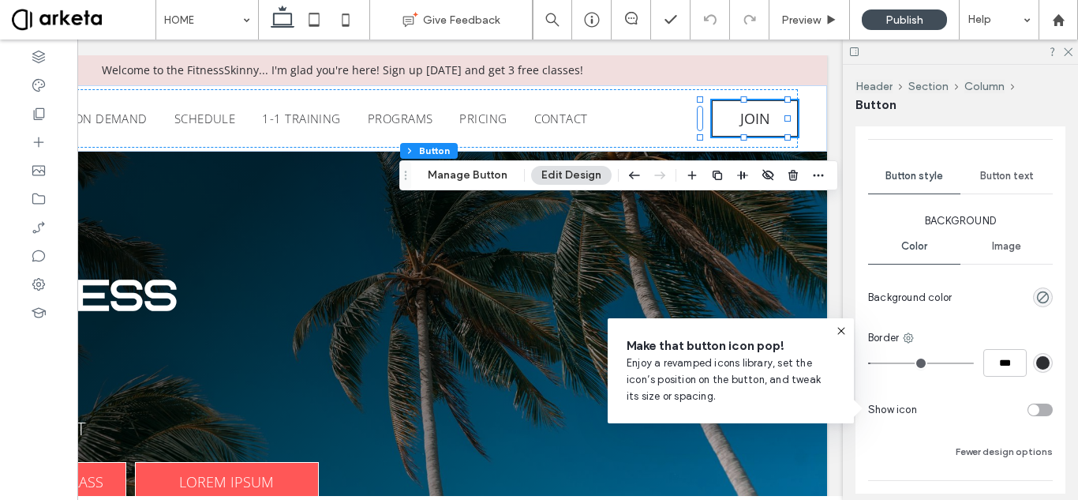
scroll to position [164, 0]
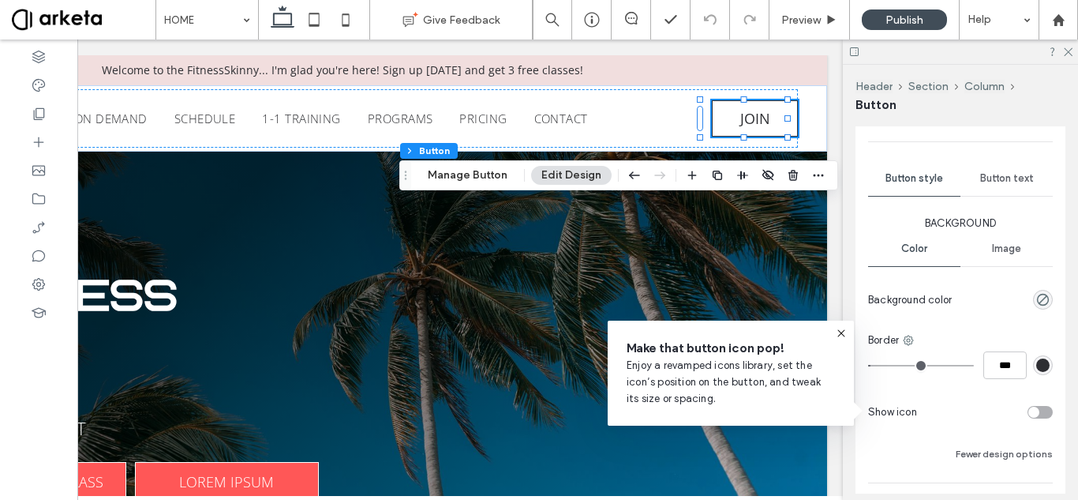
click at [994, 192] on div "Button text" at bounding box center [1007, 178] width 92 height 35
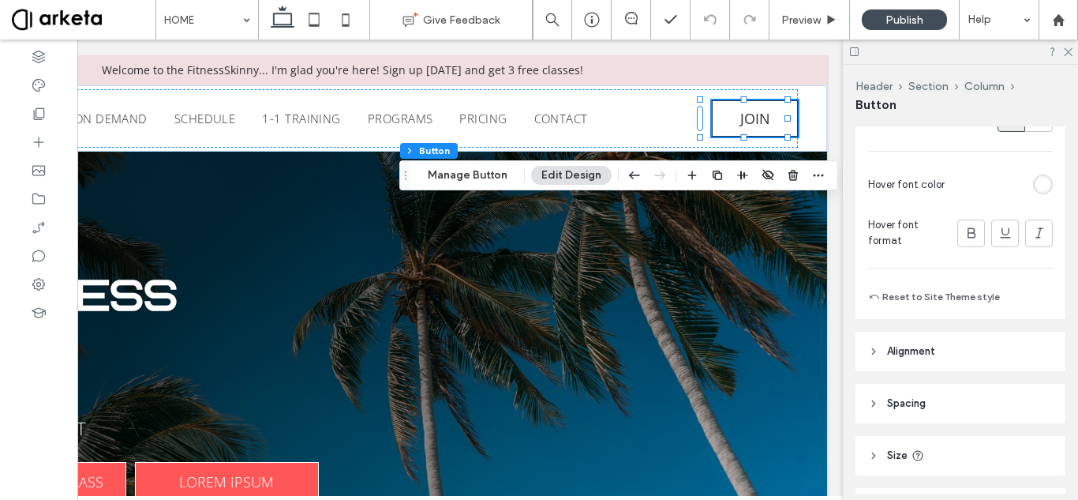
scroll to position [594, 0]
click at [1036, 183] on div "rgb(255, 255, 255)" at bounding box center [1042, 182] width 13 height 13
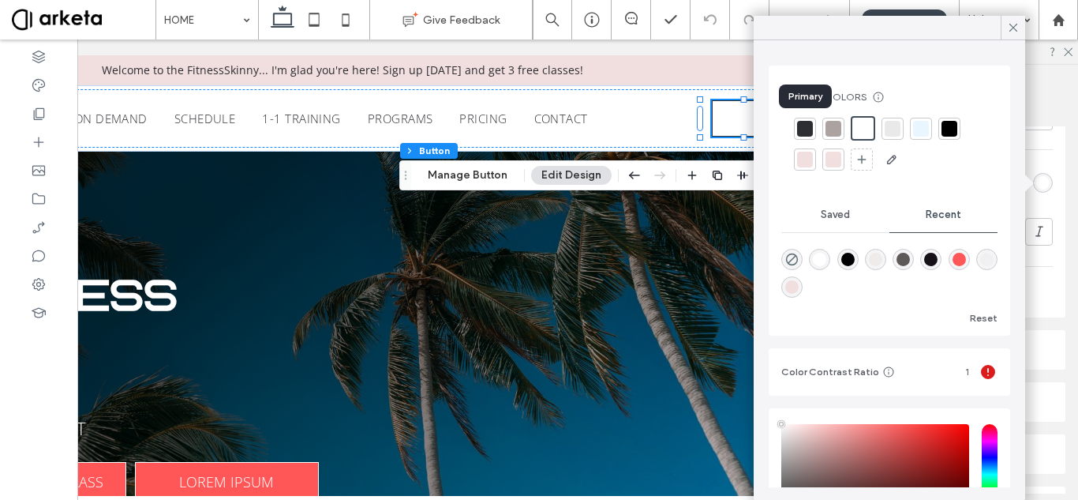
click at [803, 129] on div at bounding box center [805, 129] width 16 height 16
click at [1016, 28] on icon at bounding box center [1013, 28] width 14 height 14
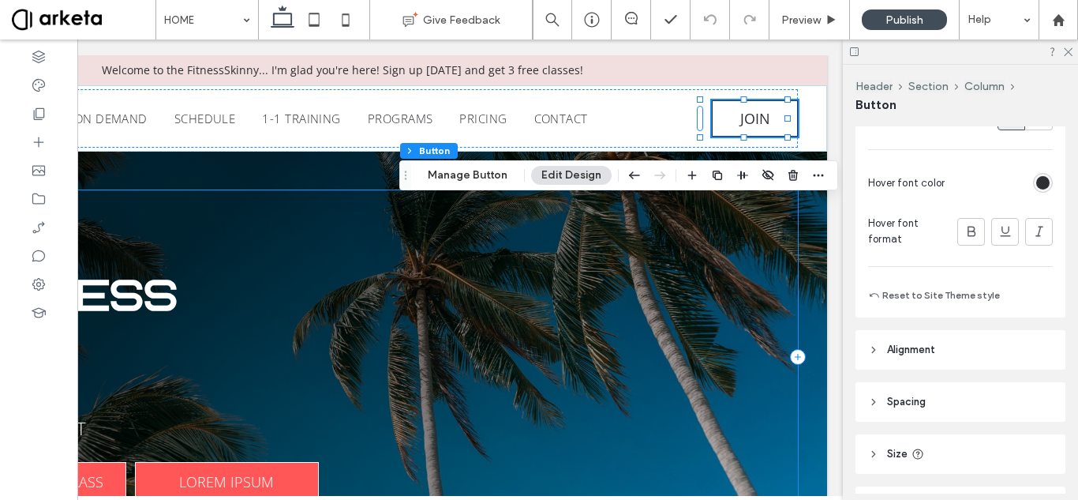
click at [682, 298] on div "YOUR BUSINESS NAME LOREM IPSUM TEXT BOOK A STUDIO CLASS LOREM IPSUM" at bounding box center [342, 356] width 911 height 333
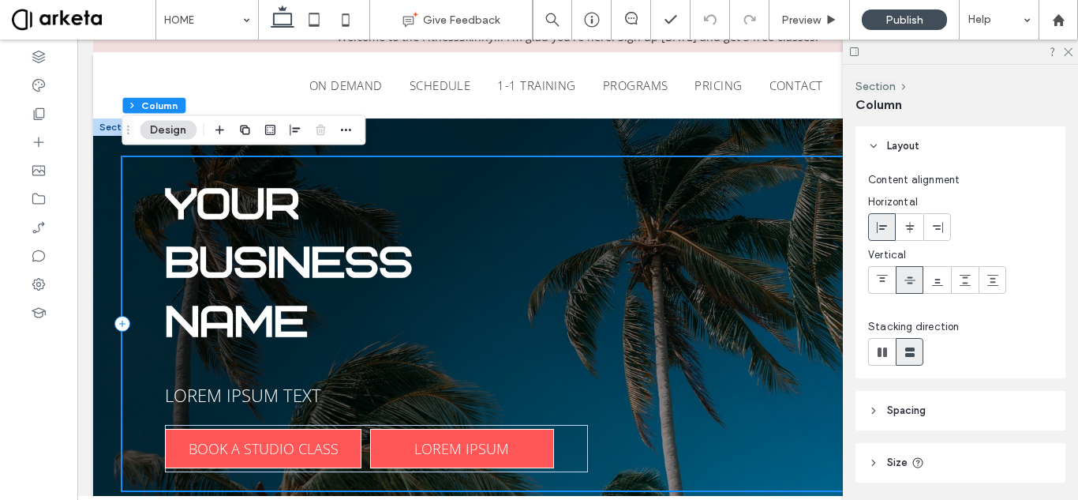
scroll to position [34, 0]
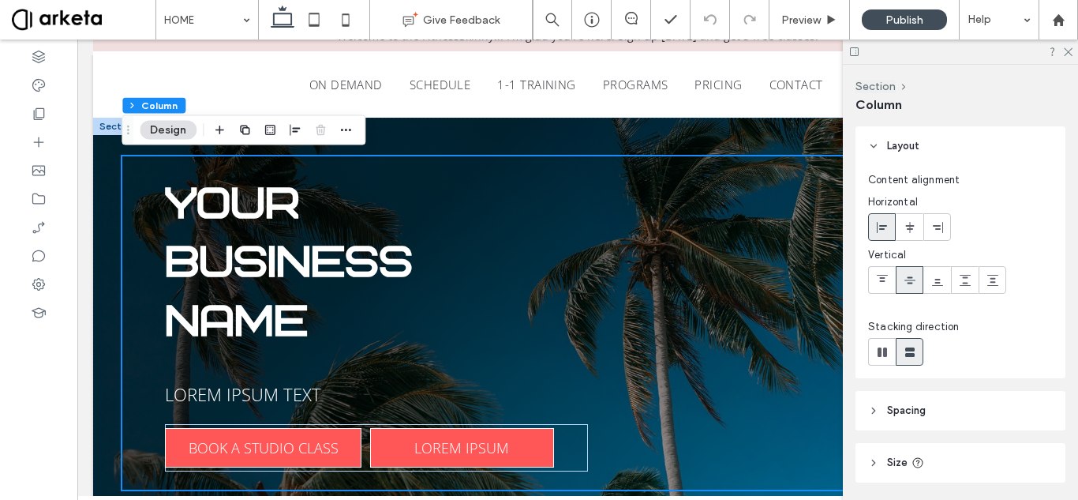
click at [83, 17] on span at bounding box center [84, 20] width 144 height 32
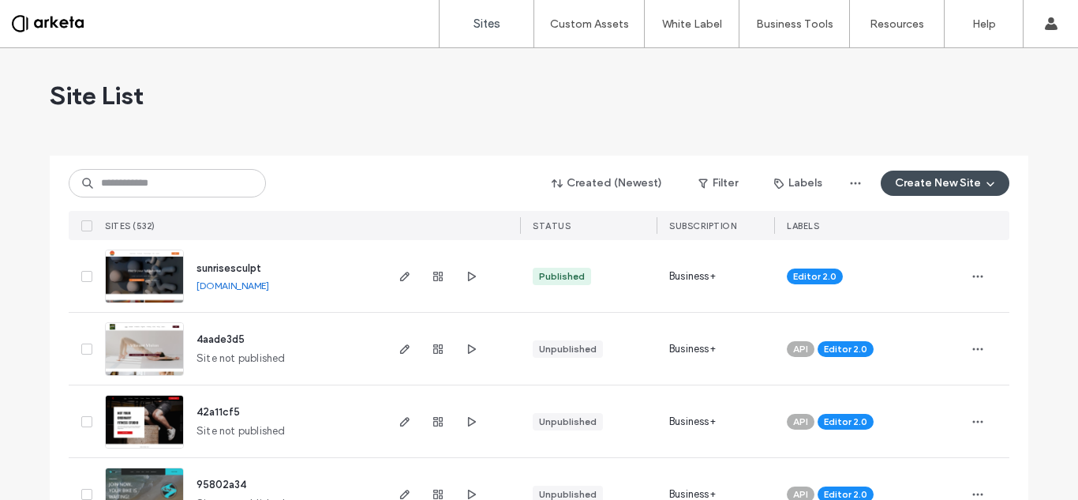
scroll to position [395, 0]
